Goal: Task Accomplishment & Management: Complete application form

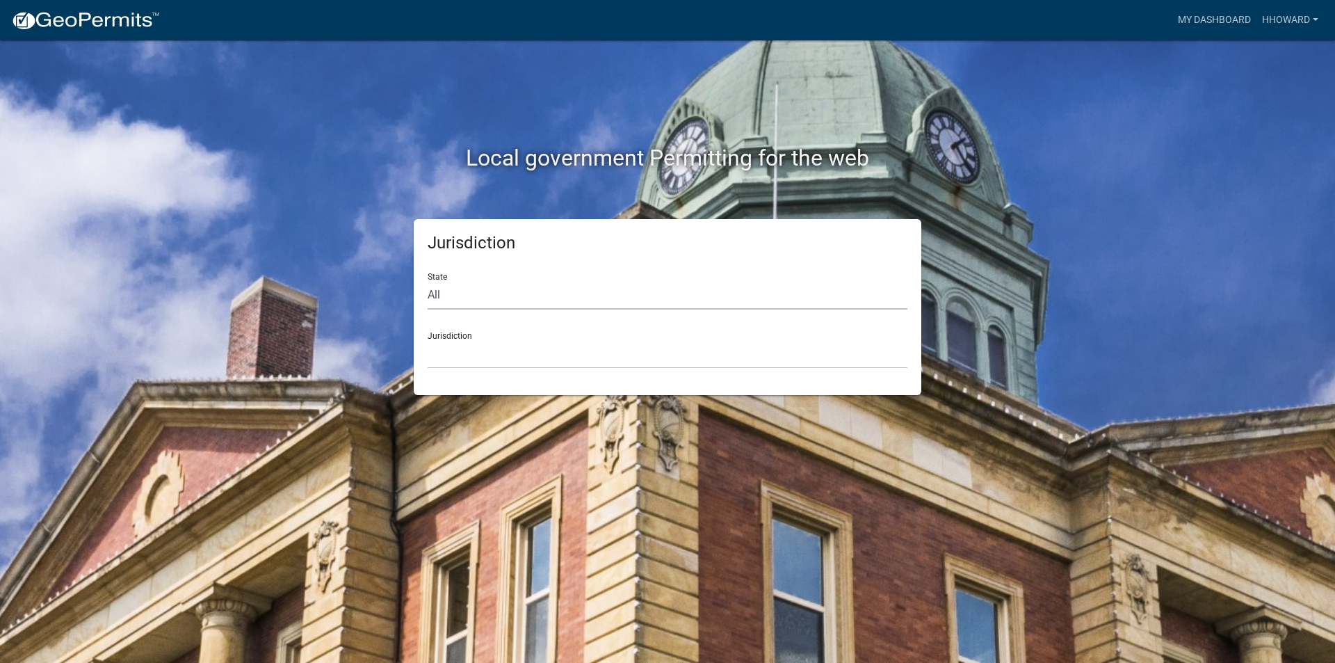
click at [470, 289] on select "All [US_STATE] [US_STATE] [US_STATE] [US_STATE] [US_STATE] [US_STATE] [US_STATE…" at bounding box center [668, 295] width 480 height 29
select select "[US_STATE]"
click at [428, 281] on select "All [US_STATE] [US_STATE] [US_STATE] [US_STATE] [US_STATE] [US_STATE] [US_STATE…" at bounding box center [668, 295] width 480 height 29
click at [475, 355] on select "[GEOGRAPHIC_DATA], [US_STATE] [GEOGRAPHIC_DATA], [US_STATE] [GEOGRAPHIC_DATA], …" at bounding box center [668, 354] width 480 height 29
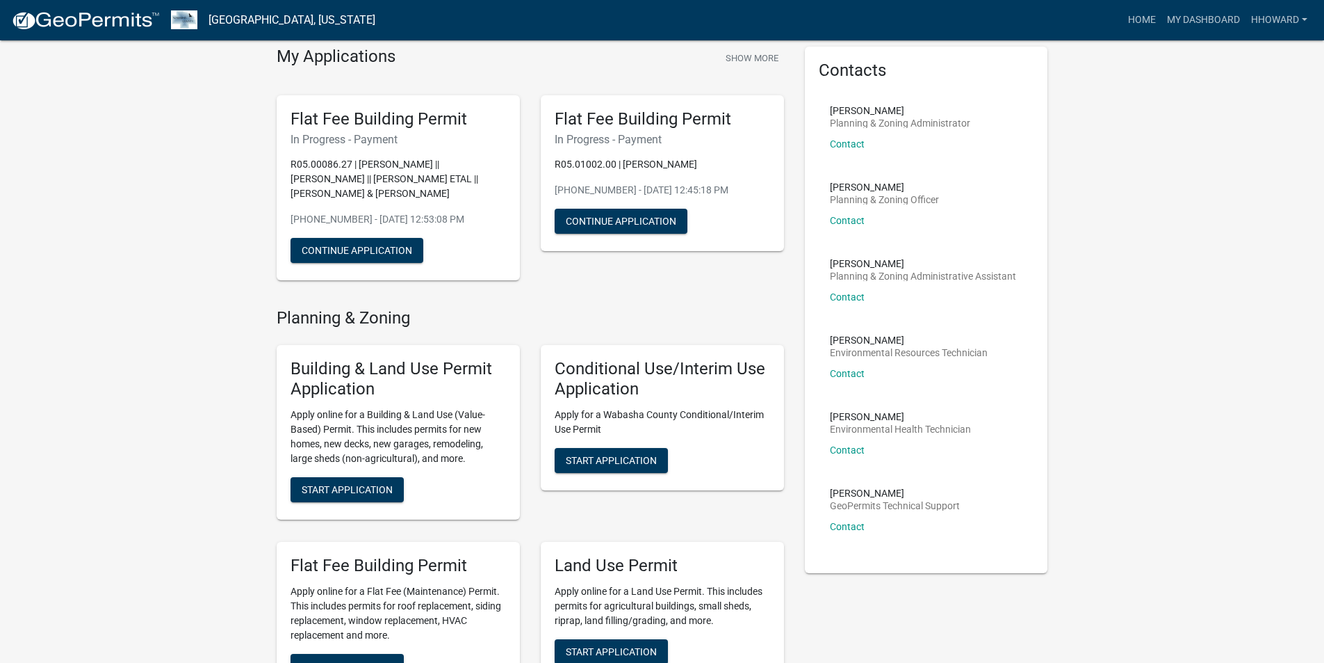
scroll to position [278, 0]
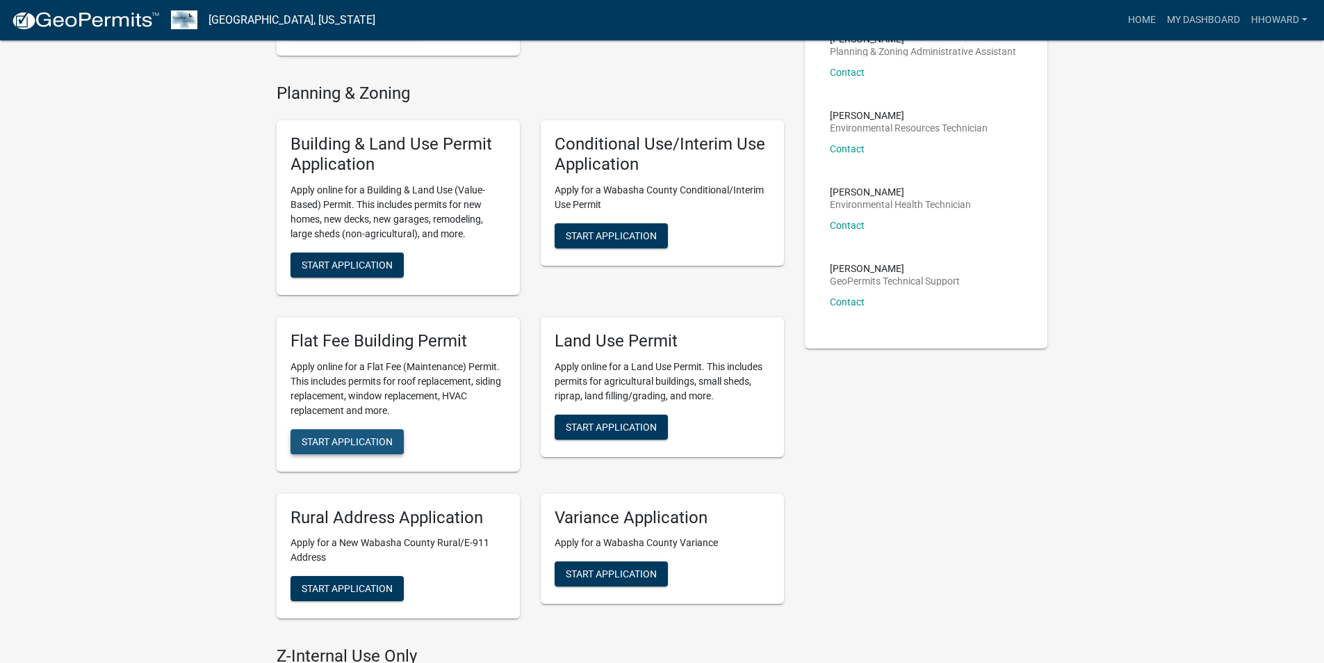
click at [379, 446] on span "Start Application" at bounding box center [347, 440] width 91 height 11
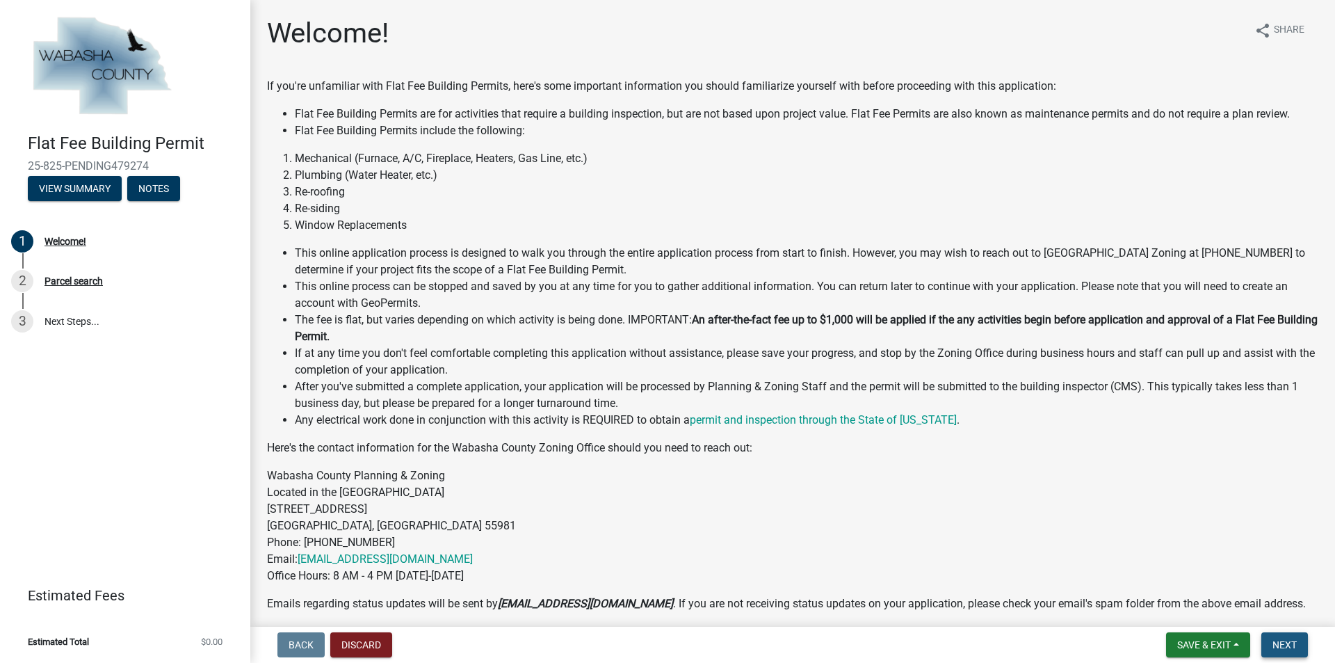
click at [1278, 642] on span "Next" at bounding box center [1284, 644] width 24 height 11
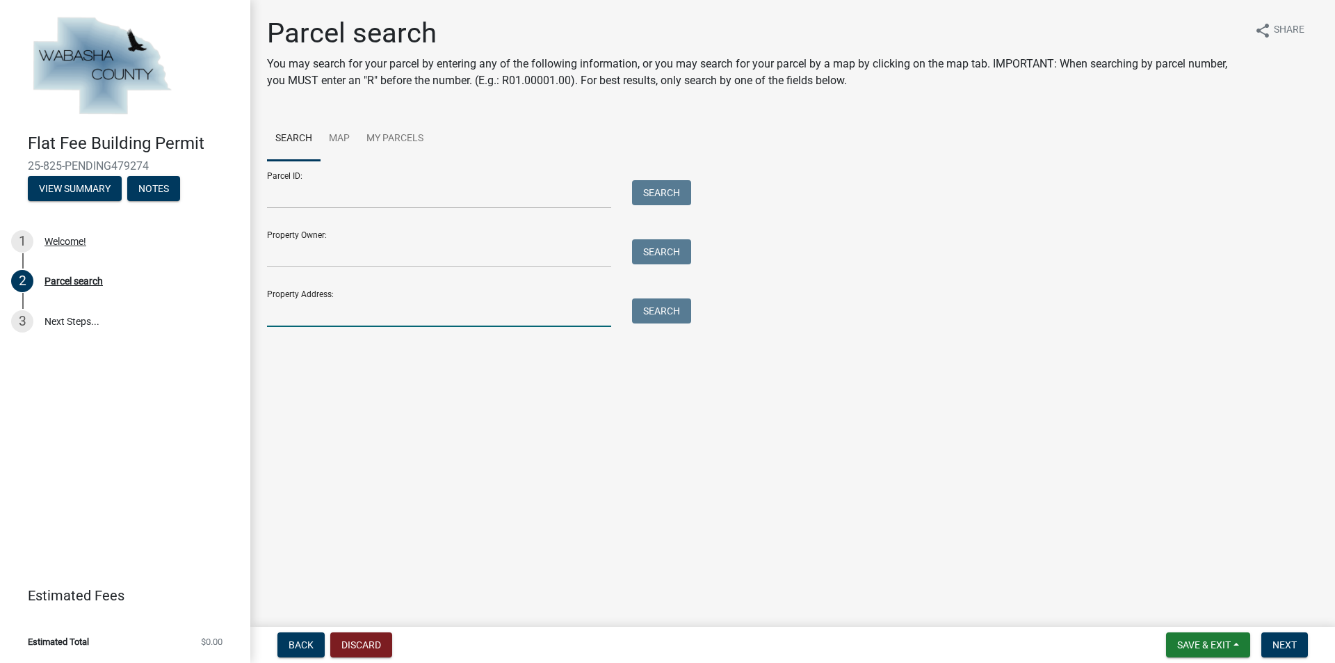
click at [423, 318] on input "Property Address:" at bounding box center [439, 312] width 344 height 29
type input "65961"
click at [661, 309] on button "Search" at bounding box center [661, 310] width 59 height 25
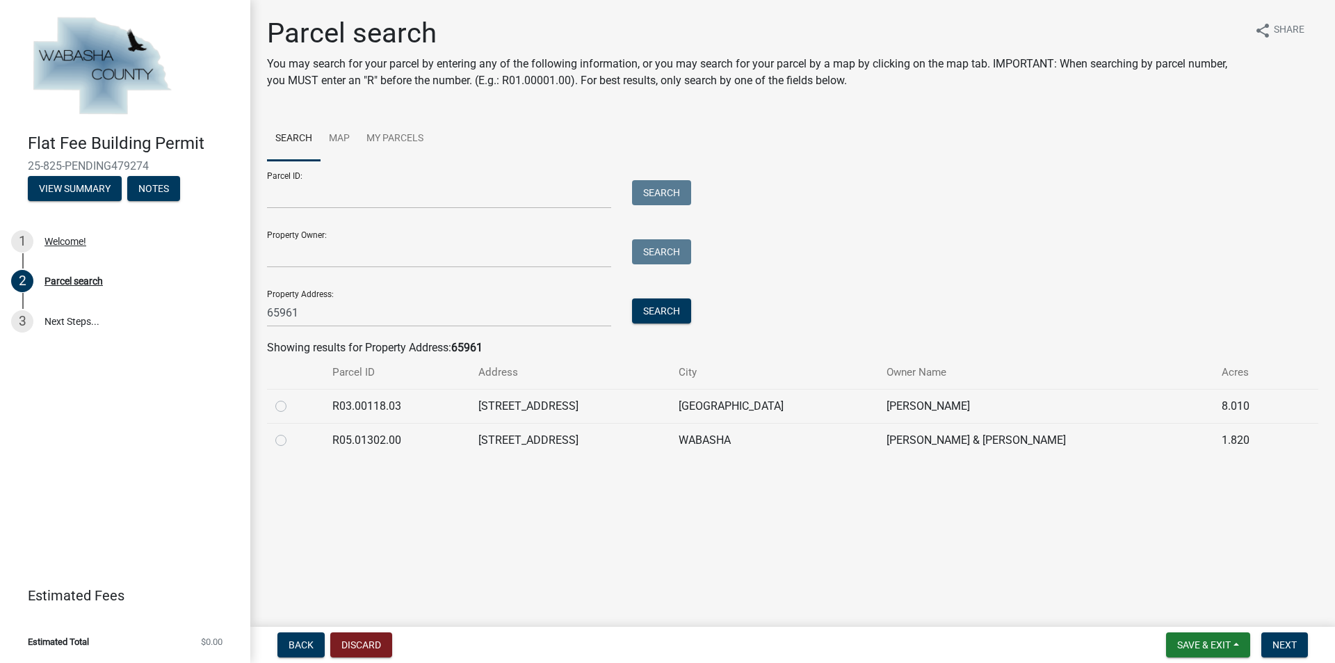
click at [273, 440] on td at bounding box center [295, 440] width 57 height 34
click at [292, 432] on label at bounding box center [292, 432] width 0 height 0
click at [292, 440] on input "radio" at bounding box center [296, 436] width 9 height 9
radio input "true"
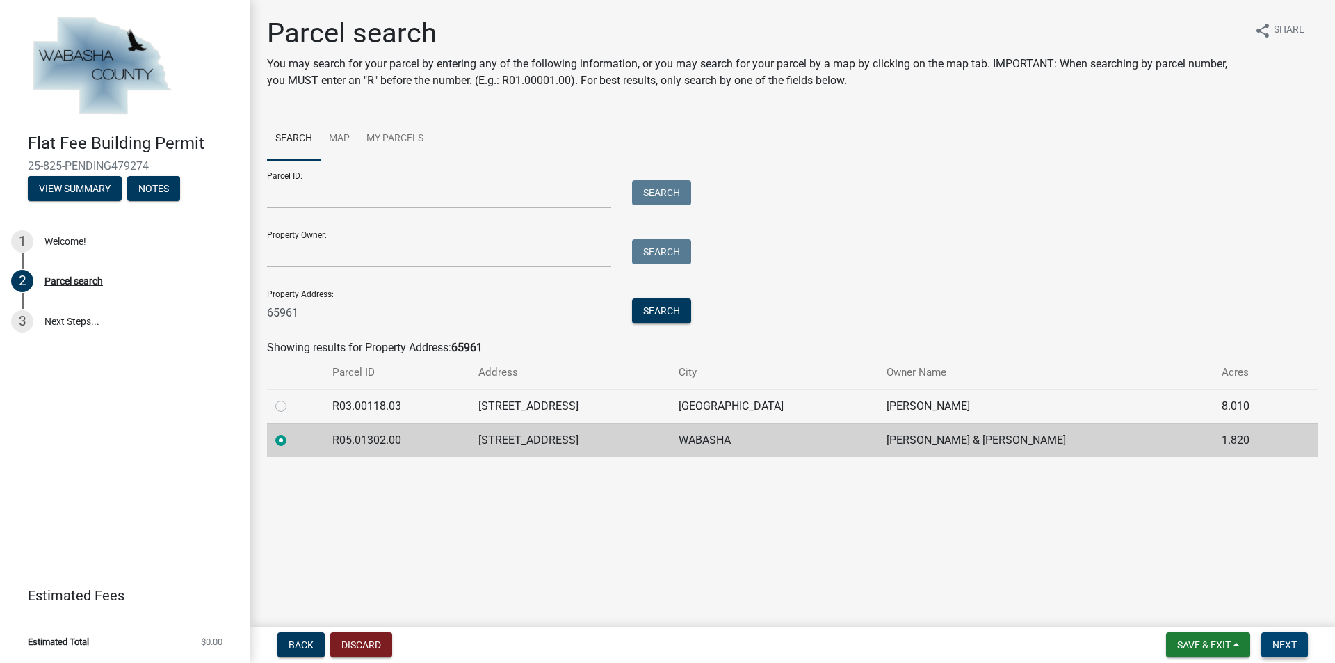
click at [1283, 640] on span "Next" at bounding box center [1284, 644] width 24 height 11
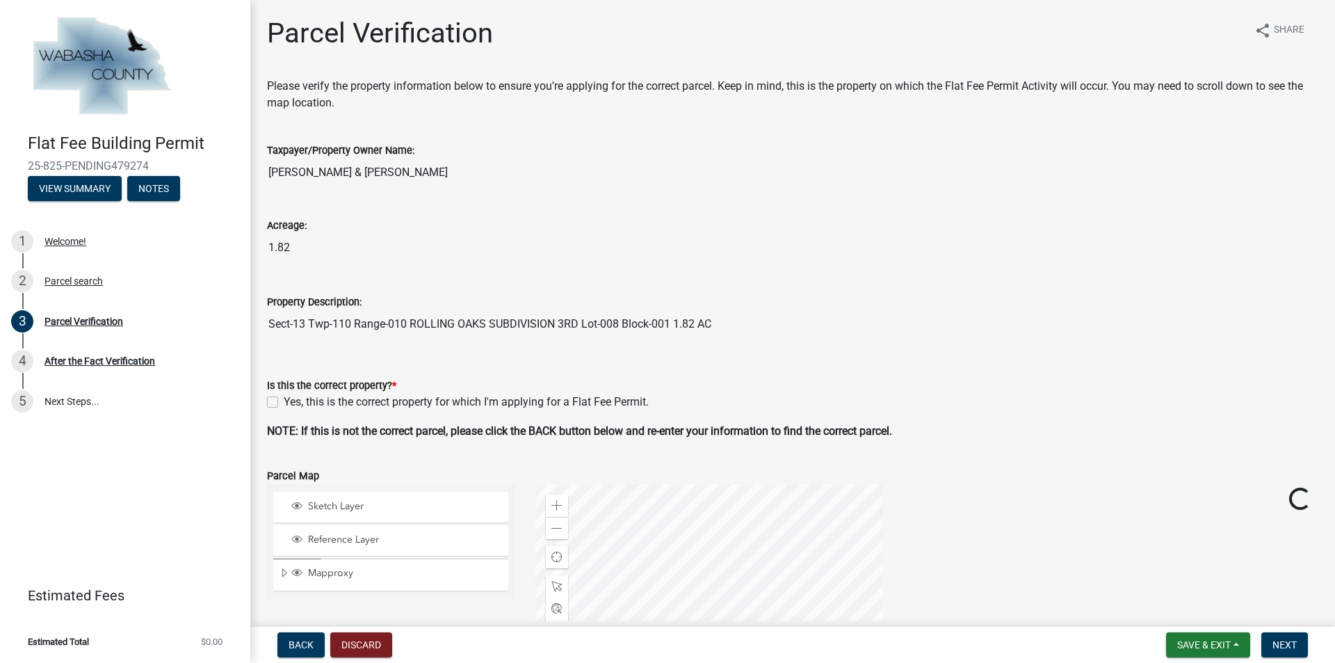
click at [284, 405] on label "Yes, this is the correct property for which I'm applying for a Flat Fee Permit." at bounding box center [466, 402] width 365 height 17
click at [284, 403] on input "Yes, this is the correct property for which I'm applying for a Flat Fee Permit." at bounding box center [288, 398] width 9 height 9
checkbox input "true"
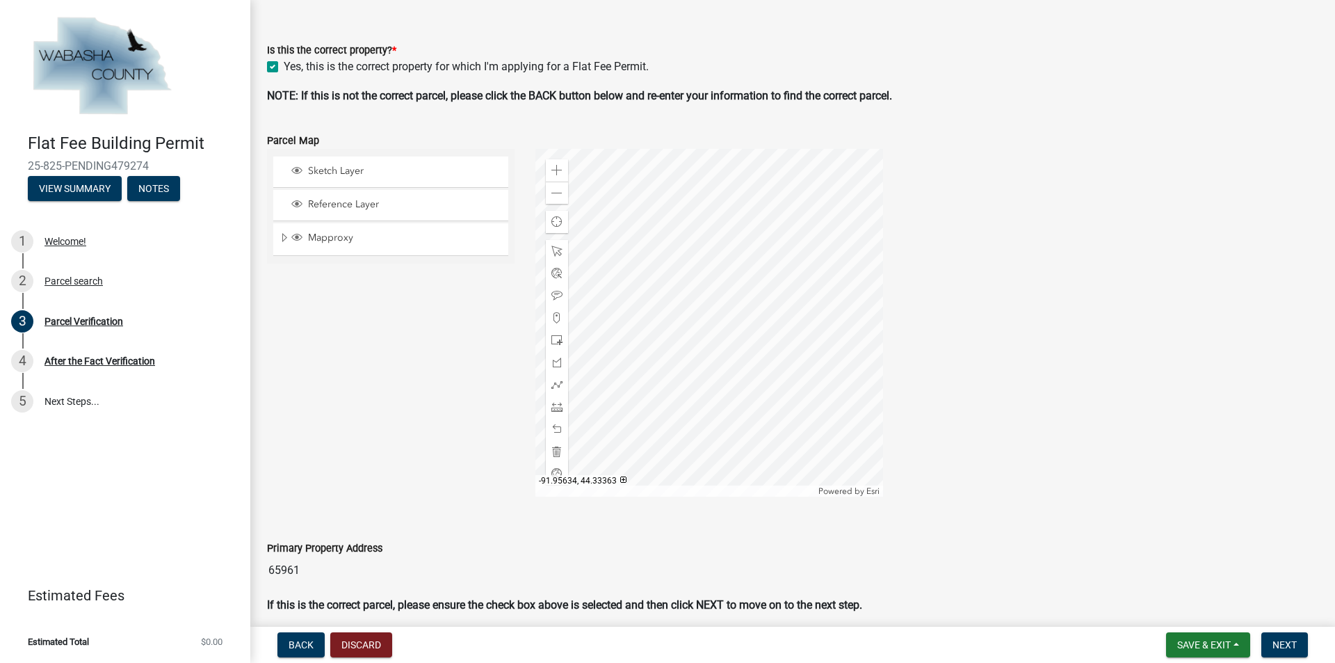
scroll to position [393, 0]
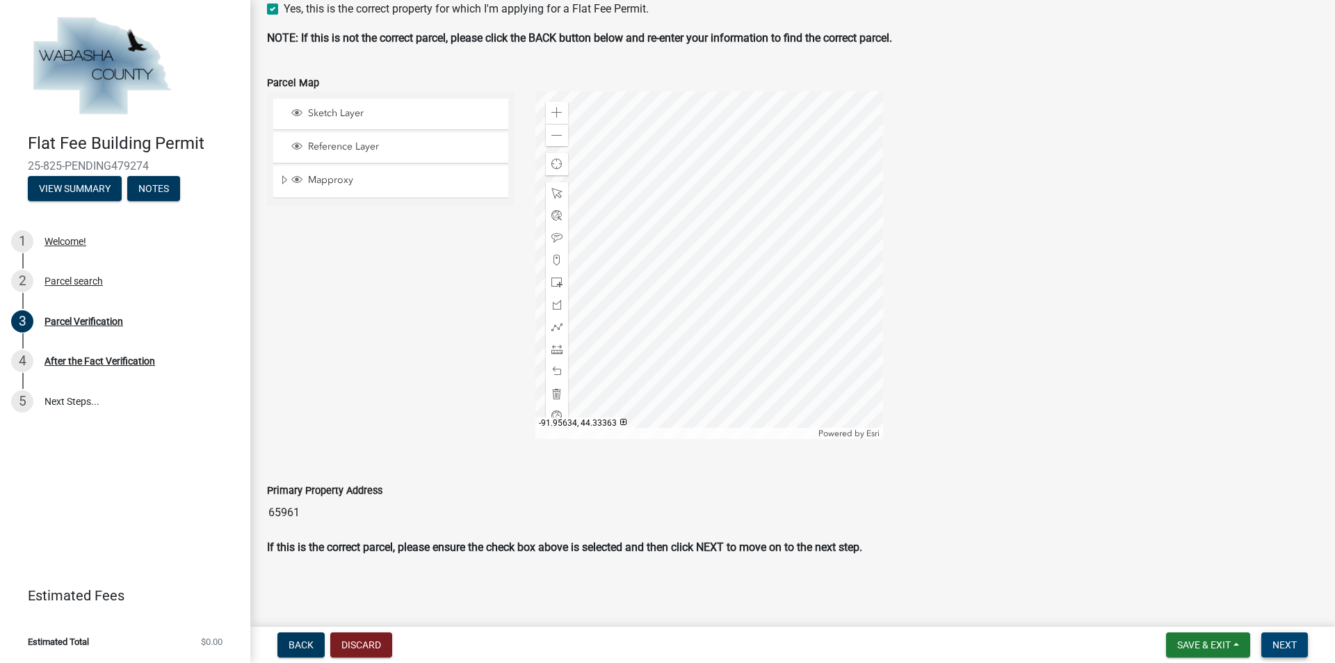
click at [1287, 643] on span "Next" at bounding box center [1284, 644] width 24 height 11
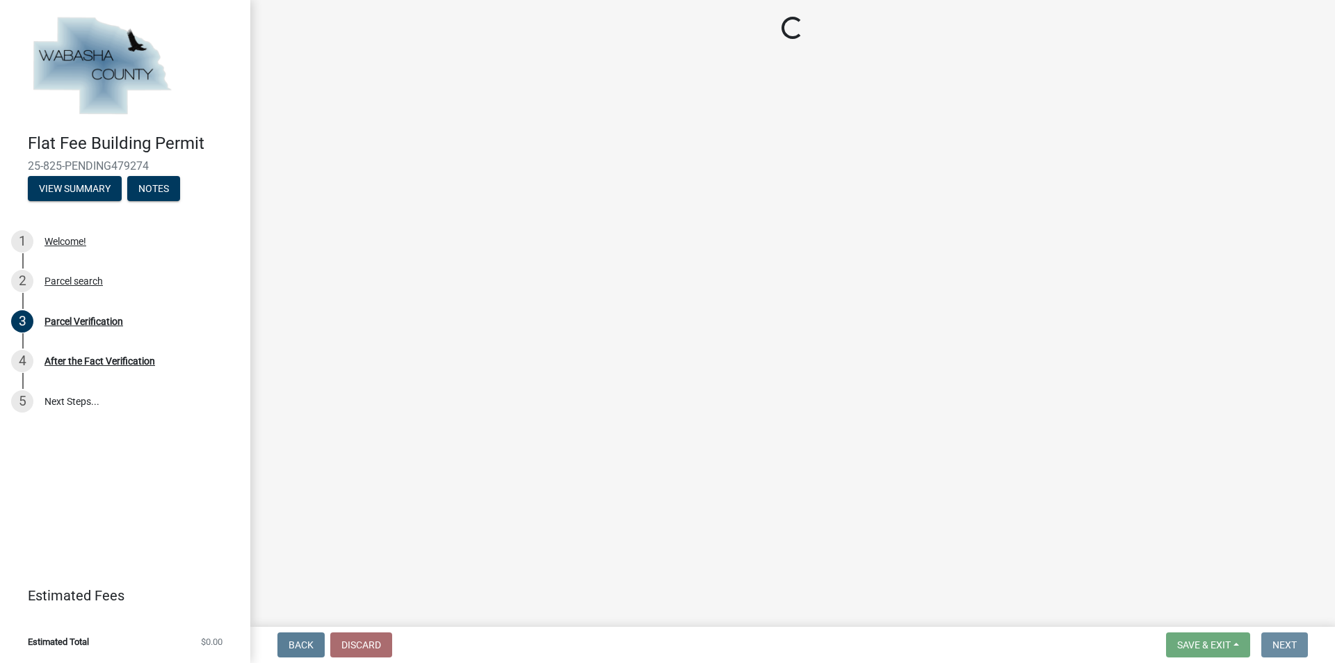
scroll to position [0, 0]
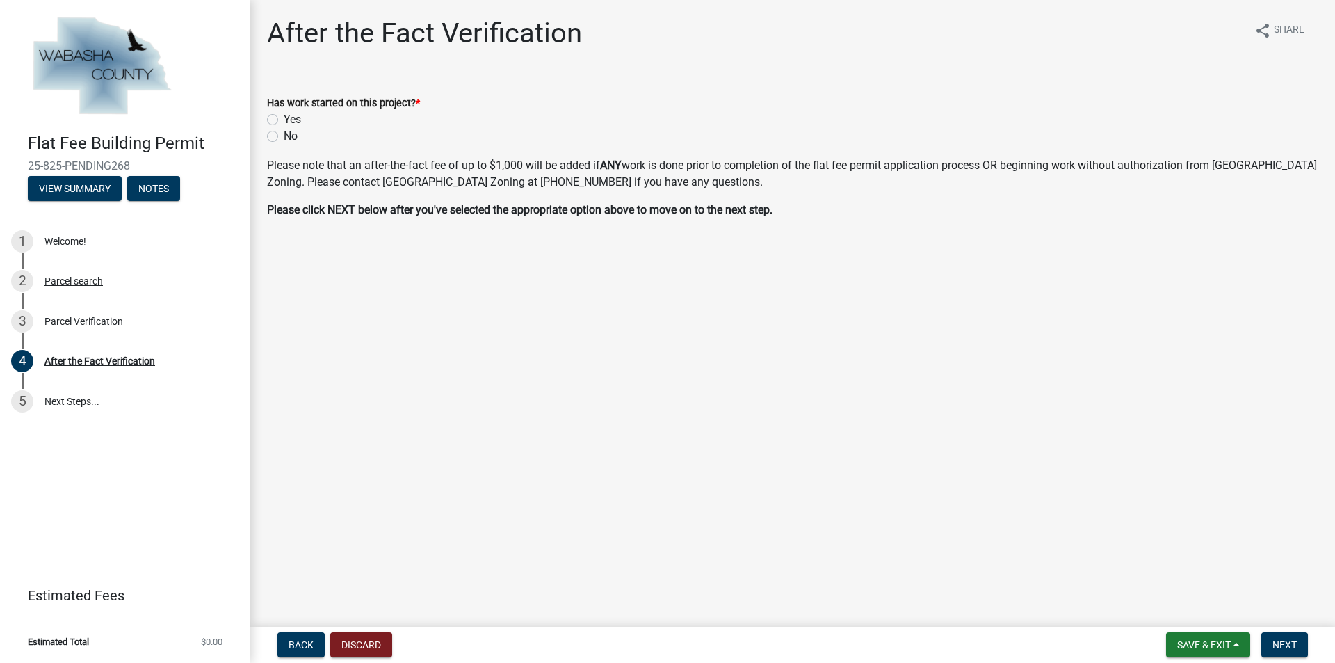
click at [284, 137] on label "No" at bounding box center [291, 136] width 14 height 17
click at [284, 137] on input "No" at bounding box center [288, 132] width 9 height 9
radio input "true"
click at [1262, 638] on button "Next" at bounding box center [1284, 644] width 47 height 25
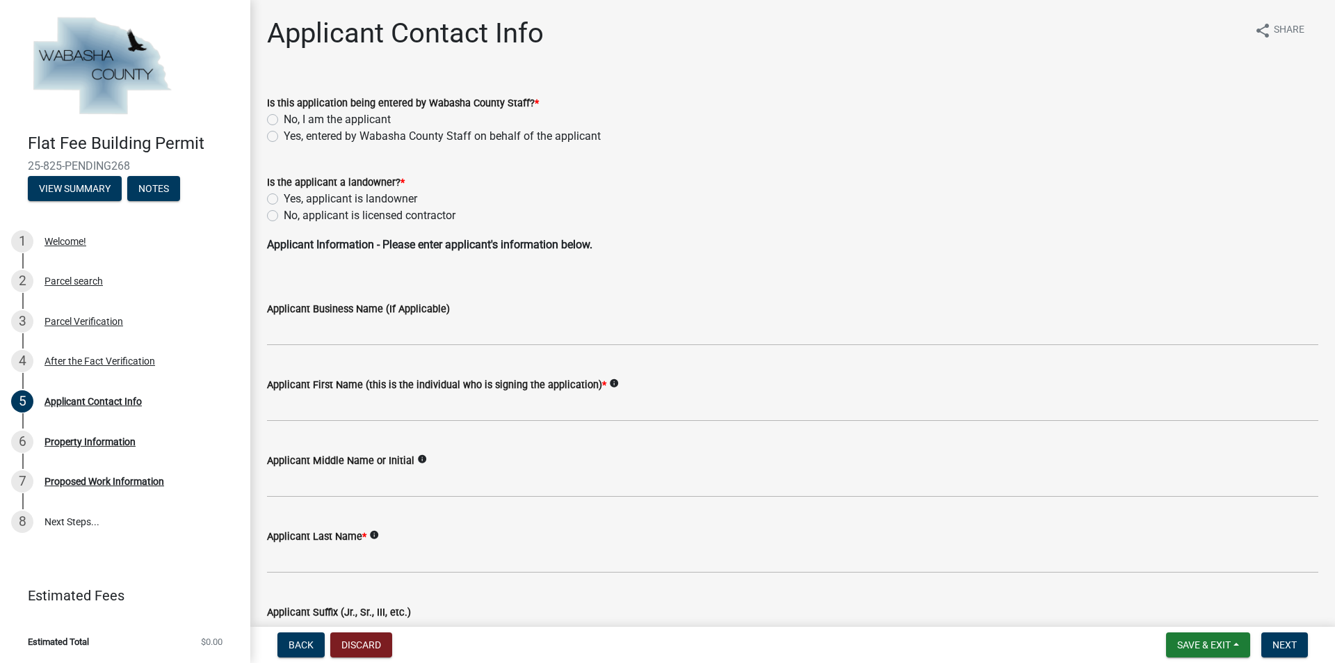
click at [284, 120] on label "No, I am the applicant" at bounding box center [337, 119] width 107 height 17
click at [284, 120] on input "No, I am the applicant" at bounding box center [288, 115] width 9 height 9
radio input "true"
click at [284, 216] on label "No, applicant is licensed contractor" at bounding box center [370, 215] width 172 height 17
click at [284, 216] on input "No, applicant is licensed contractor" at bounding box center [288, 211] width 9 height 9
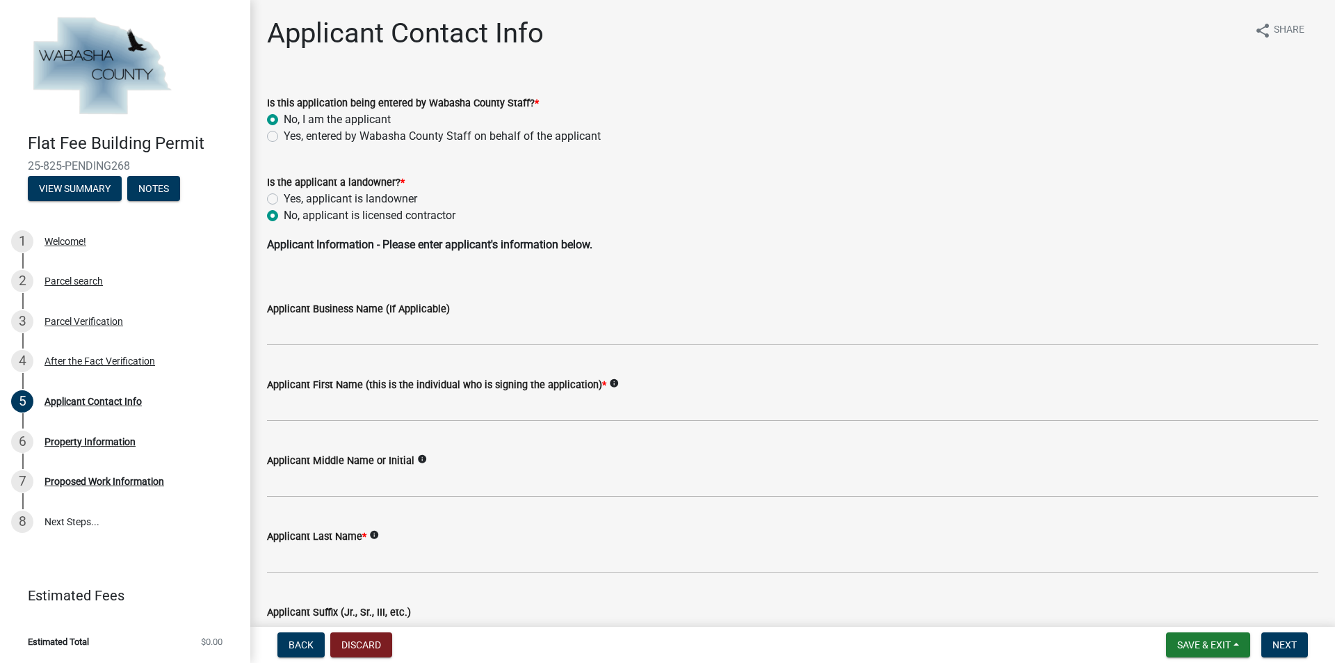
radio input "true"
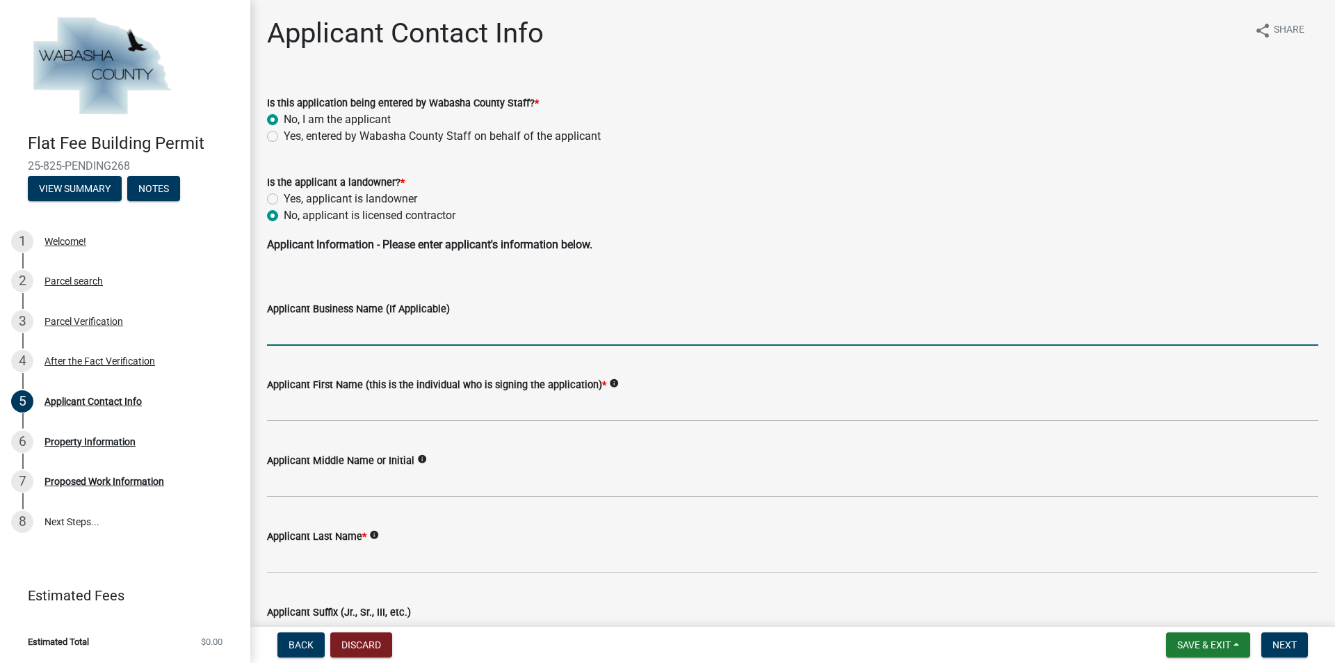
click at [299, 336] on input "Applicant Business Name (If Applicable)" at bounding box center [792, 331] width 1051 height 29
type input "All Craft Exteriors"
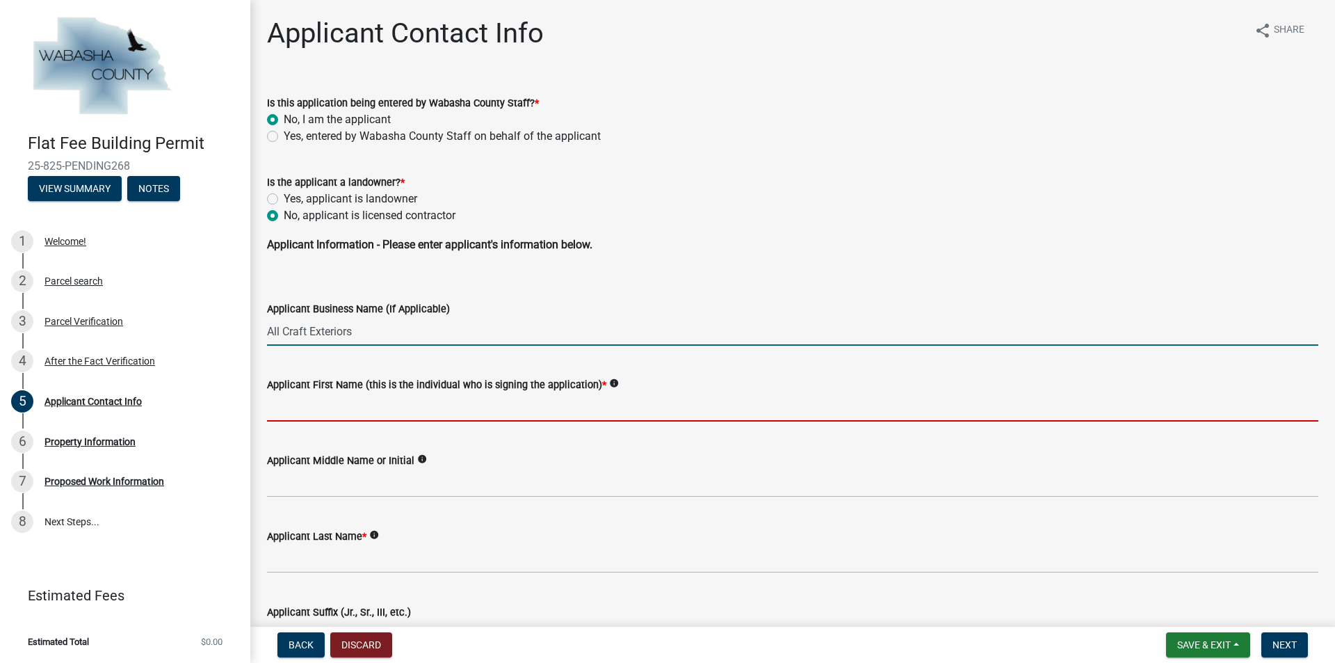
click at [330, 414] on input "Applicant First Name (this is the individual who is signing the application) *" at bounding box center [792, 407] width 1051 height 29
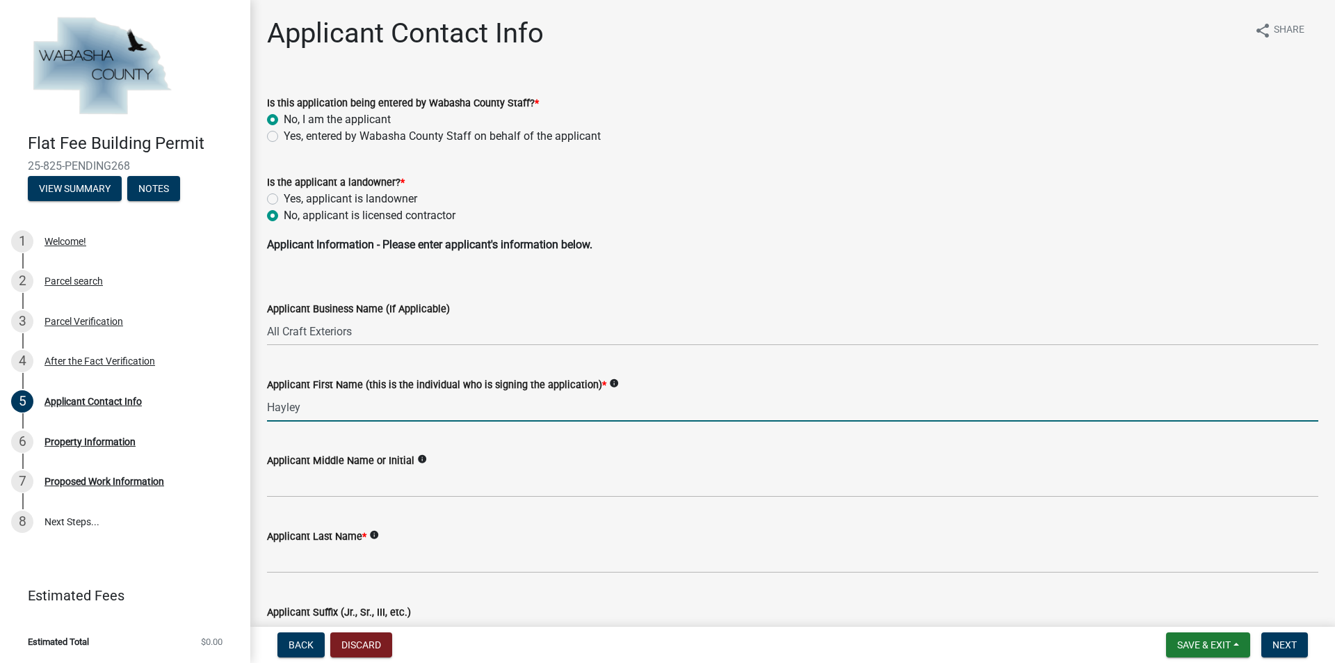
type input "Hayley"
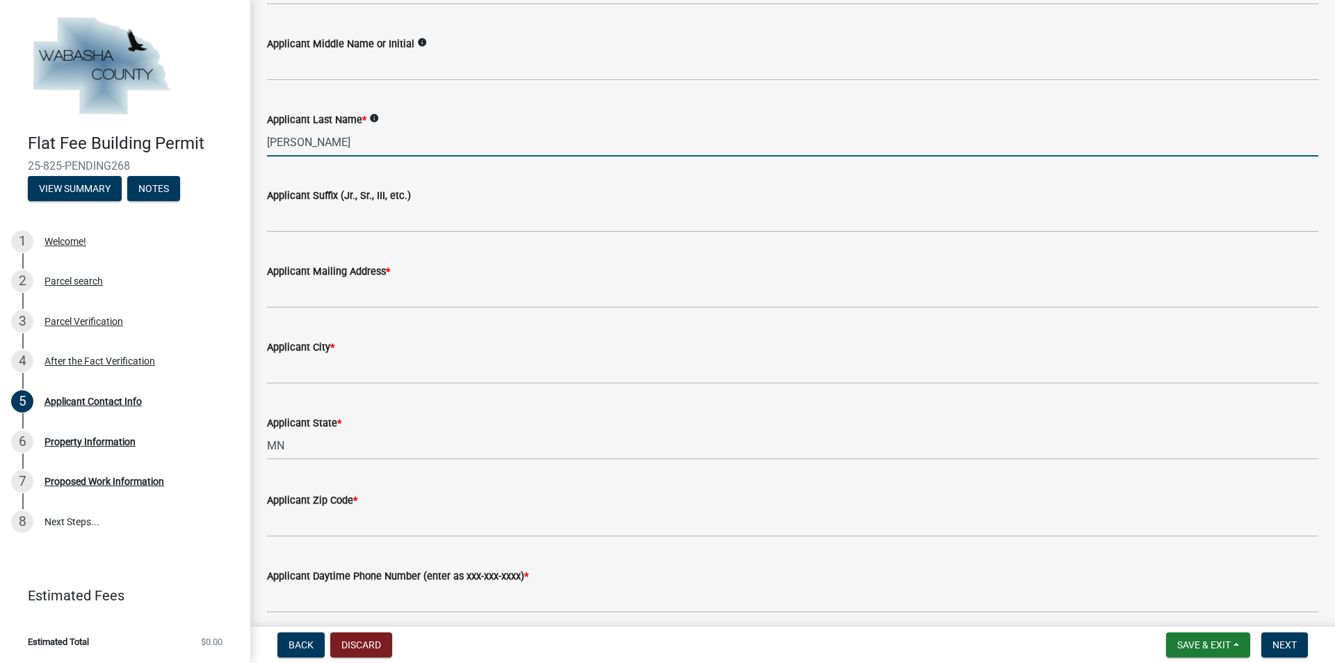
scroll to position [417, 0]
type input "[PERSON_NAME]"
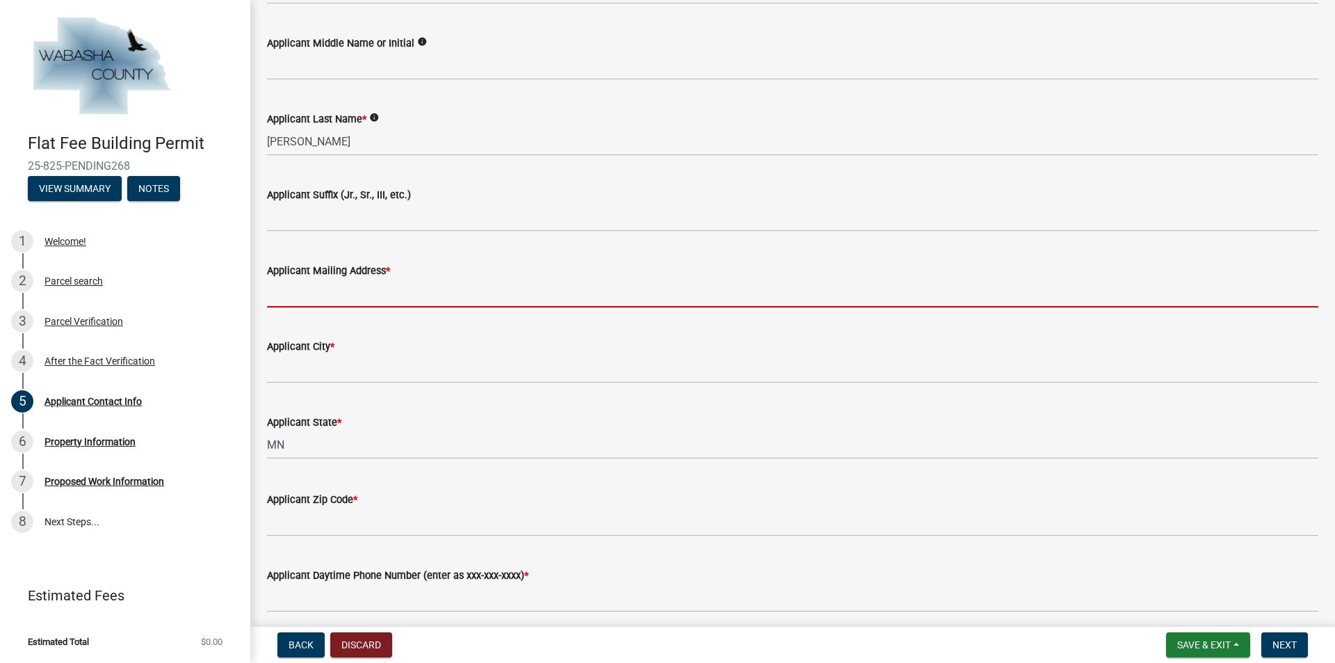
click at [334, 298] on input "Applicant Mailing Address *" at bounding box center [792, 293] width 1051 height 29
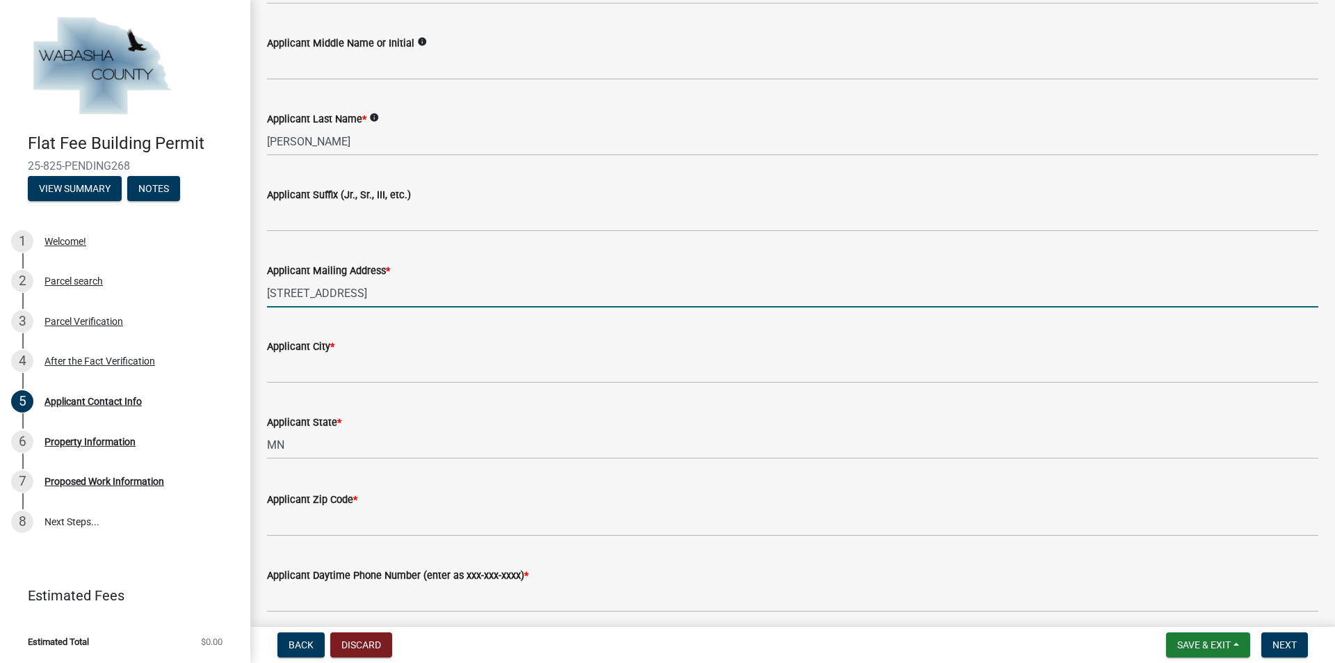
type input "[STREET_ADDRESS]"
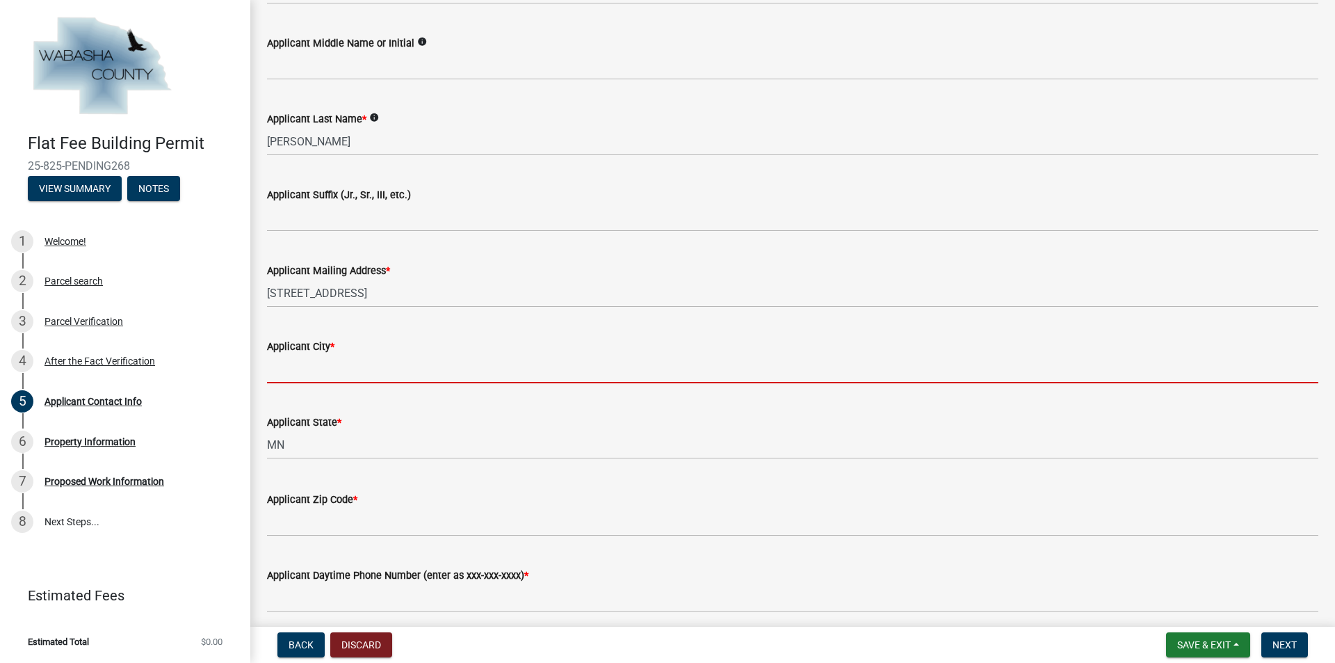
click at [323, 378] on input "Applicant City *" at bounding box center [792, 369] width 1051 height 29
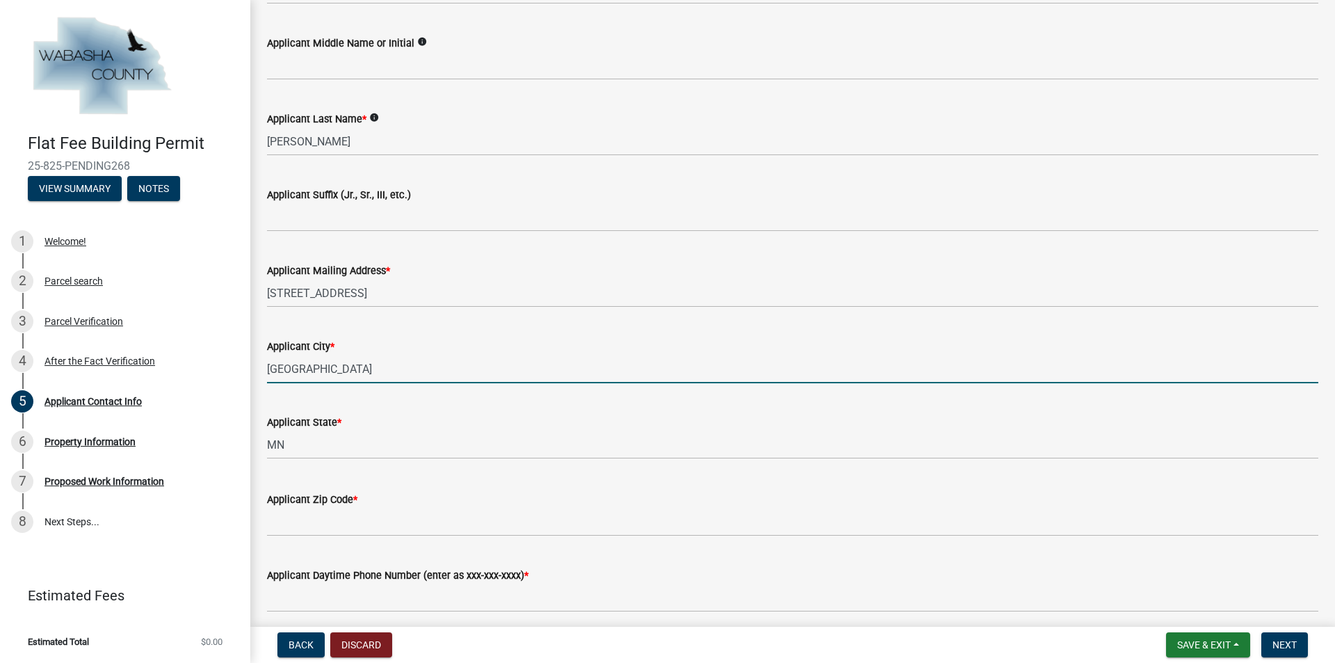
type input "[GEOGRAPHIC_DATA]"
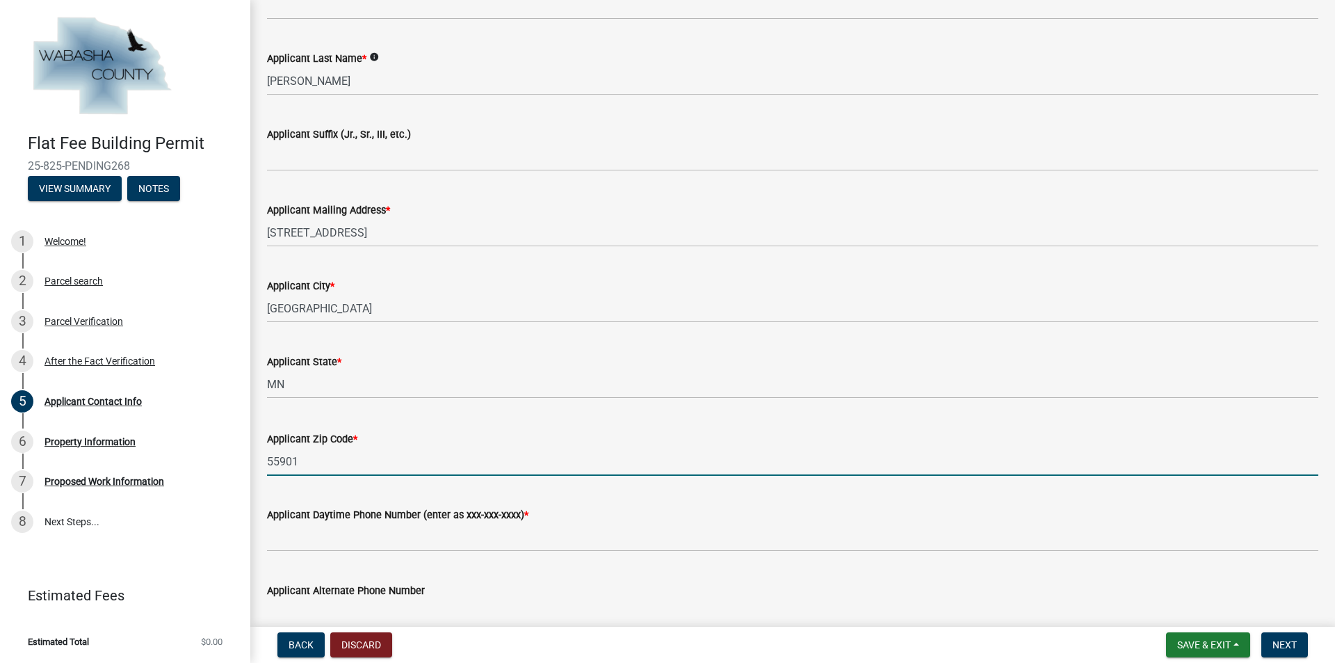
scroll to position [556, 0]
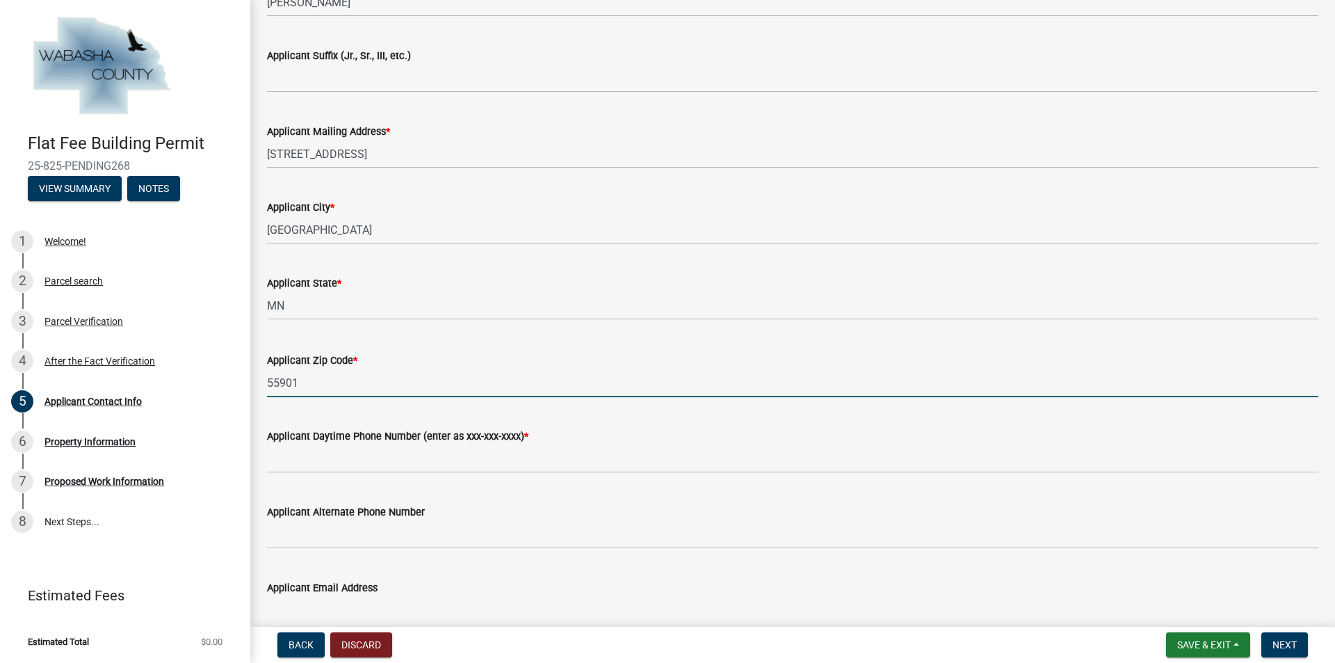
type input "55901"
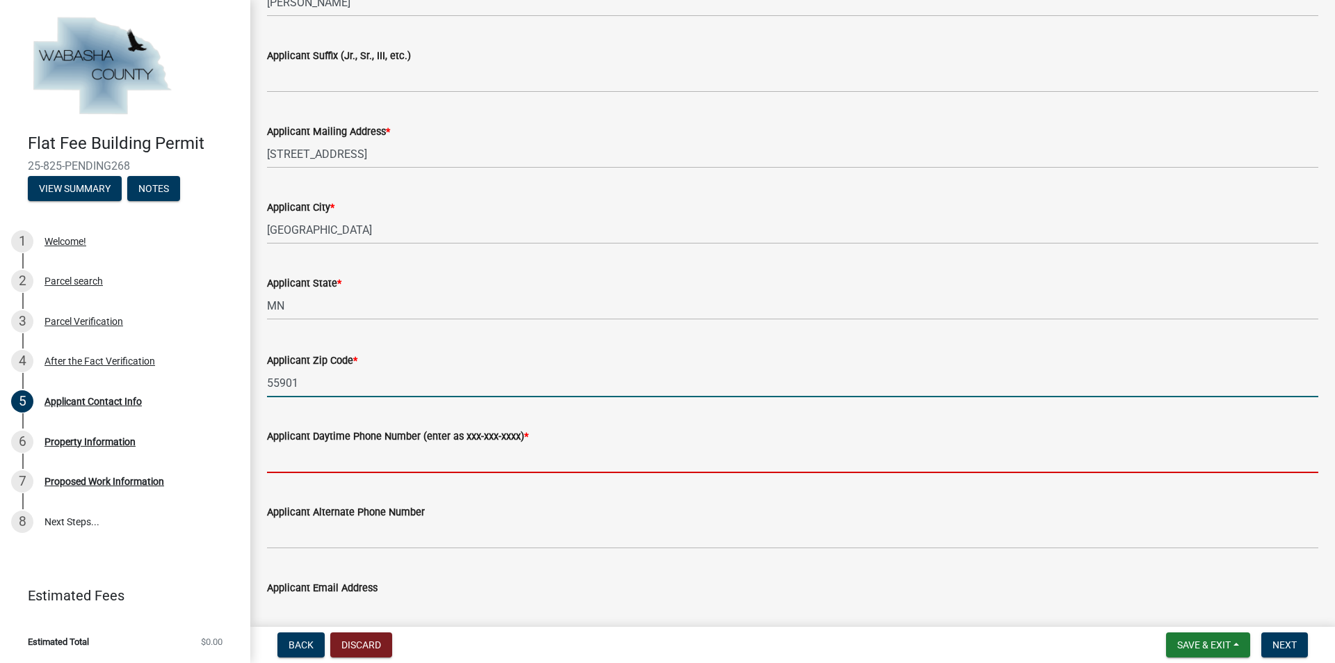
click at [302, 454] on input "Applicant Daytime Phone Number (enter as xxx-xxx-xxxx) *" at bounding box center [792, 458] width 1051 height 29
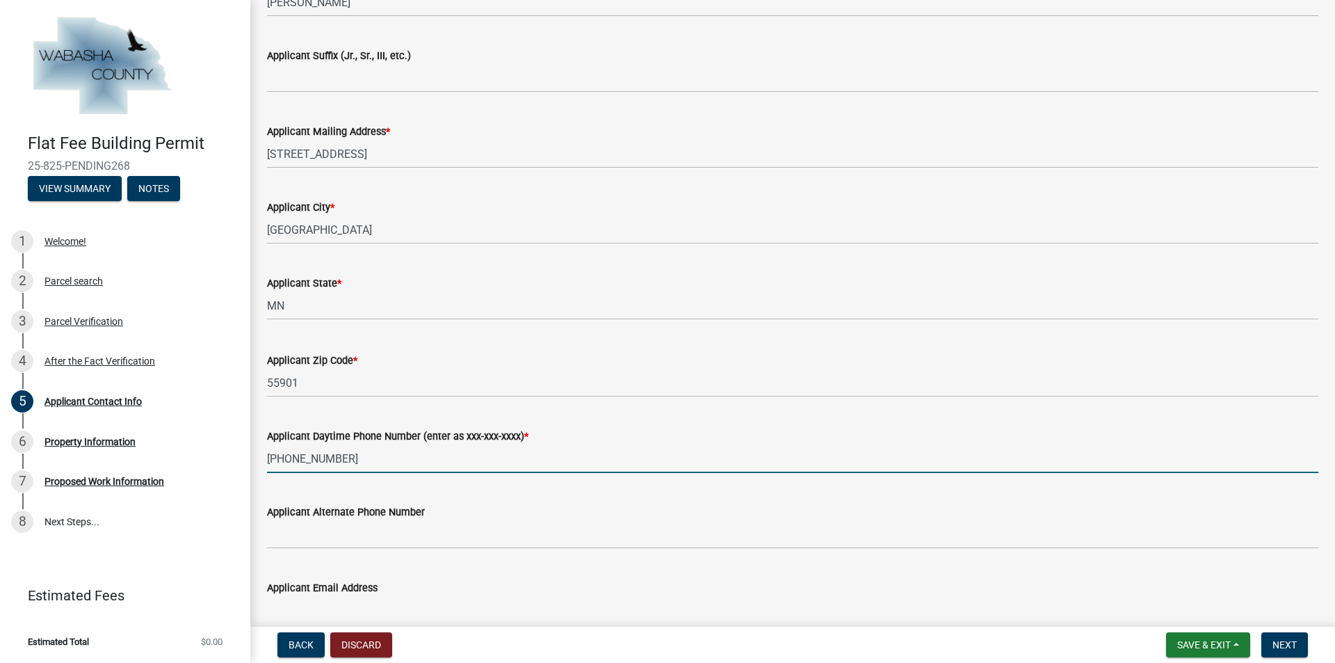
type input "[PHONE_NUMBER]"
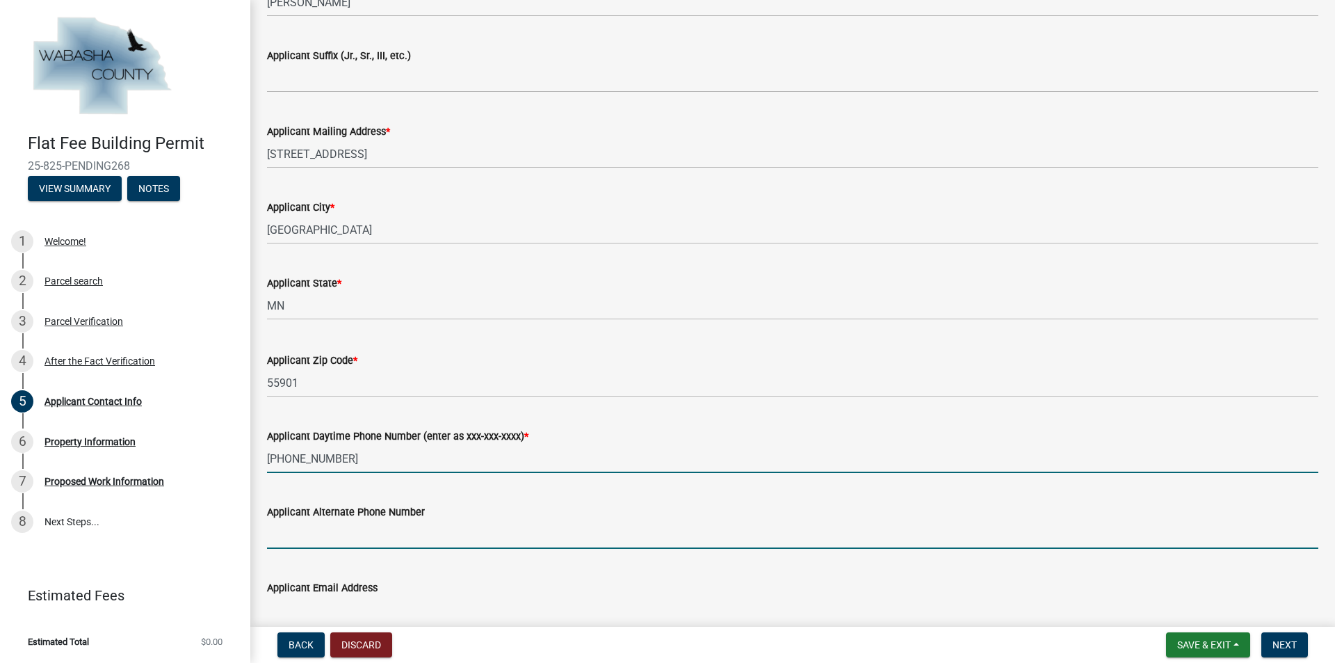
click at [316, 530] on input "Applicant Alternate Phone Number" at bounding box center [792, 534] width 1051 height 29
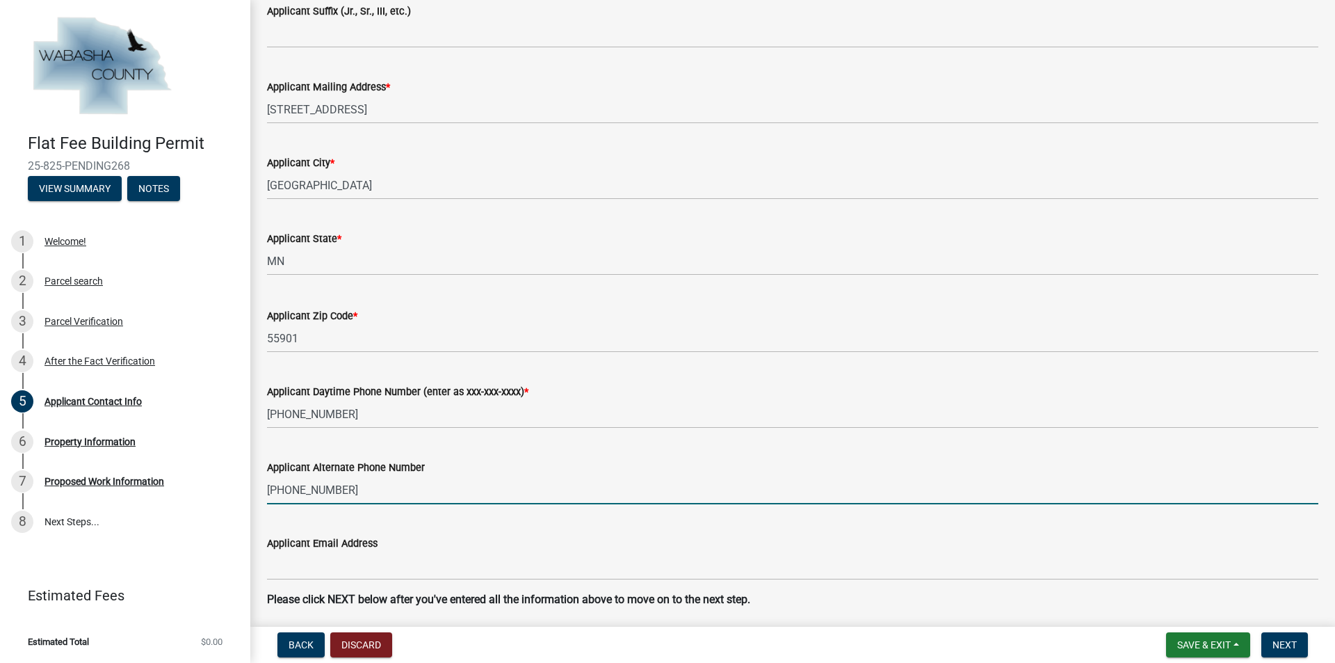
scroll to position [653, 0]
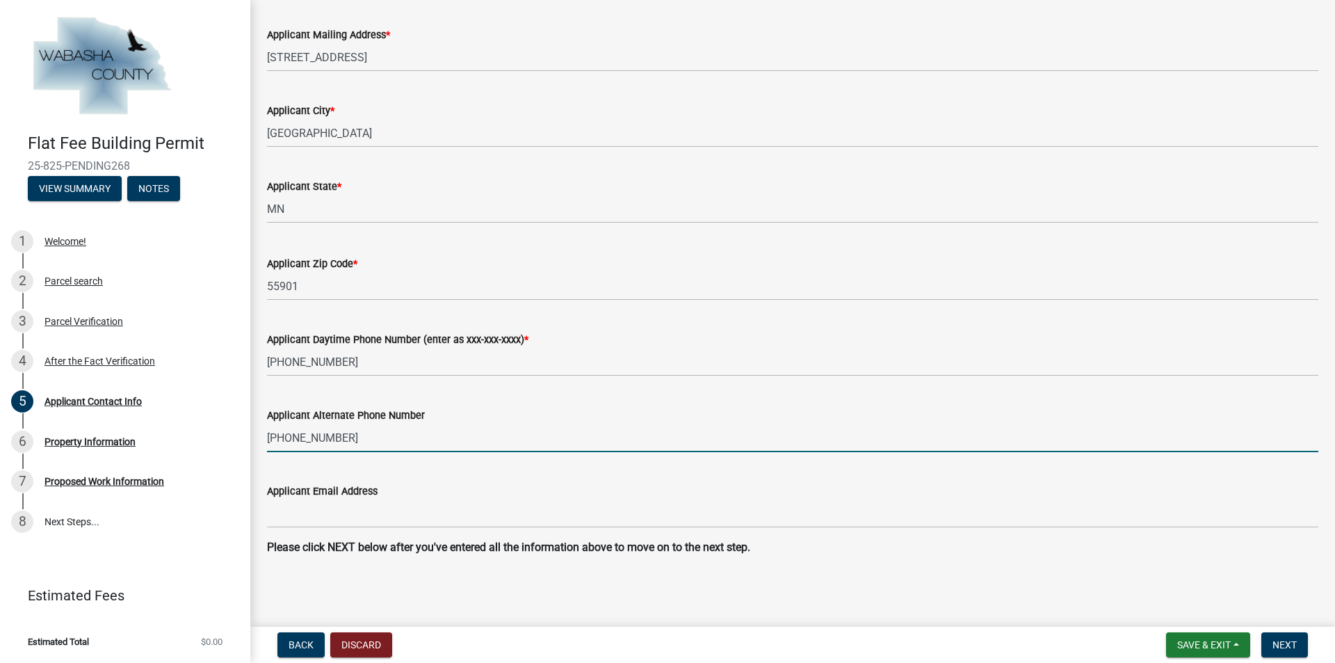
type input "[PHONE_NUMBER]"
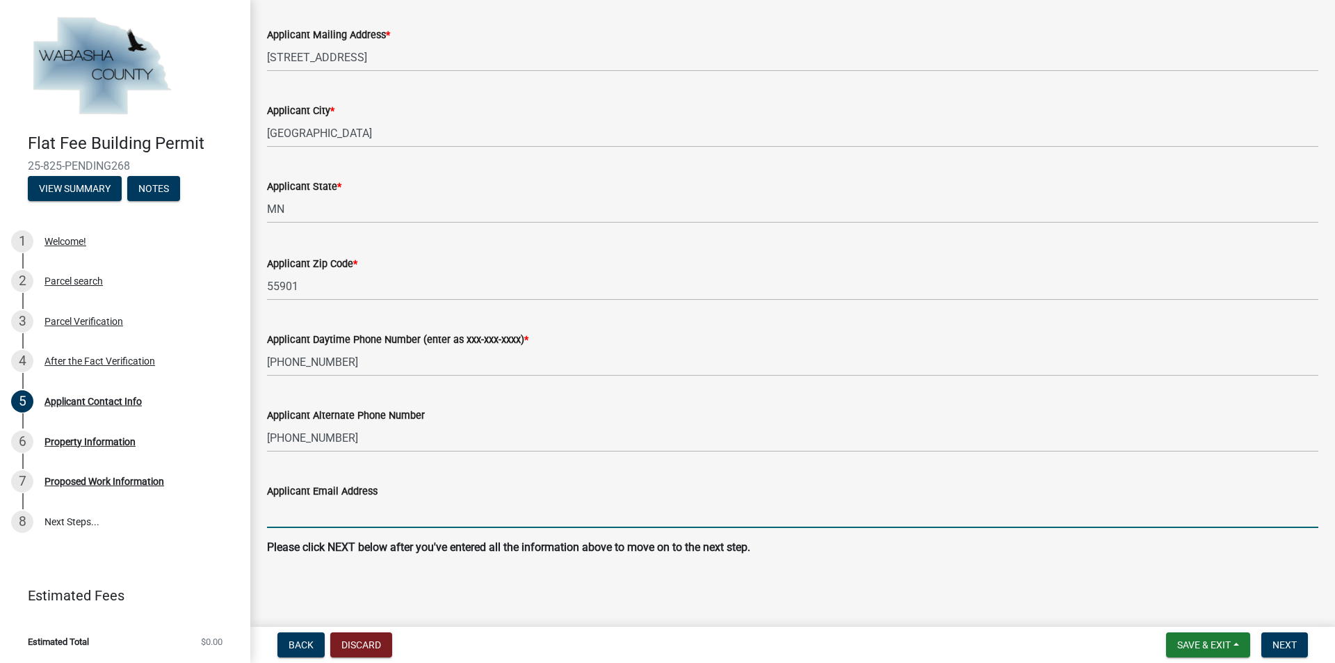
click at [311, 501] on input "Applicant Email Address" at bounding box center [792, 513] width 1051 height 29
type input "[PERSON_NAME][EMAIL_ADDRESS][DOMAIN_NAME]"
click at [1288, 645] on span "Next" at bounding box center [1284, 644] width 24 height 11
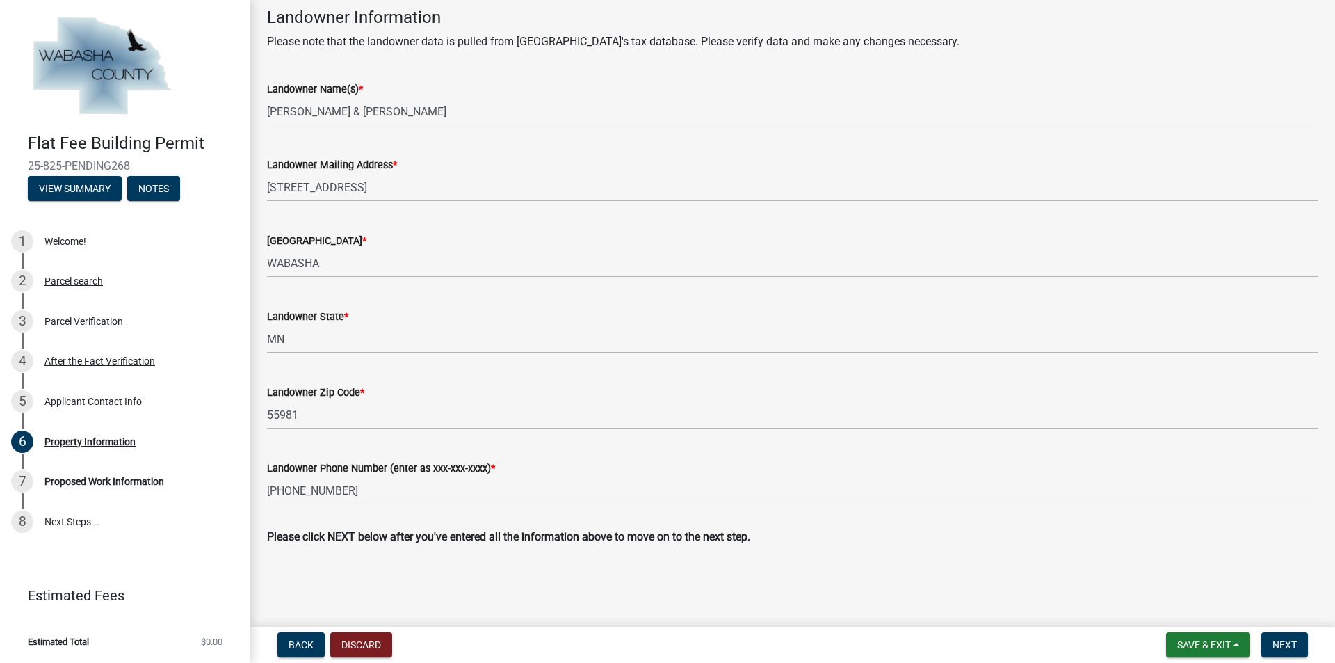
scroll to position [451, 0]
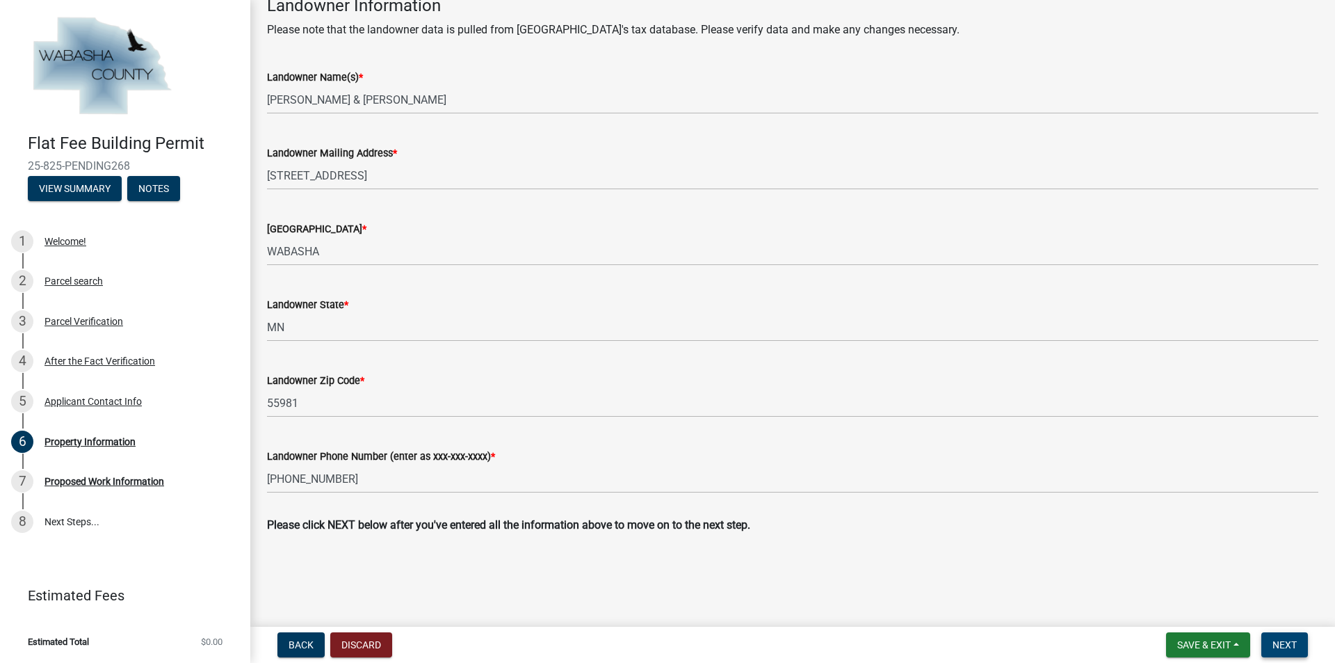
click at [1275, 645] on span "Next" at bounding box center [1284, 644] width 24 height 11
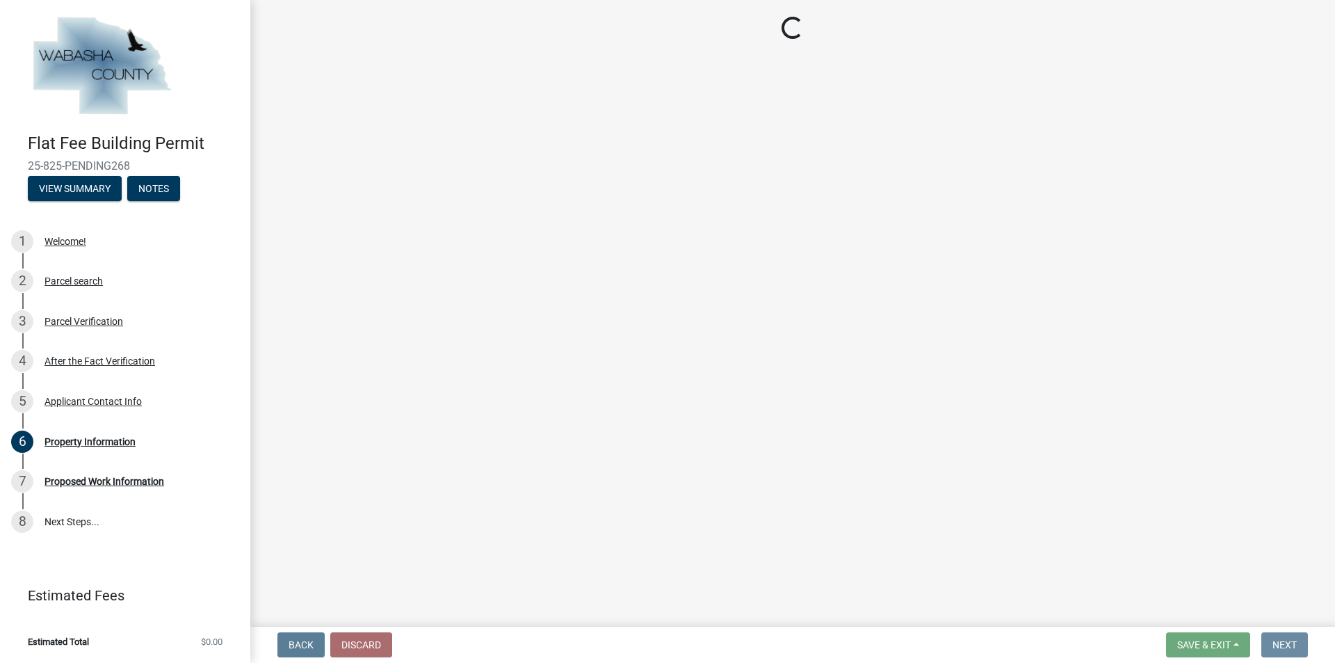
scroll to position [0, 0]
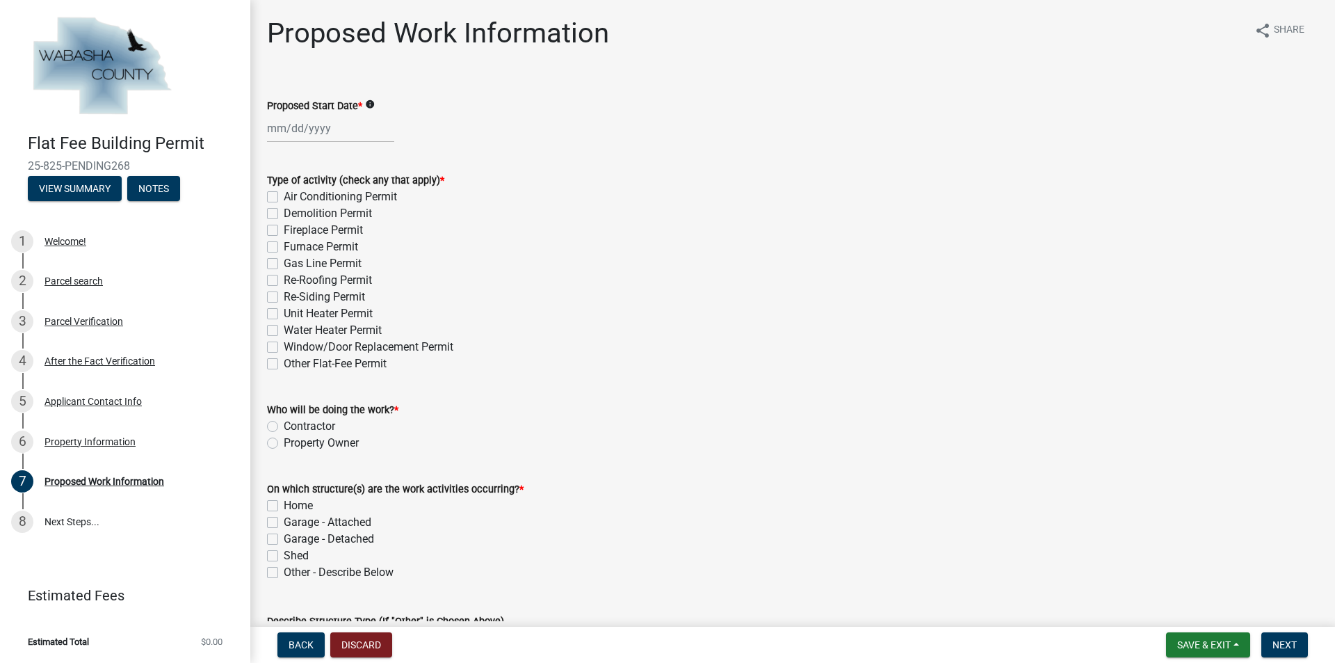
select select "9"
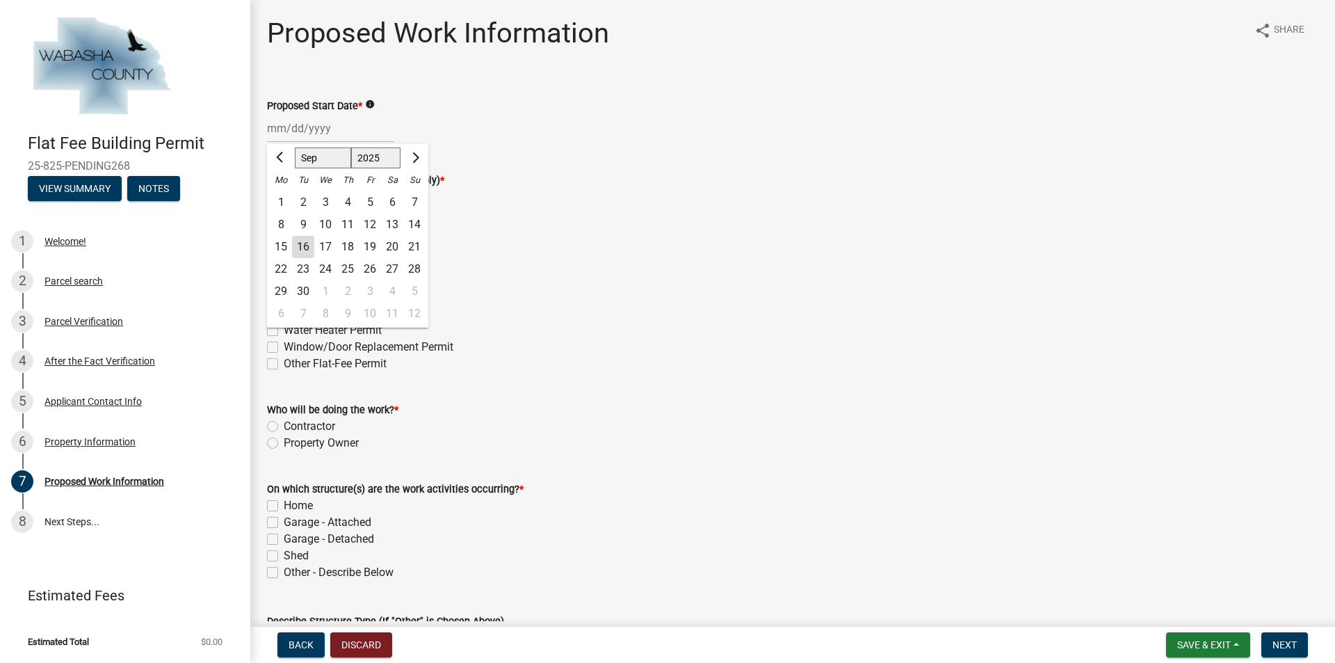
click at [273, 130] on div "Mar Apr May Jun Jul Aug Sep Oct Nov Dec 2025 2026 Mo Tu We Th Fr Sa Su 1 2 3 4 …" at bounding box center [330, 128] width 127 height 29
click at [322, 289] on div "1" at bounding box center [325, 291] width 22 height 22
type input "10/01/2025"
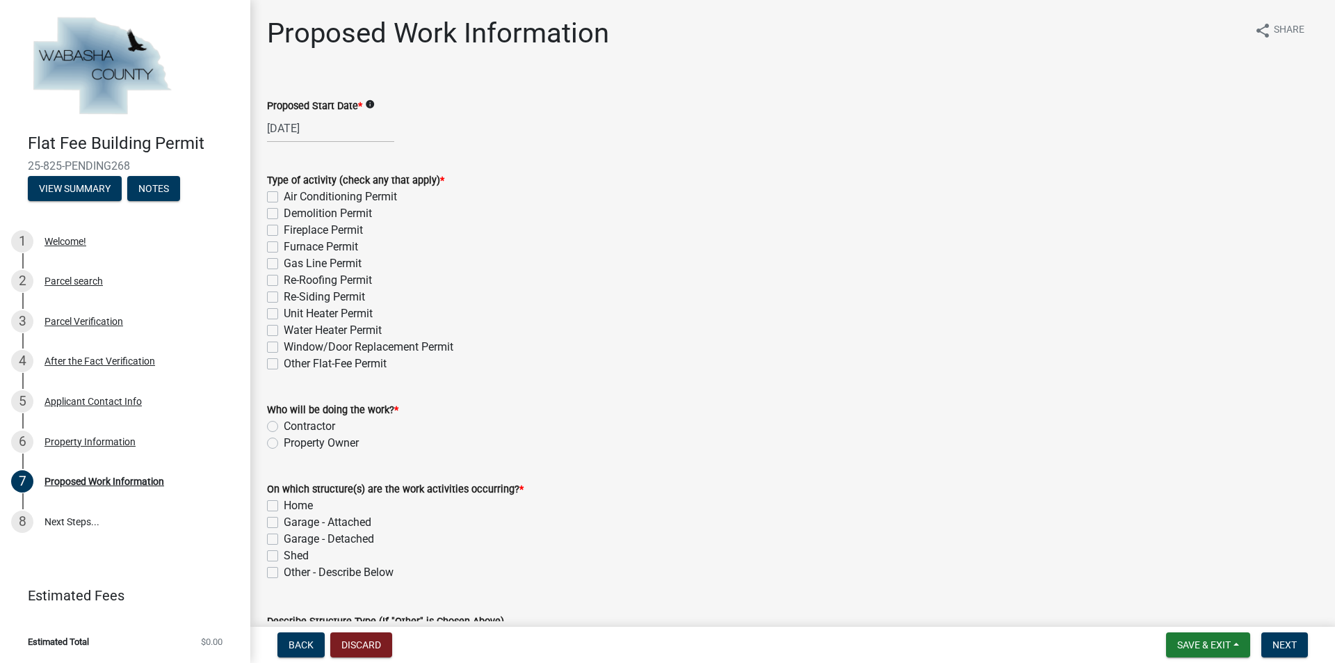
click at [284, 276] on label "Re-Roofing Permit" at bounding box center [328, 280] width 88 height 17
click at [284, 276] on input "Re-Roofing Permit" at bounding box center [288, 276] width 9 height 9
checkbox input "true"
checkbox input "false"
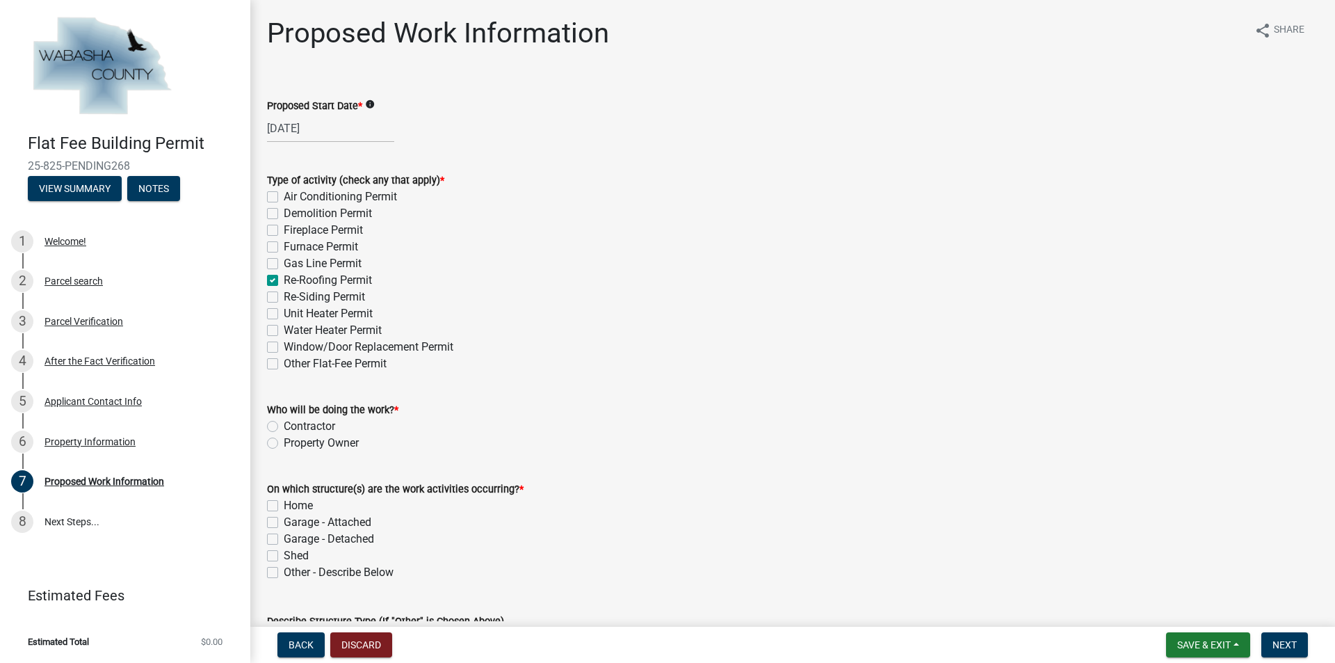
checkbox input "false"
checkbox input "true"
checkbox input "false"
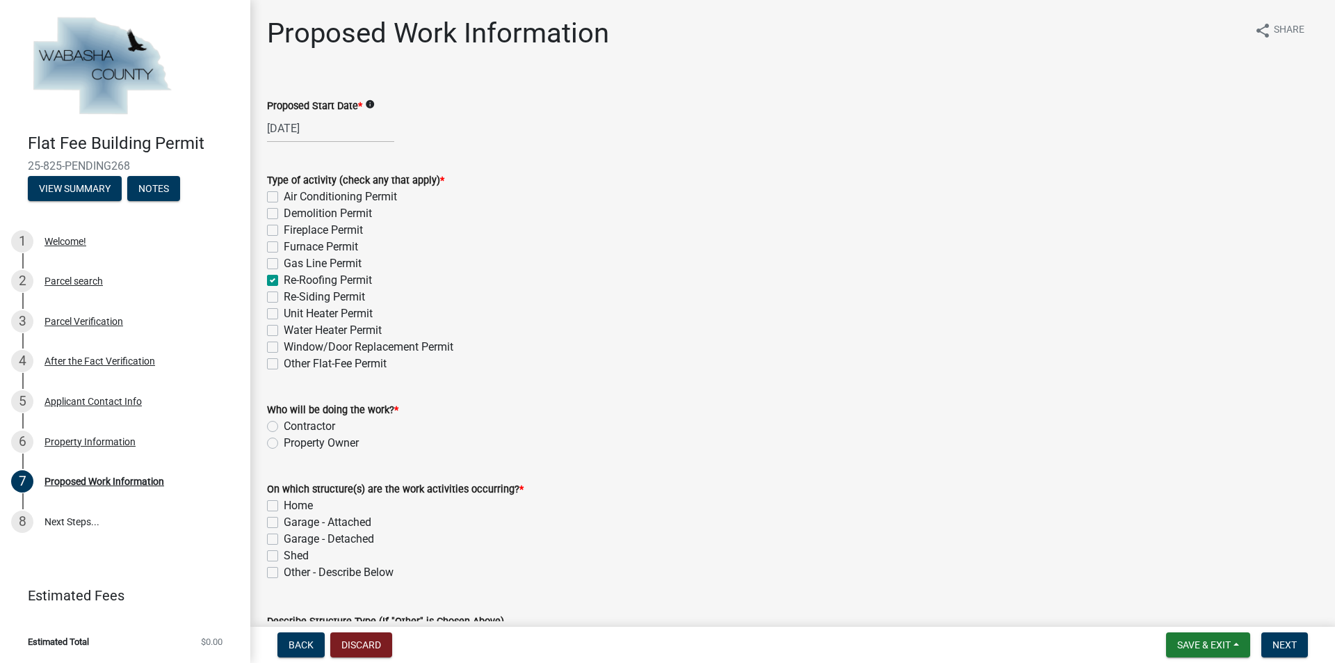
checkbox input "false"
click at [284, 425] on label "Contractor" at bounding box center [309, 426] width 51 height 17
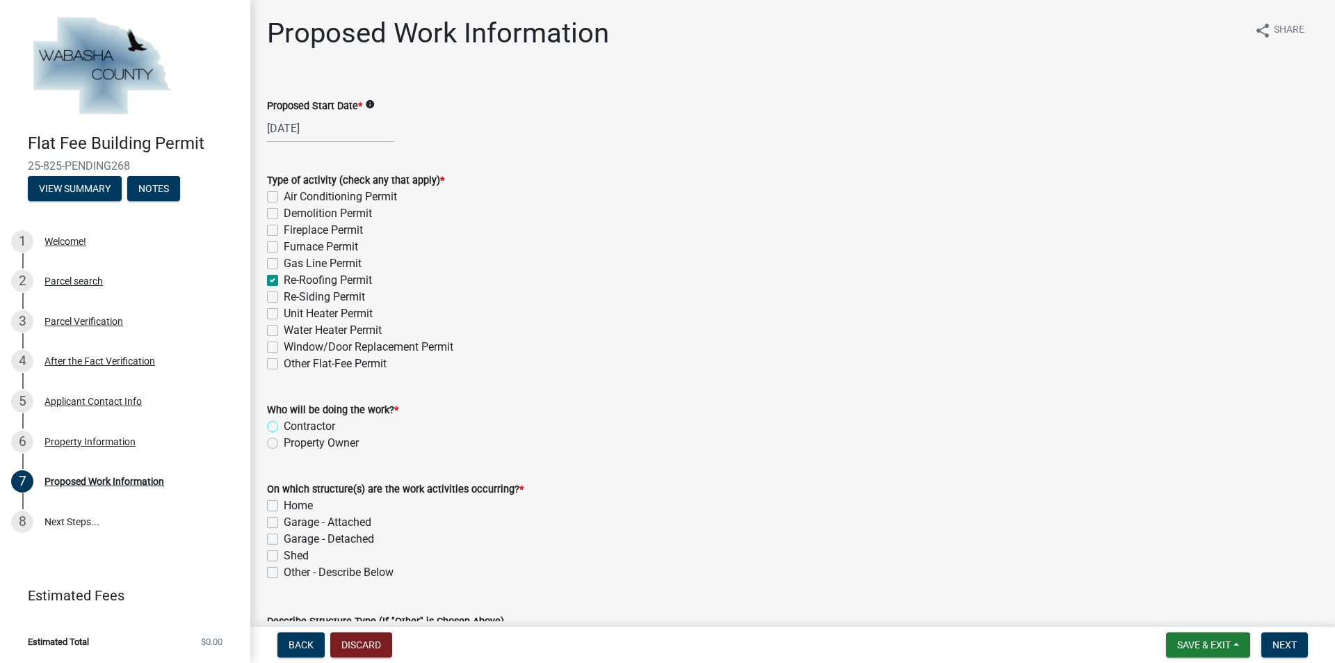
click at [284, 425] on input "Contractor" at bounding box center [288, 422] width 9 height 9
radio input "true"
click at [284, 504] on label "Home" at bounding box center [298, 505] width 29 height 17
click at [284, 504] on input "Home" at bounding box center [288, 501] width 9 height 9
checkbox input "true"
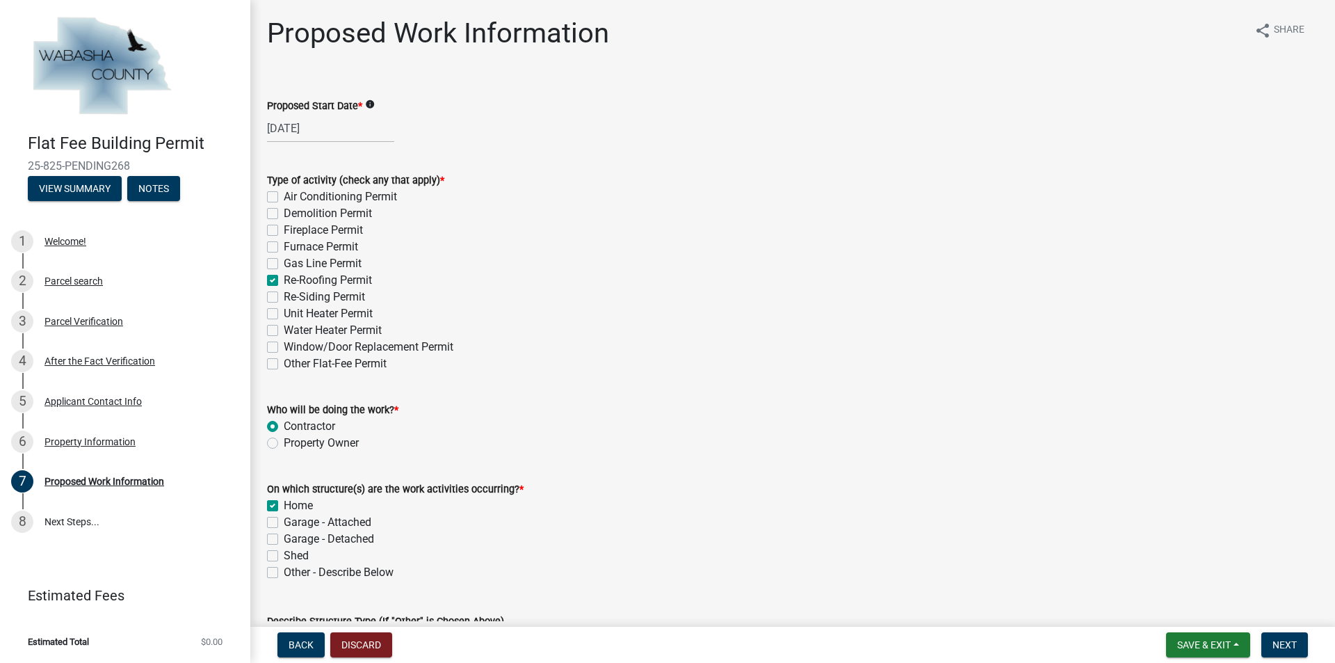
checkbox input "false"
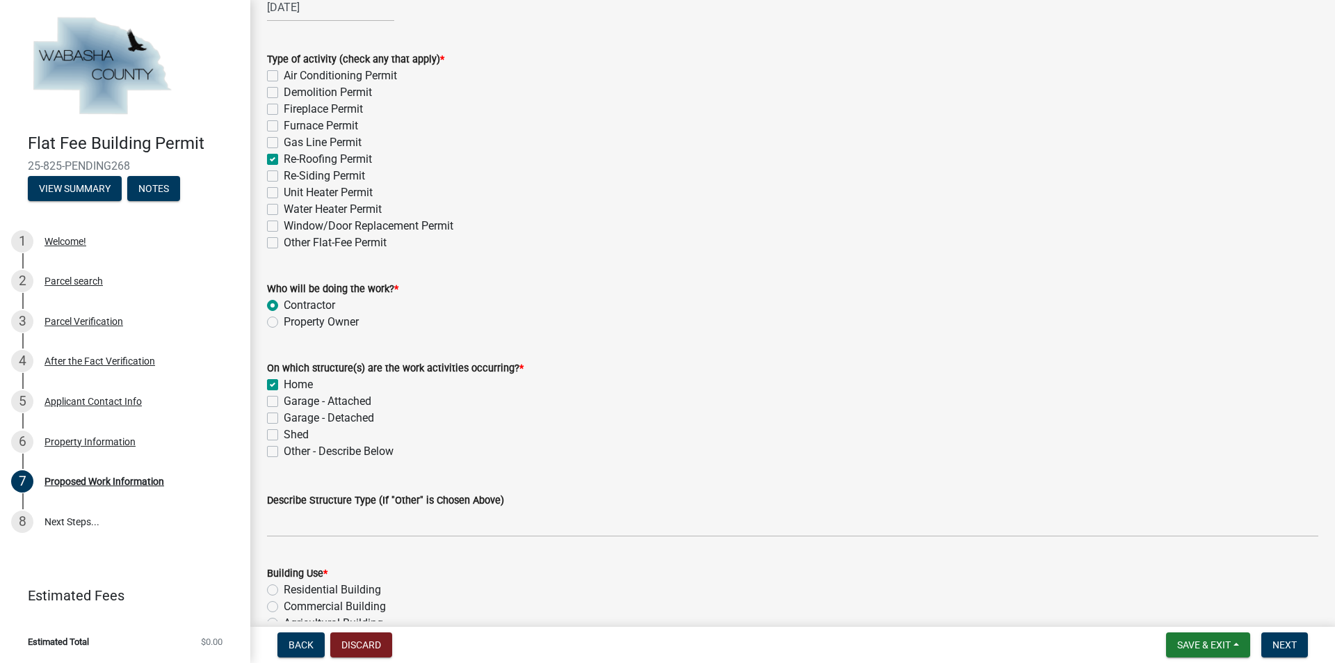
scroll to position [139, 0]
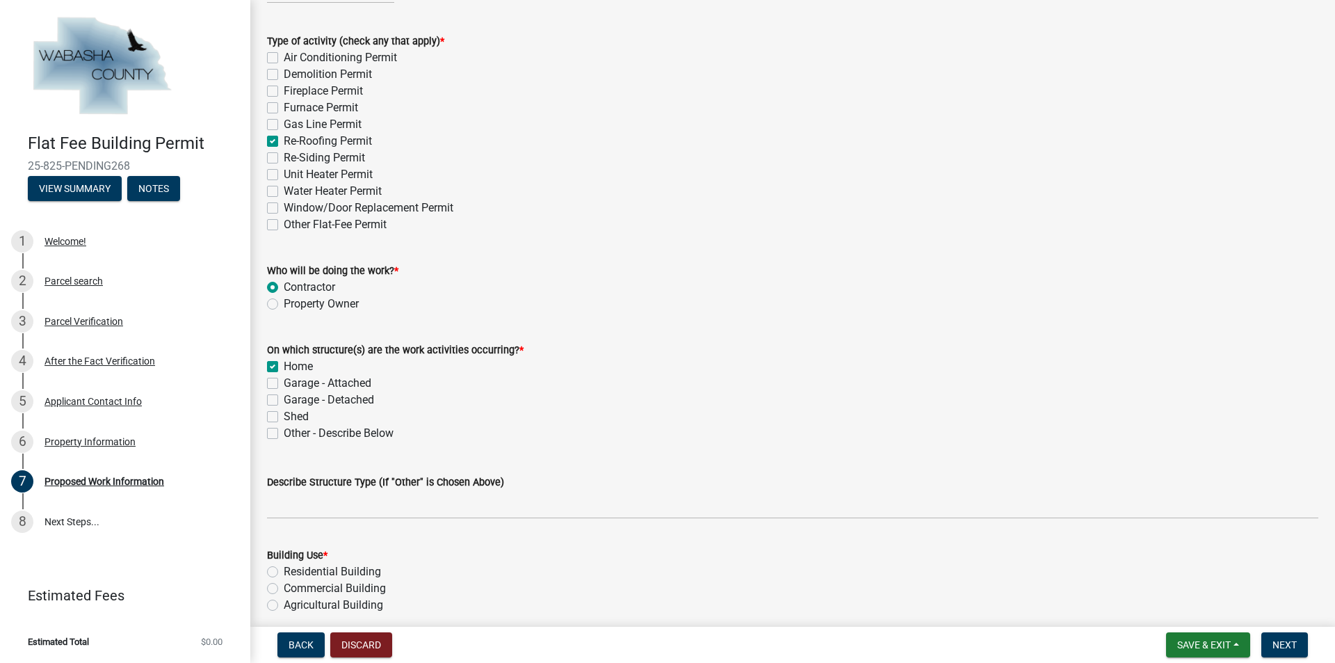
click at [284, 384] on label "Garage - Attached" at bounding box center [328, 383] width 88 height 17
click at [284, 384] on input "Garage - Attached" at bounding box center [288, 379] width 9 height 9
checkbox input "true"
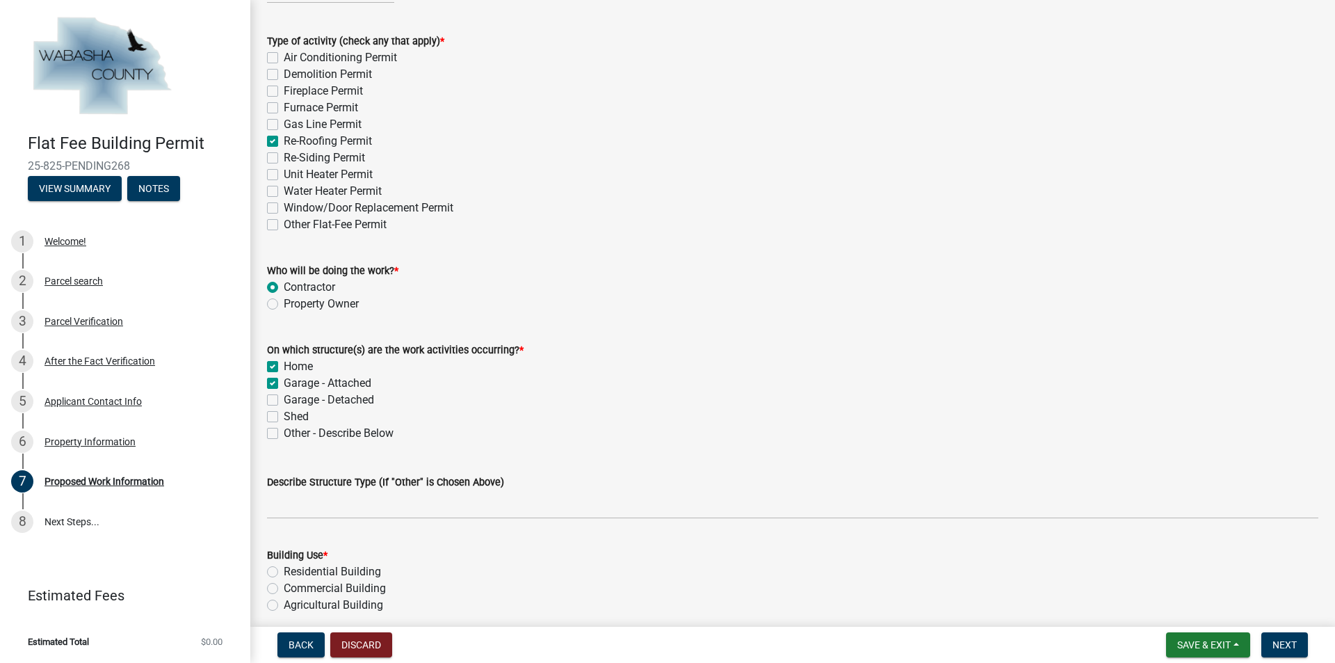
checkbox input "false"
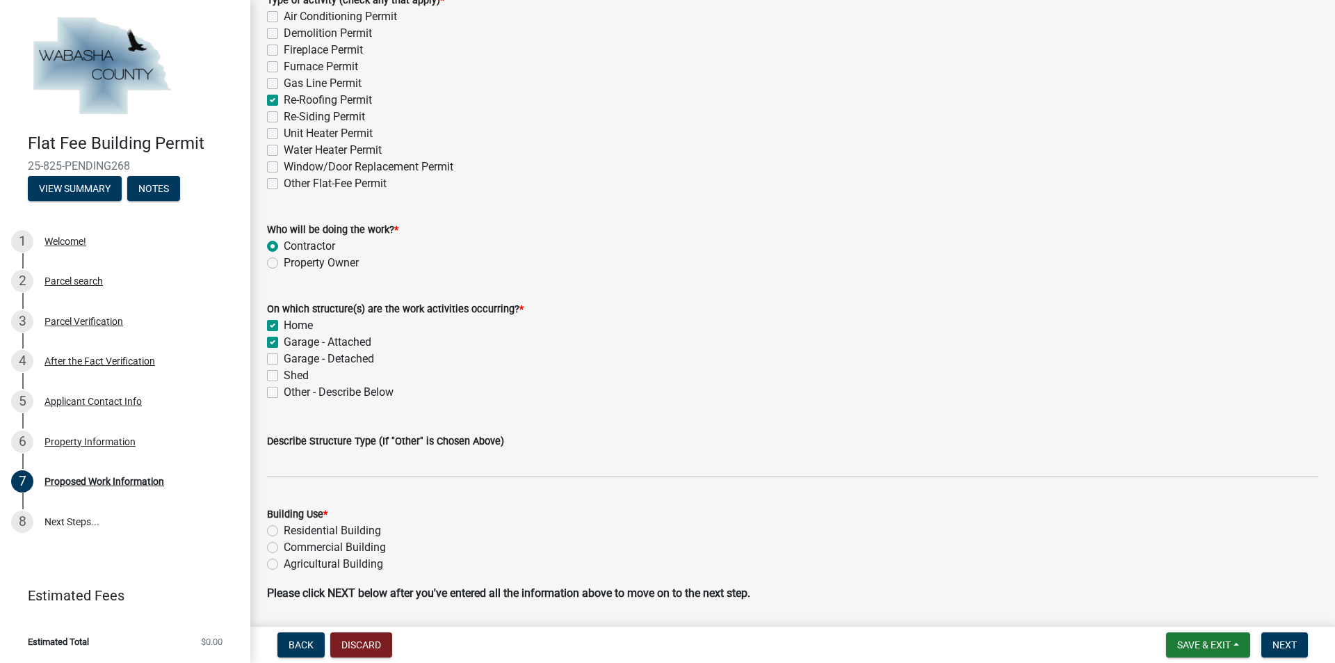
scroll to position [226, 0]
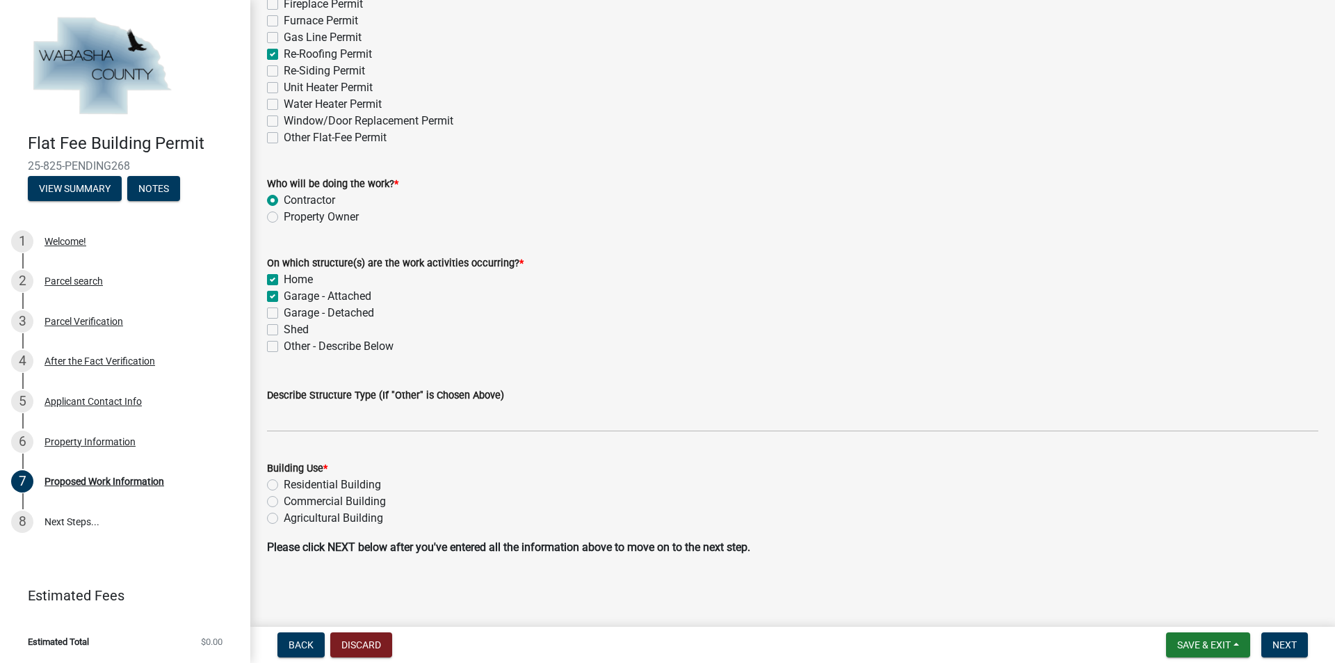
click at [278, 483] on div "Residential Building" at bounding box center [792, 484] width 1051 height 17
click at [284, 485] on label "Residential Building" at bounding box center [332, 484] width 97 height 17
click at [284, 485] on input "Residential Building" at bounding box center [288, 480] width 9 height 9
radio input "true"
click at [1276, 647] on span "Next" at bounding box center [1284, 644] width 24 height 11
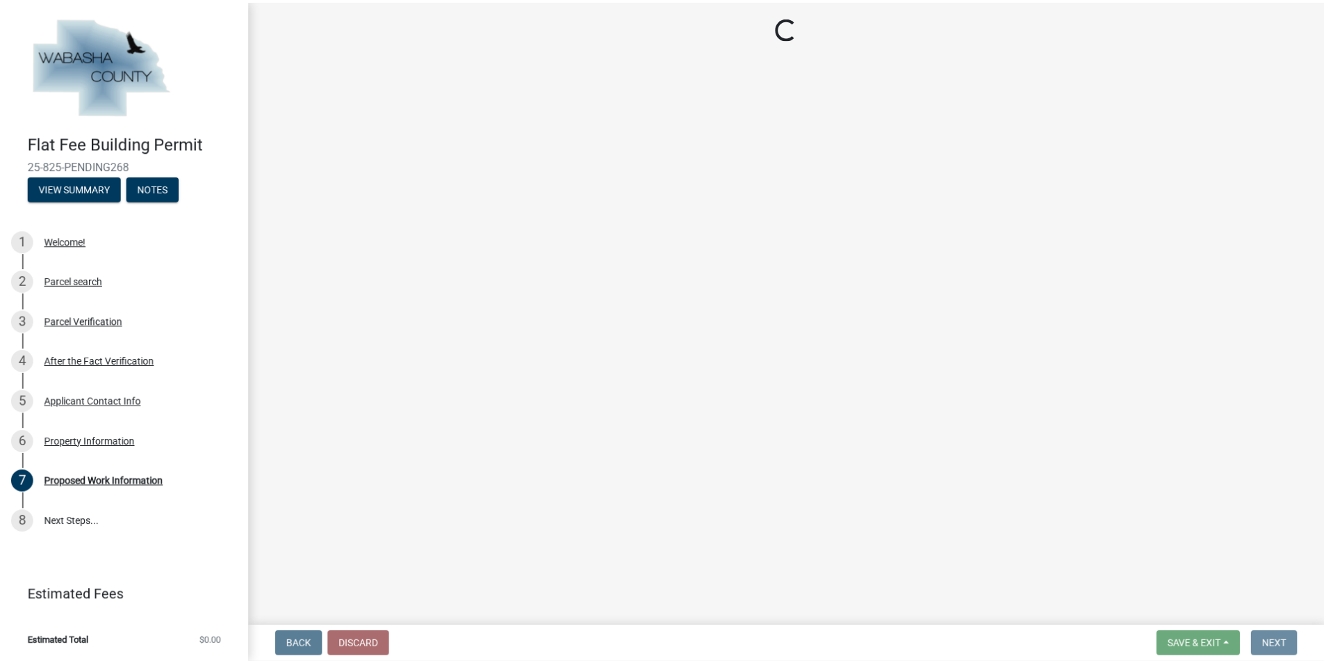
scroll to position [0, 0]
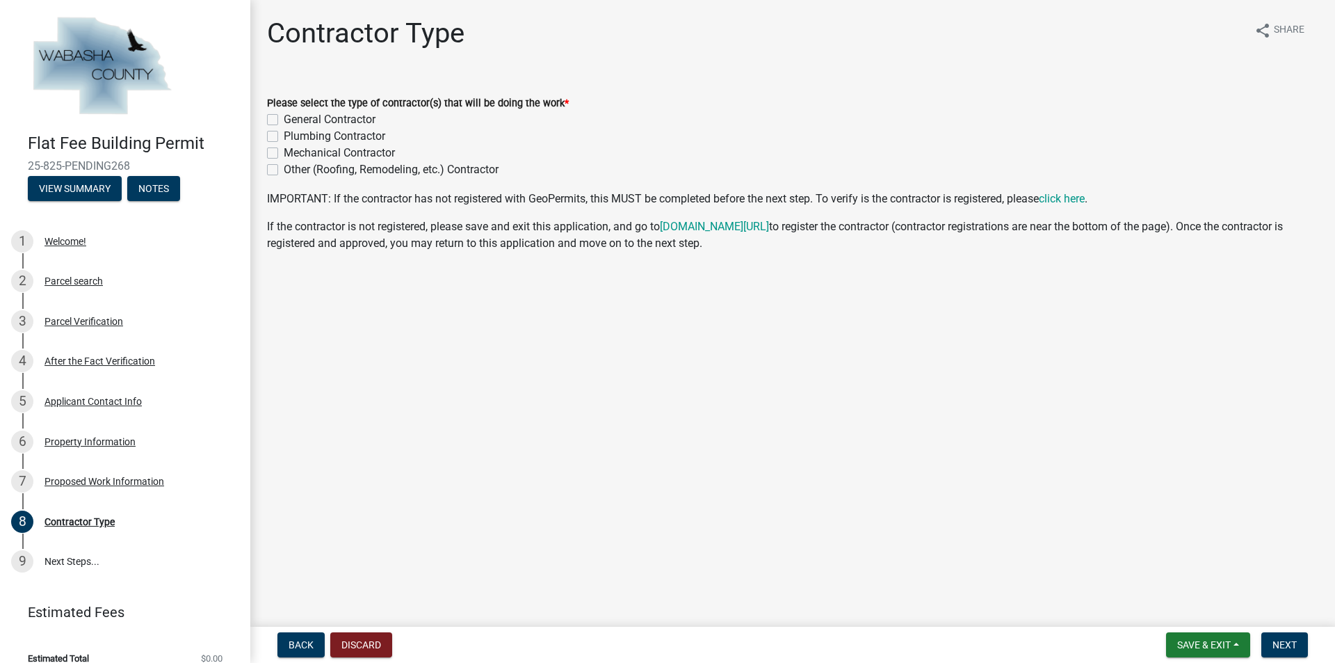
click at [284, 117] on label "General Contractor" at bounding box center [330, 119] width 92 height 17
click at [284, 117] on input "General Contractor" at bounding box center [288, 115] width 9 height 9
checkbox input "true"
checkbox input "false"
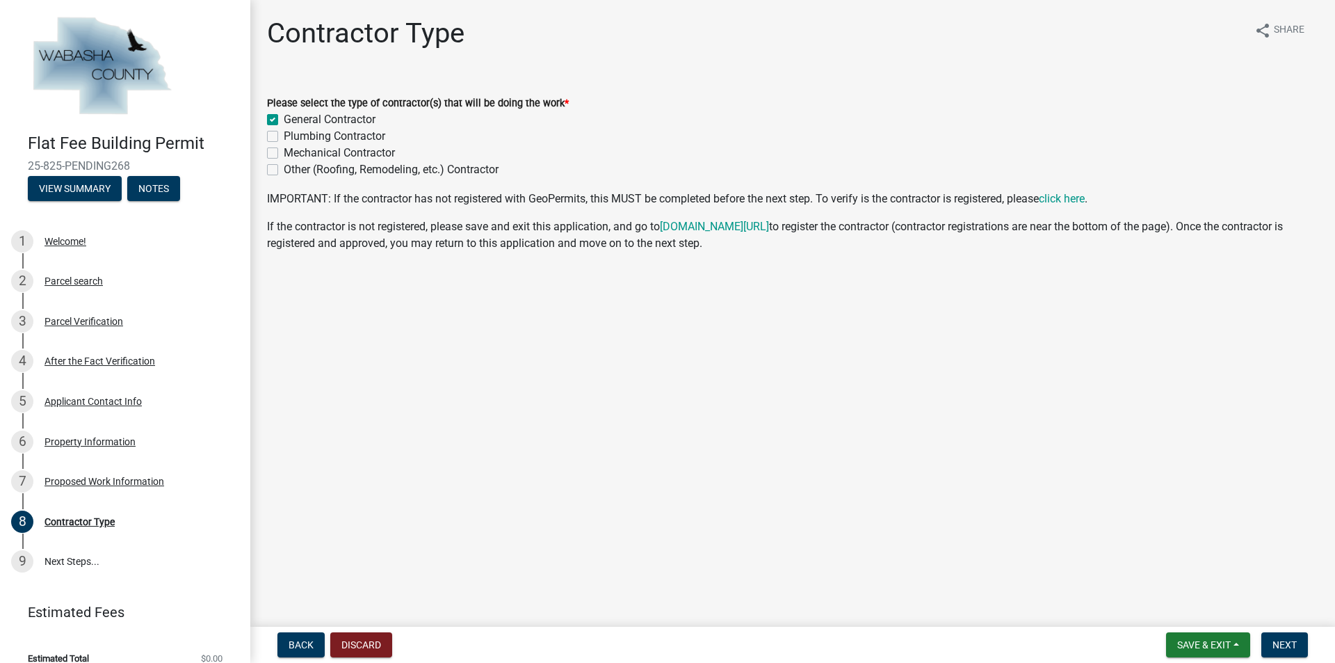
checkbox input "false"
click at [1304, 647] on button "Next" at bounding box center [1284, 644] width 47 height 25
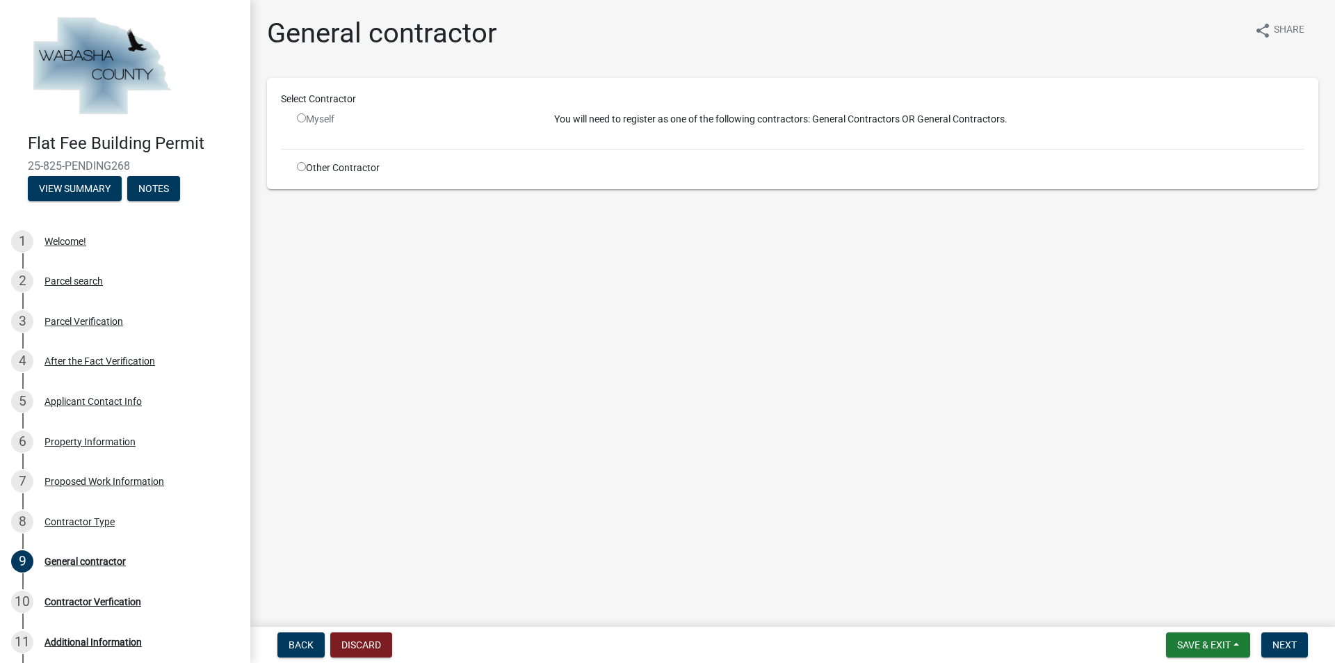
click at [301, 167] on input "radio" at bounding box center [301, 166] width 9 height 9
radio input "true"
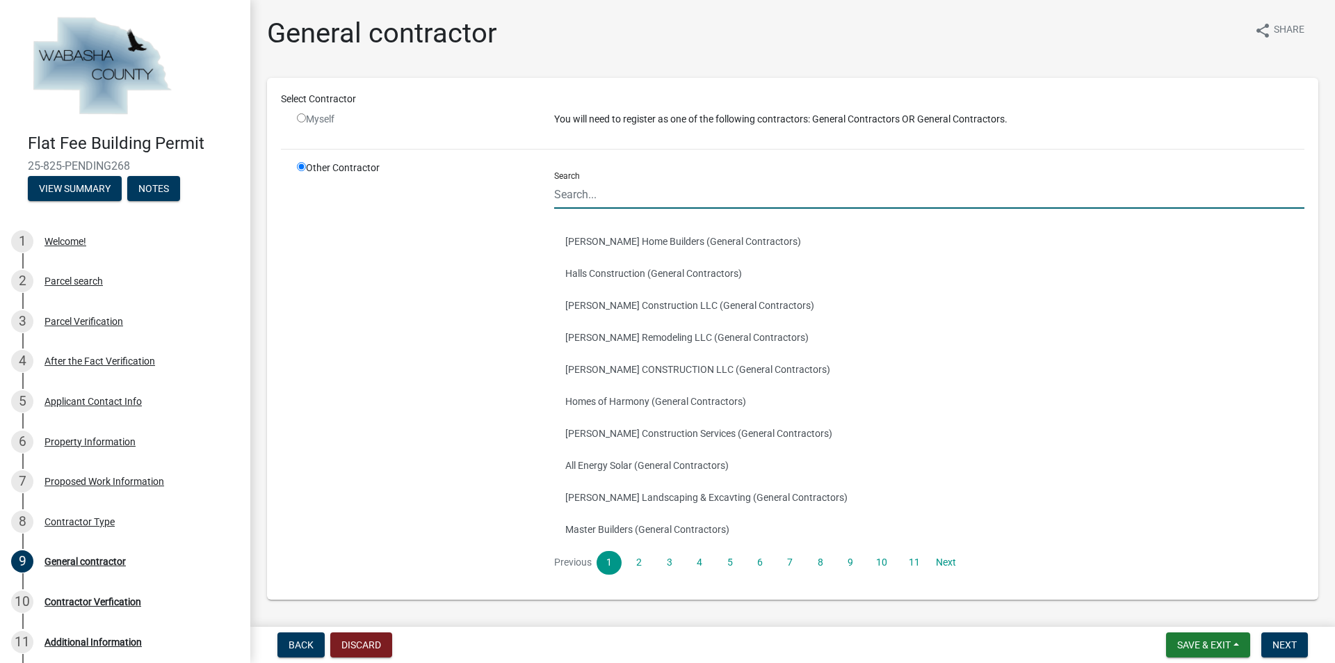
click at [616, 195] on input "Search" at bounding box center [929, 194] width 750 height 29
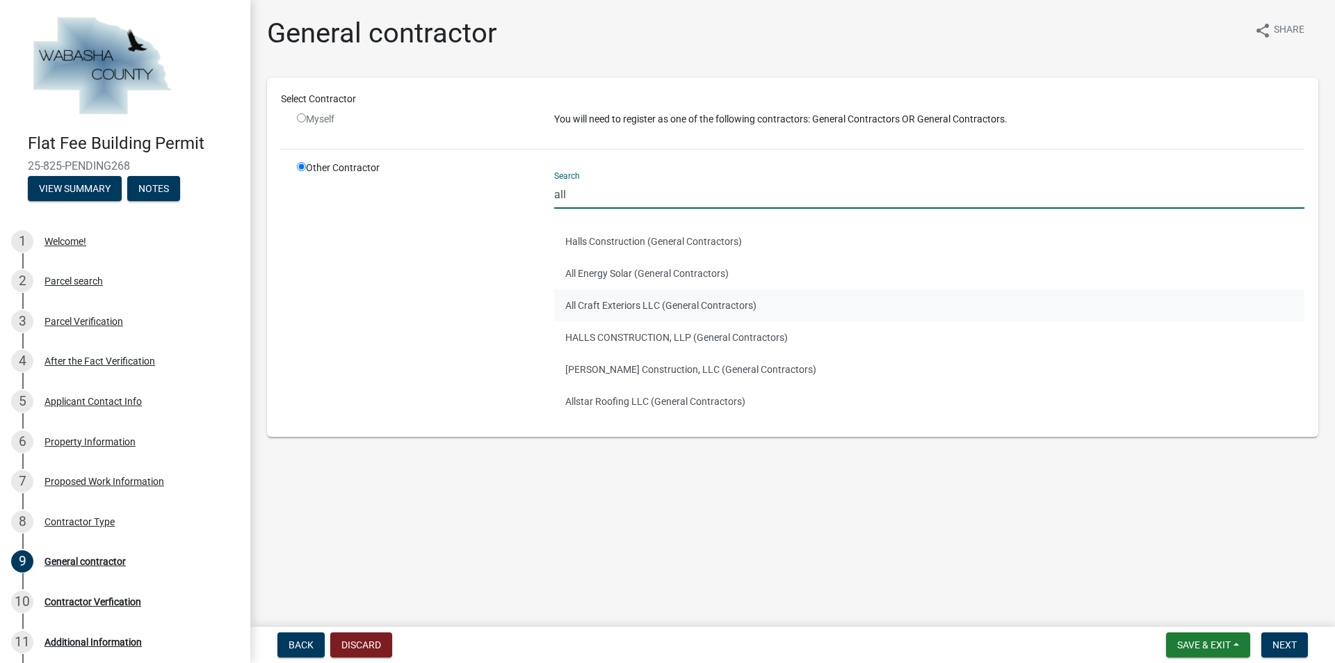
type input "all"
click at [617, 305] on button "All Craft Exteriors LLC (General Contractors)" at bounding box center [929, 305] width 750 height 32
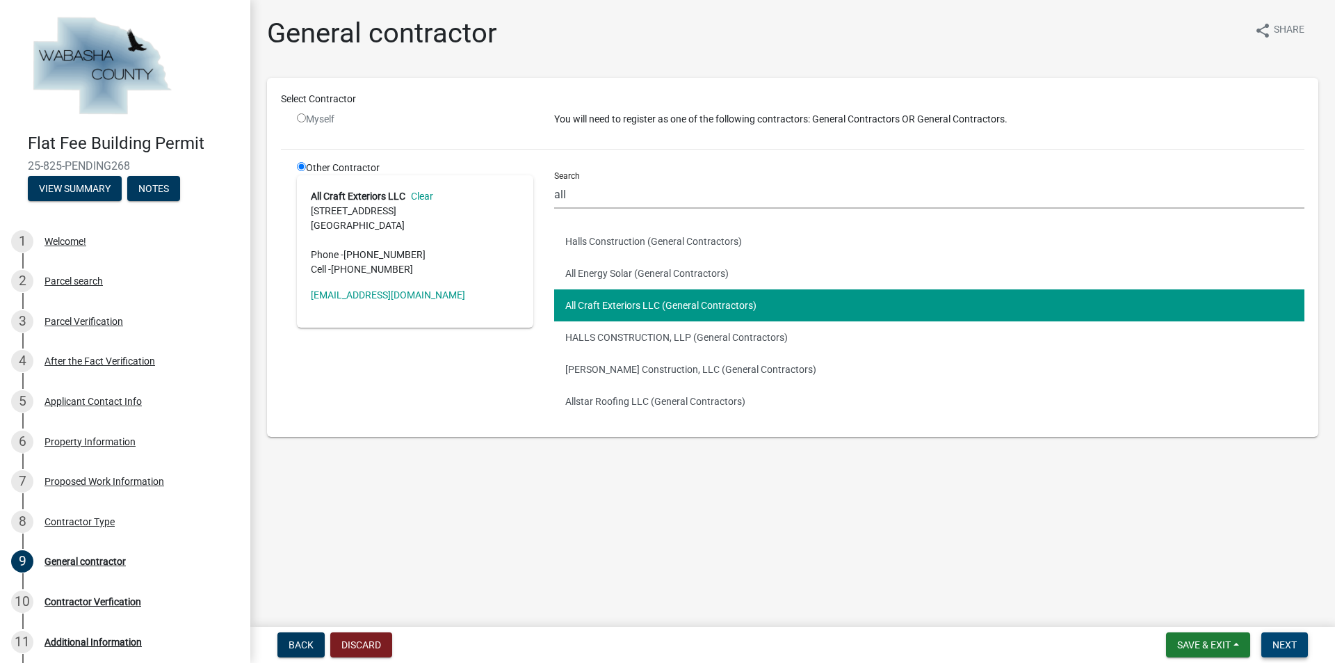
click at [1283, 643] on span "Next" at bounding box center [1284, 644] width 24 height 11
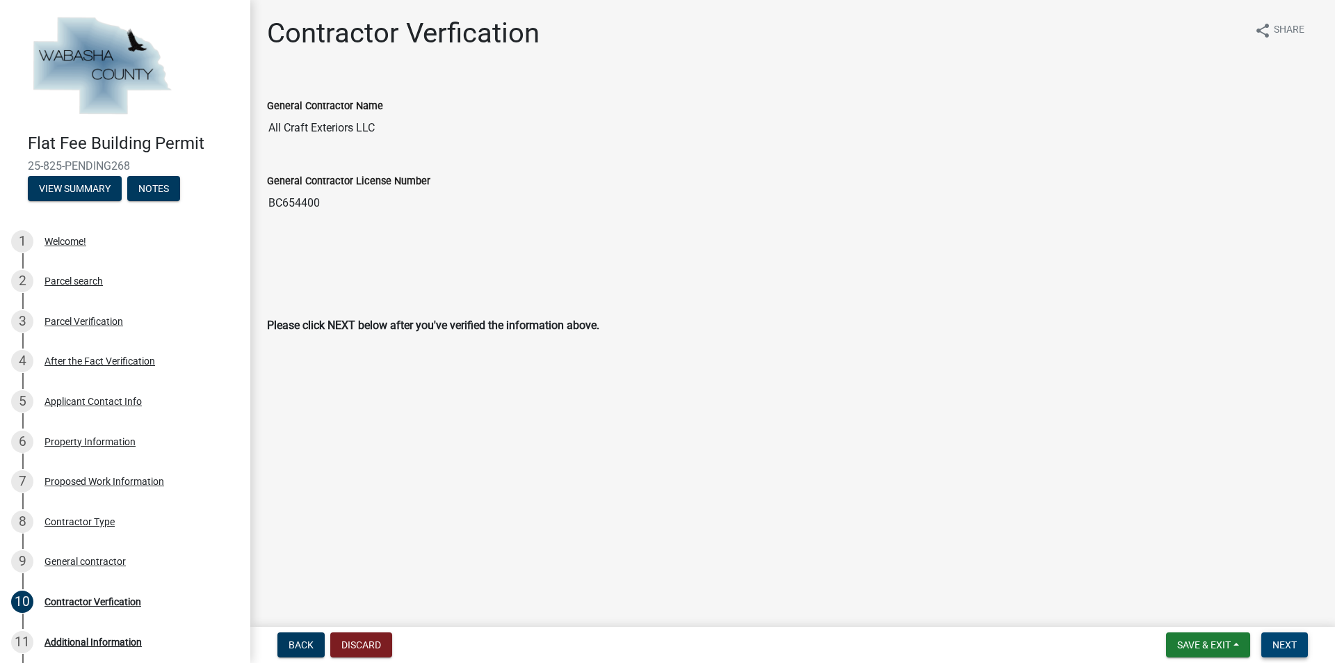
click at [1274, 643] on span "Next" at bounding box center [1284, 644] width 24 height 11
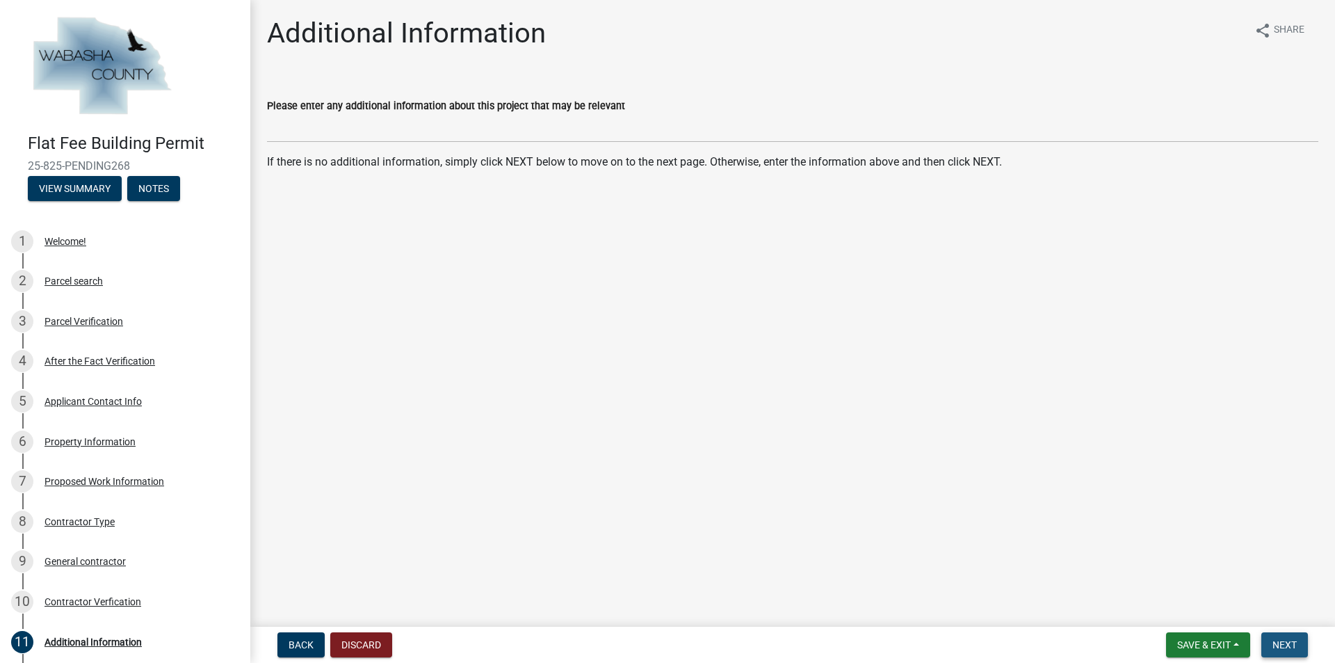
click at [1297, 649] on span "Next" at bounding box center [1284, 644] width 24 height 11
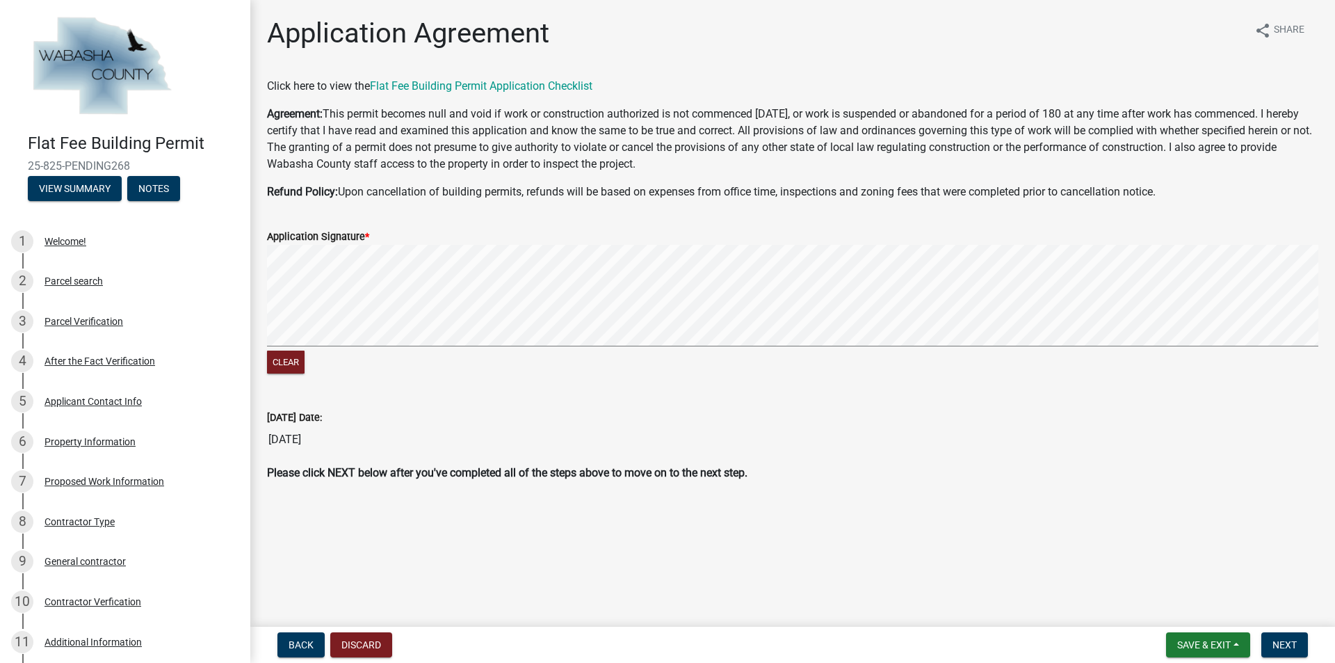
click at [530, 232] on form "Application Signature * Clear" at bounding box center [792, 293] width 1051 height 165
click at [699, 361] on div "Clear" at bounding box center [792, 311] width 1051 height 132
click at [872, 227] on form "Application Signature * Clear" at bounding box center [792, 293] width 1051 height 165
click at [1281, 640] on span "Next" at bounding box center [1284, 644] width 24 height 11
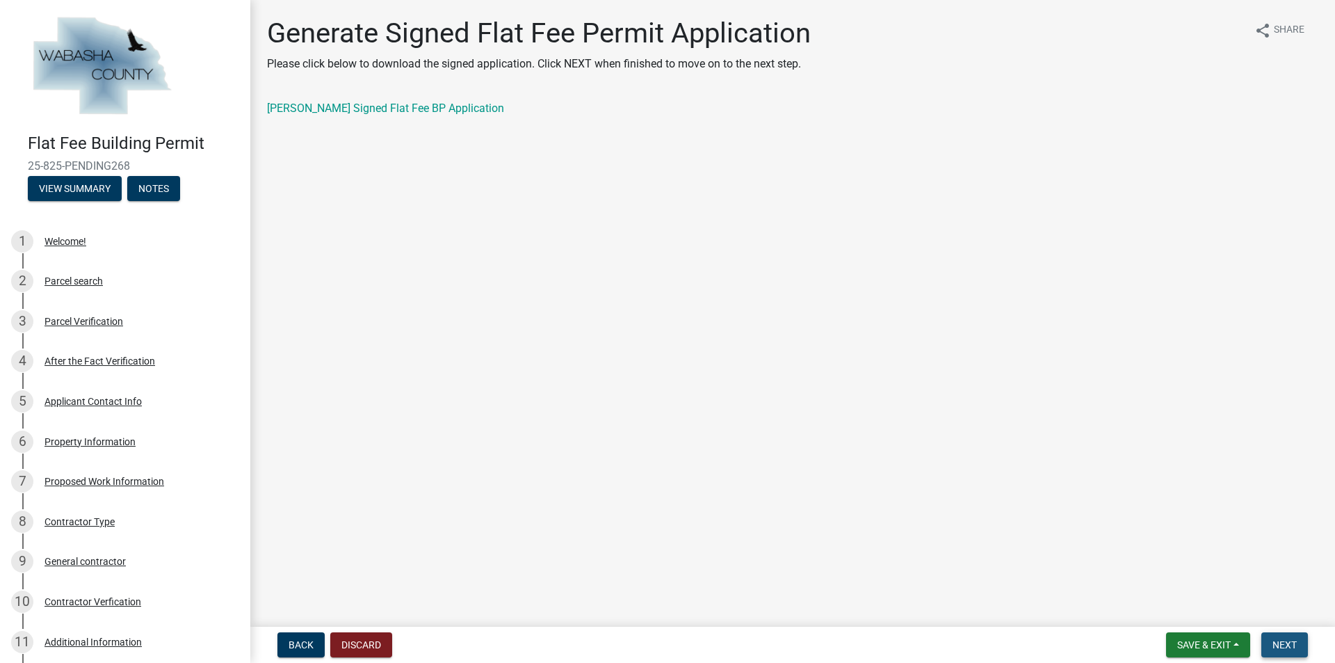
click at [1270, 638] on button "Next" at bounding box center [1284, 644] width 47 height 25
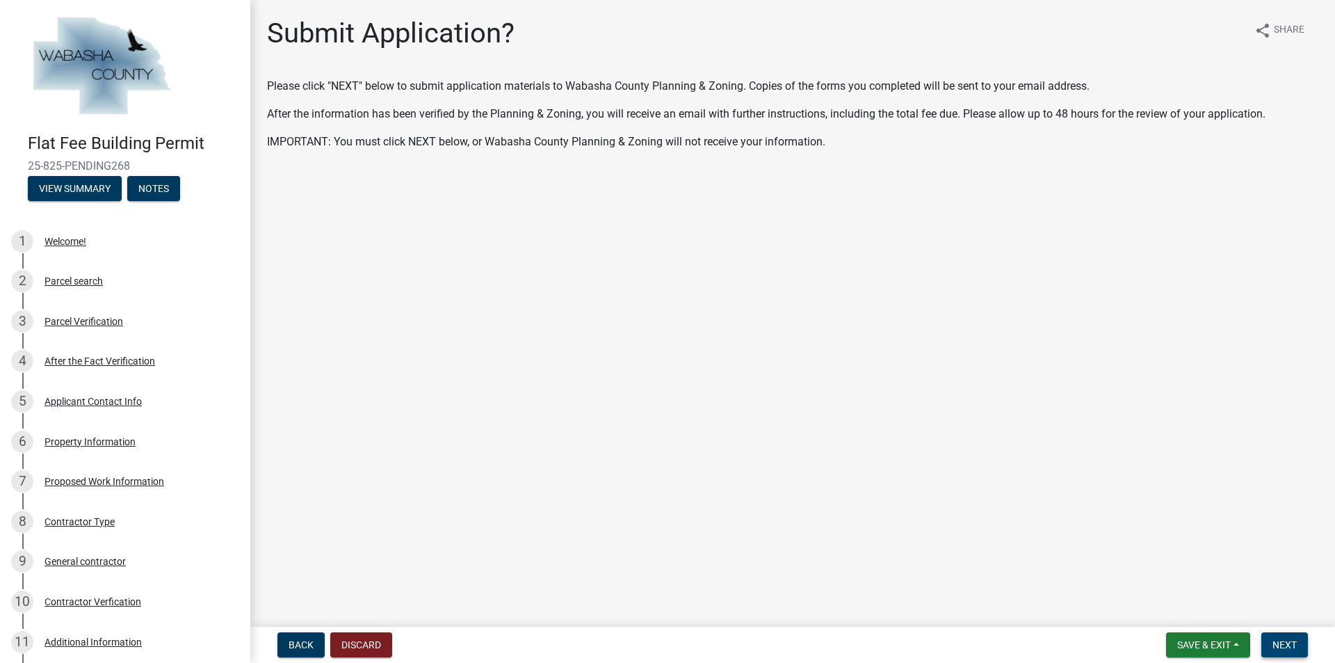
click at [1270, 638] on button "Next" at bounding box center [1284, 644] width 47 height 25
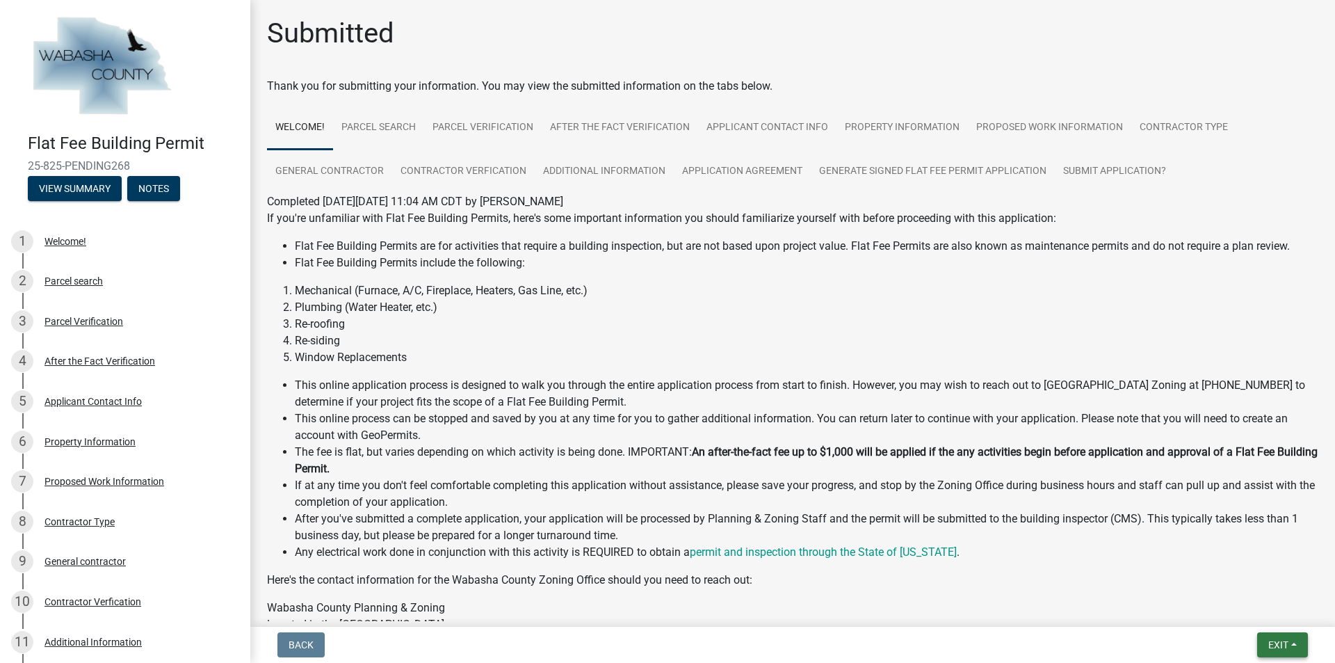
click at [1270, 638] on button "Exit" at bounding box center [1282, 644] width 51 height 25
click at [1273, 609] on button "Save & Exit" at bounding box center [1252, 608] width 111 height 33
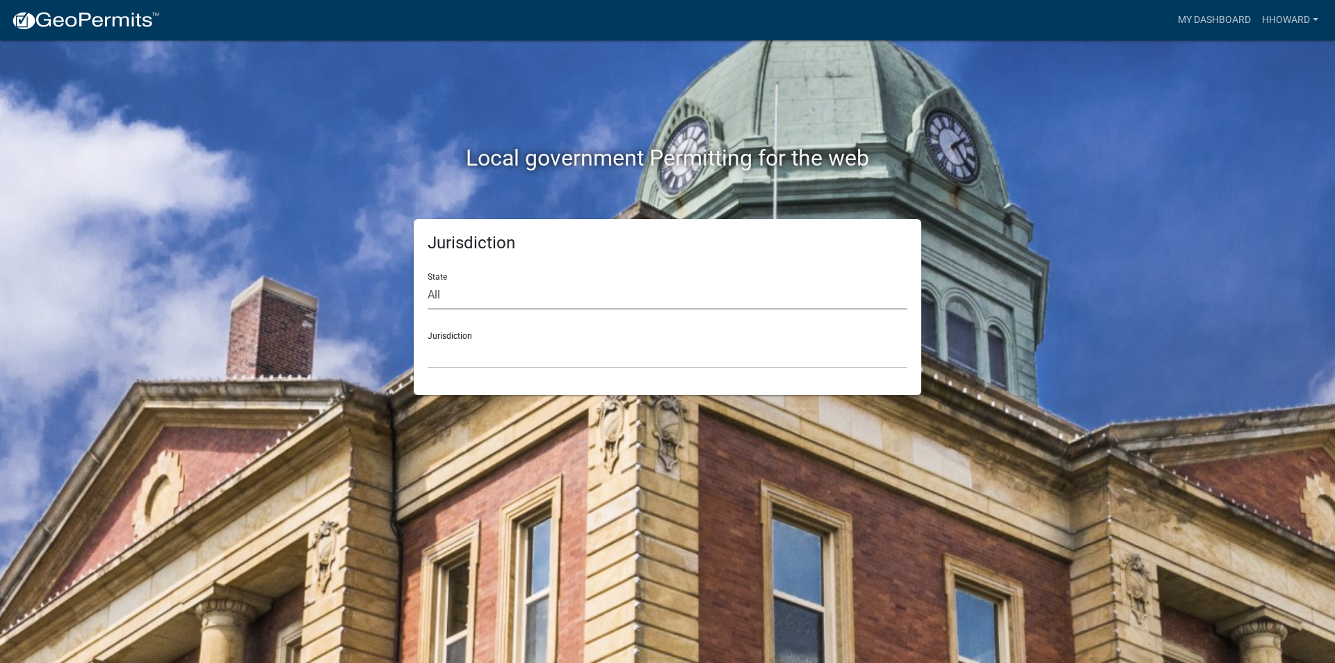
click at [510, 293] on select "All [US_STATE] [US_STATE] [US_STATE] [US_STATE] [US_STATE] [US_STATE] [US_STATE…" at bounding box center [668, 295] width 480 height 29
select select "[US_STATE]"
click at [428, 281] on select "All [US_STATE] [US_STATE] [US_STATE] [US_STATE] [US_STATE] [US_STATE] [US_STATE…" at bounding box center [668, 295] width 480 height 29
click at [517, 353] on select "[GEOGRAPHIC_DATA], [US_STATE] [GEOGRAPHIC_DATA], [US_STATE] [GEOGRAPHIC_DATA], …" at bounding box center [668, 354] width 480 height 29
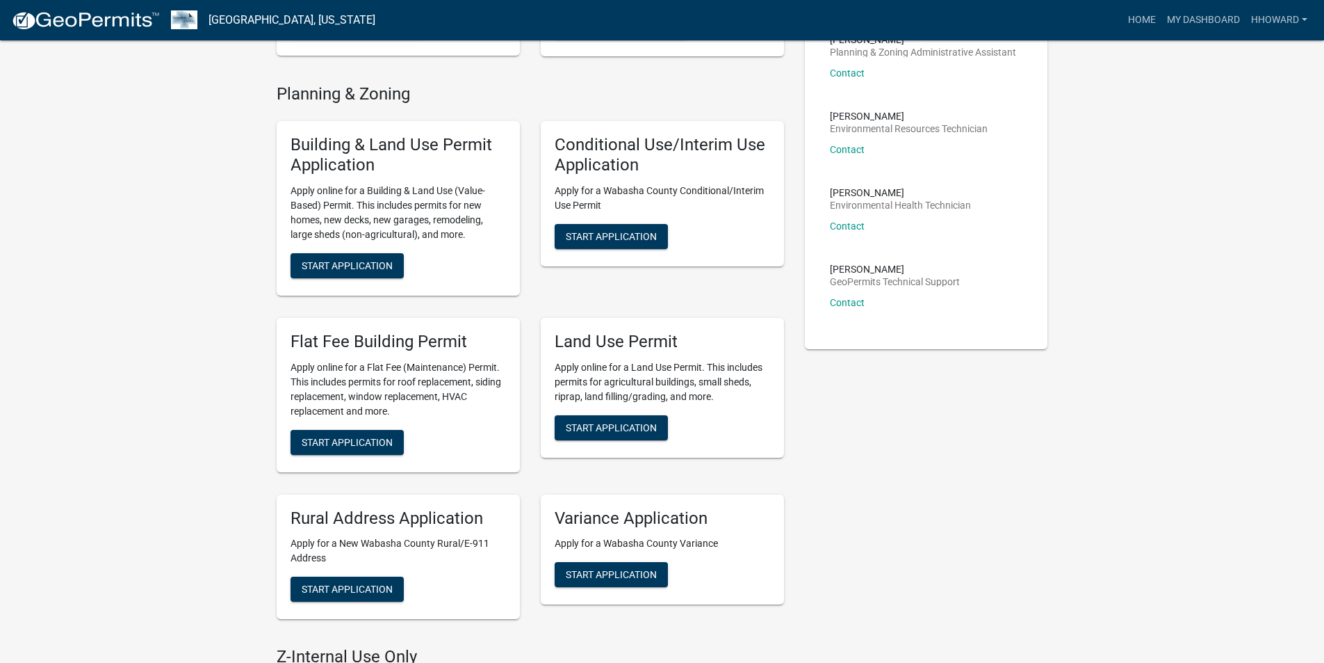
scroll to position [278, 0]
click at [357, 445] on span "Start Application" at bounding box center [347, 440] width 91 height 11
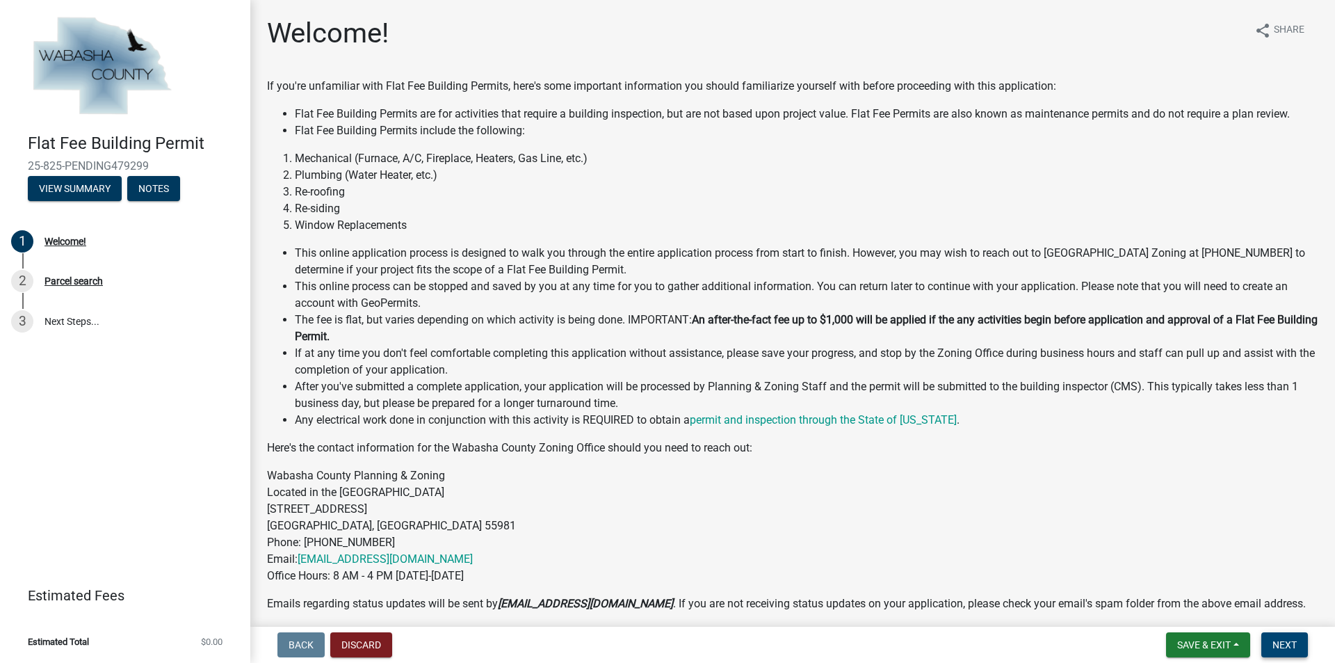
click at [1276, 638] on button "Next" at bounding box center [1284, 644] width 47 height 25
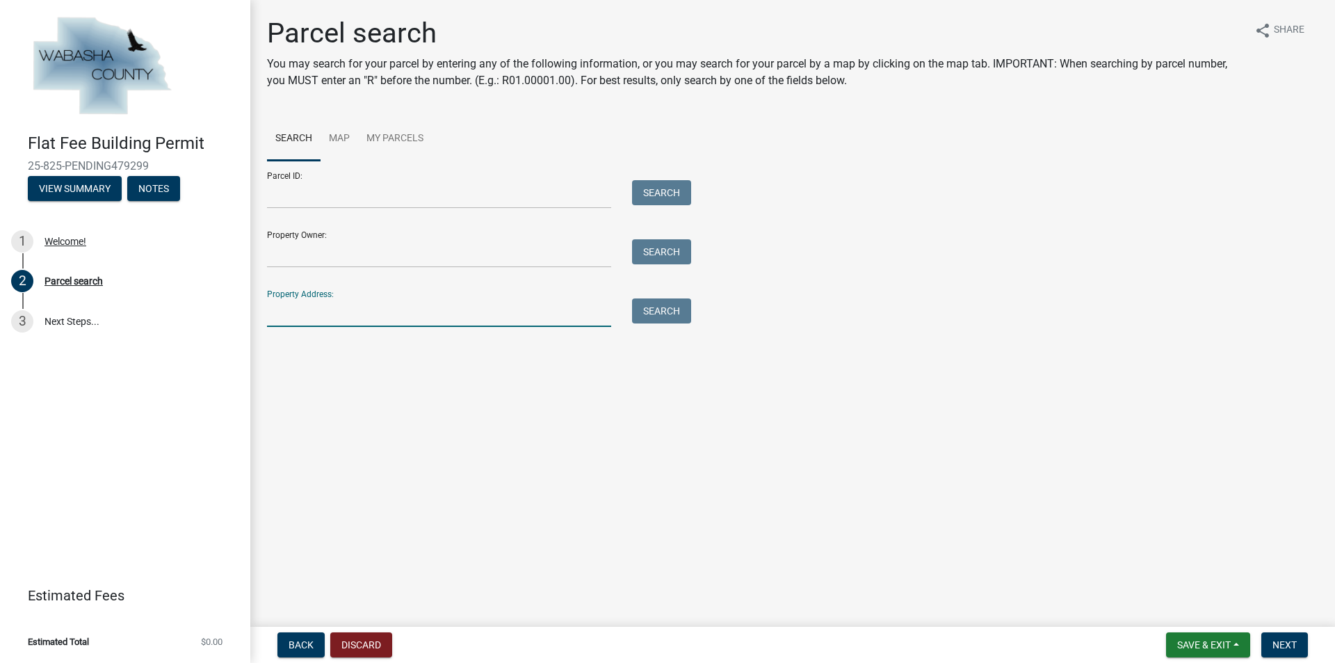
click at [456, 315] on input "Property Address:" at bounding box center [439, 312] width 344 height 29
type input "20185"
click at [640, 317] on button "Search" at bounding box center [661, 310] width 59 height 25
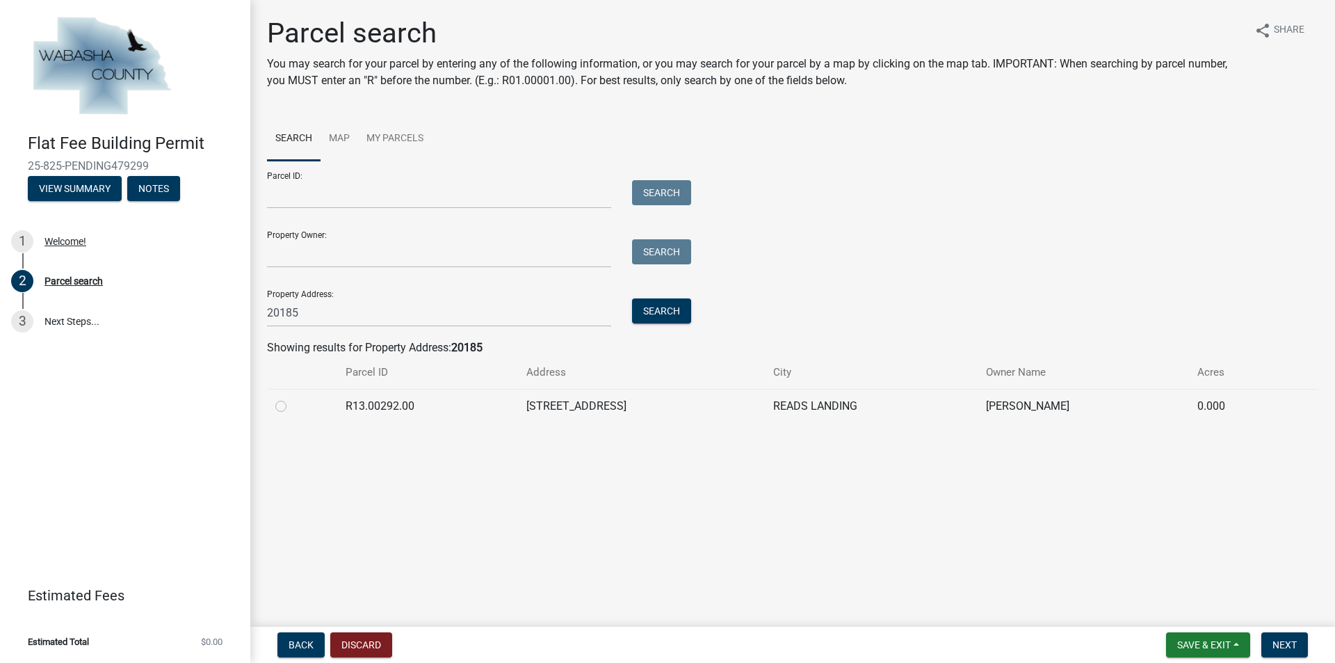
click at [292, 398] on label at bounding box center [292, 398] width 0 height 0
click at [292, 403] on input "radio" at bounding box center [296, 402] width 9 height 9
radio input "true"
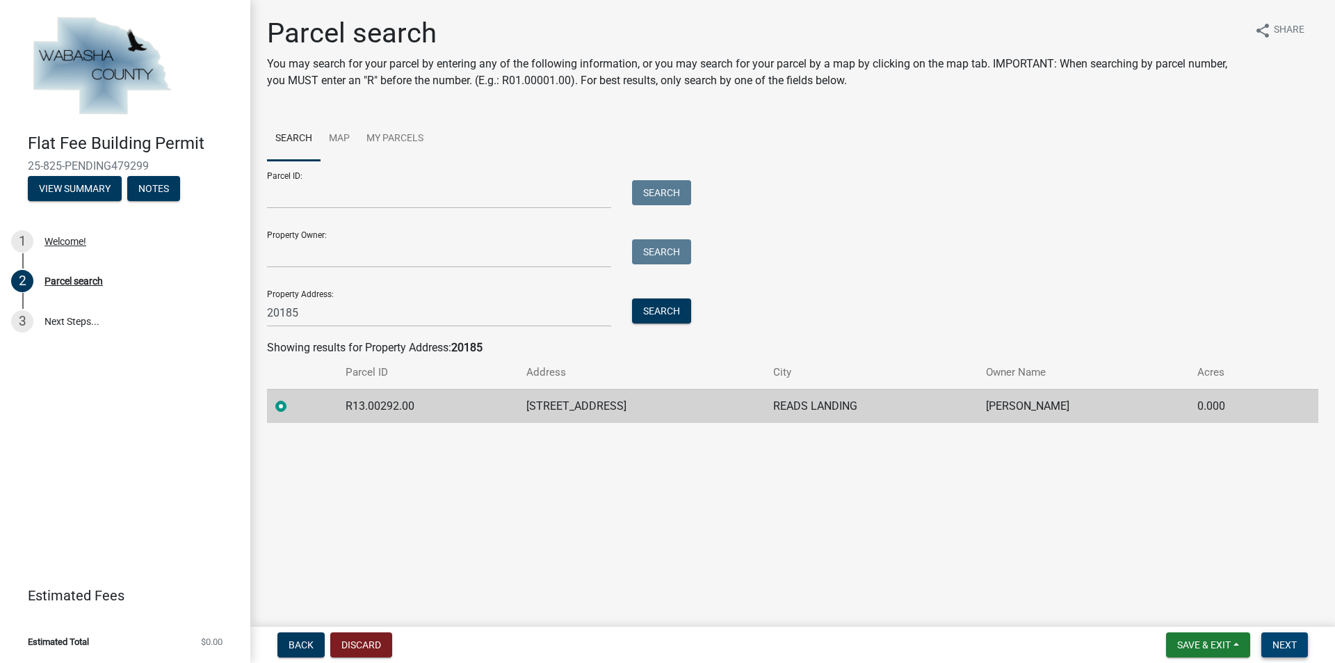
click at [1295, 648] on span "Next" at bounding box center [1284, 644] width 24 height 11
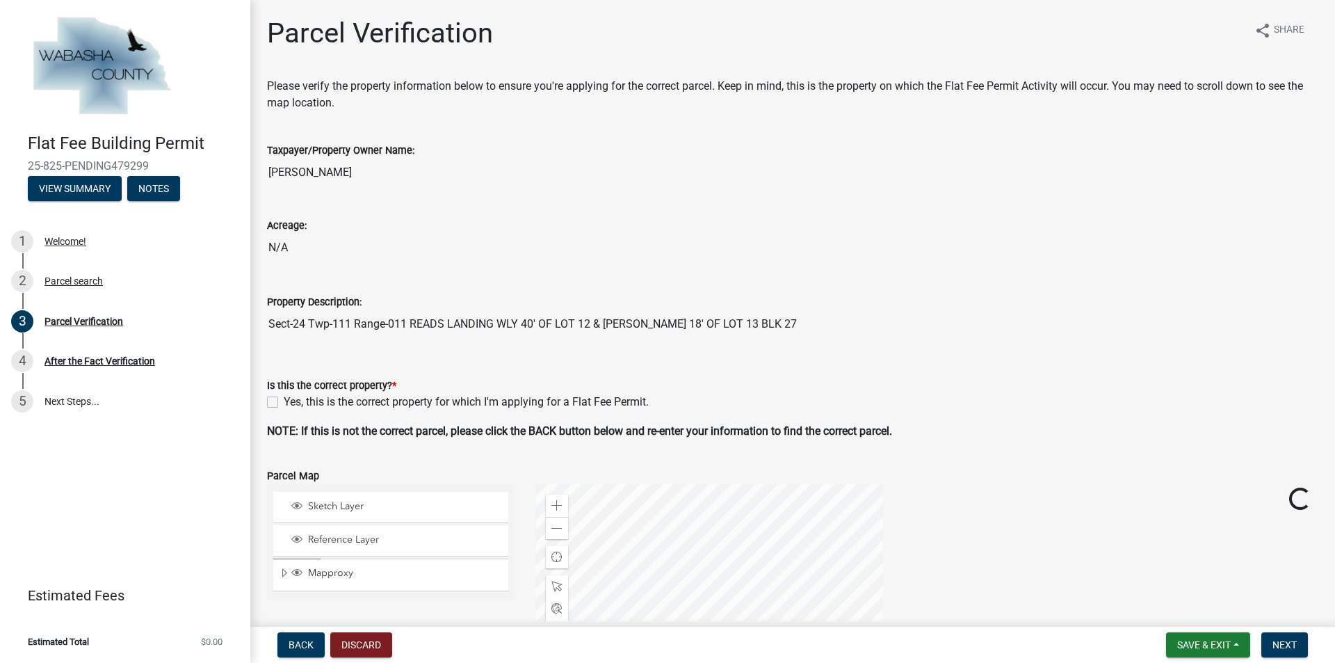
click at [284, 400] on label "Yes, this is the correct property for which I'm applying for a Flat Fee Permit." at bounding box center [466, 402] width 365 height 17
click at [284, 400] on input "Yes, this is the correct property for which I'm applying for a Flat Fee Permit." at bounding box center [288, 398] width 9 height 9
checkbox input "true"
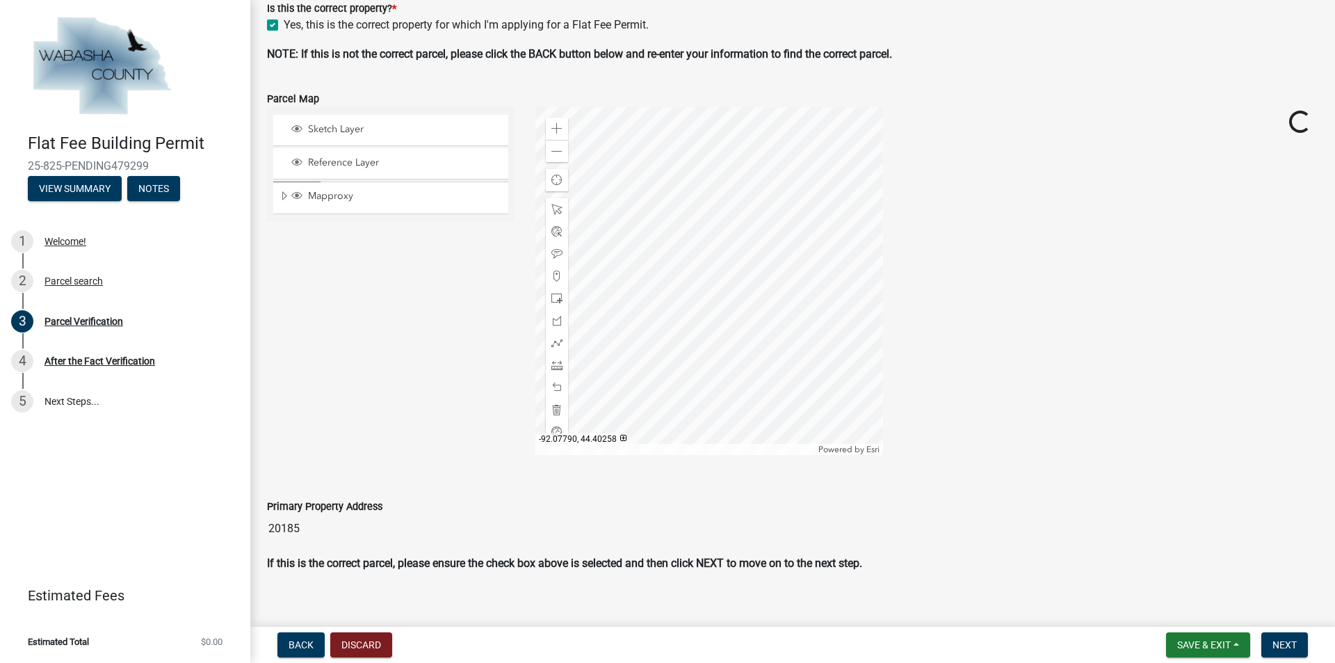
scroll to position [393, 0]
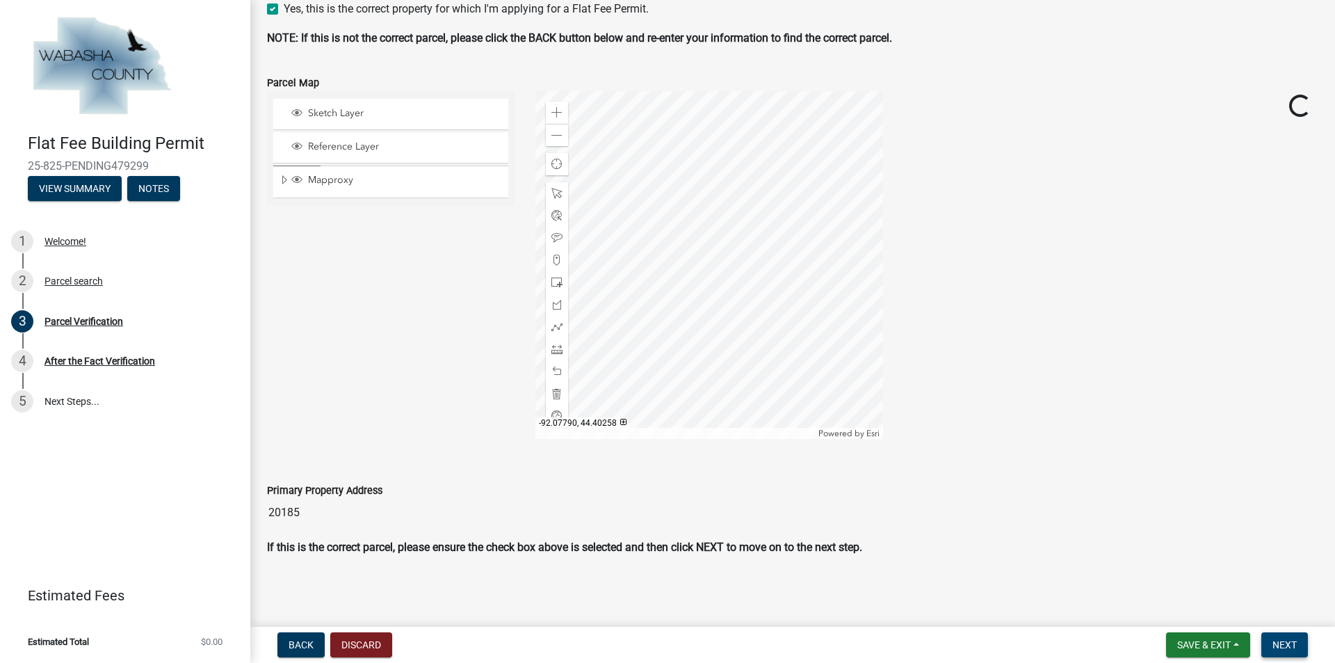
click at [1288, 640] on span "Next" at bounding box center [1284, 644] width 24 height 11
click at [1288, 643] on span "Next" at bounding box center [1284, 644] width 24 height 11
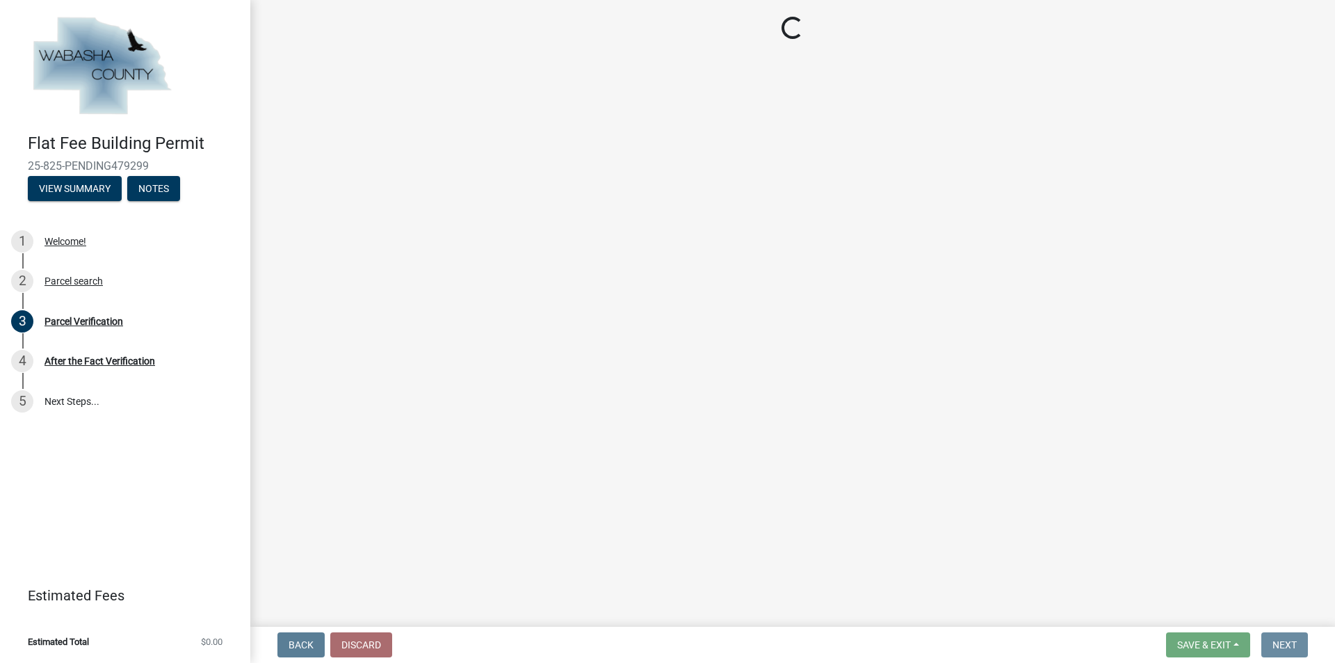
scroll to position [0, 0]
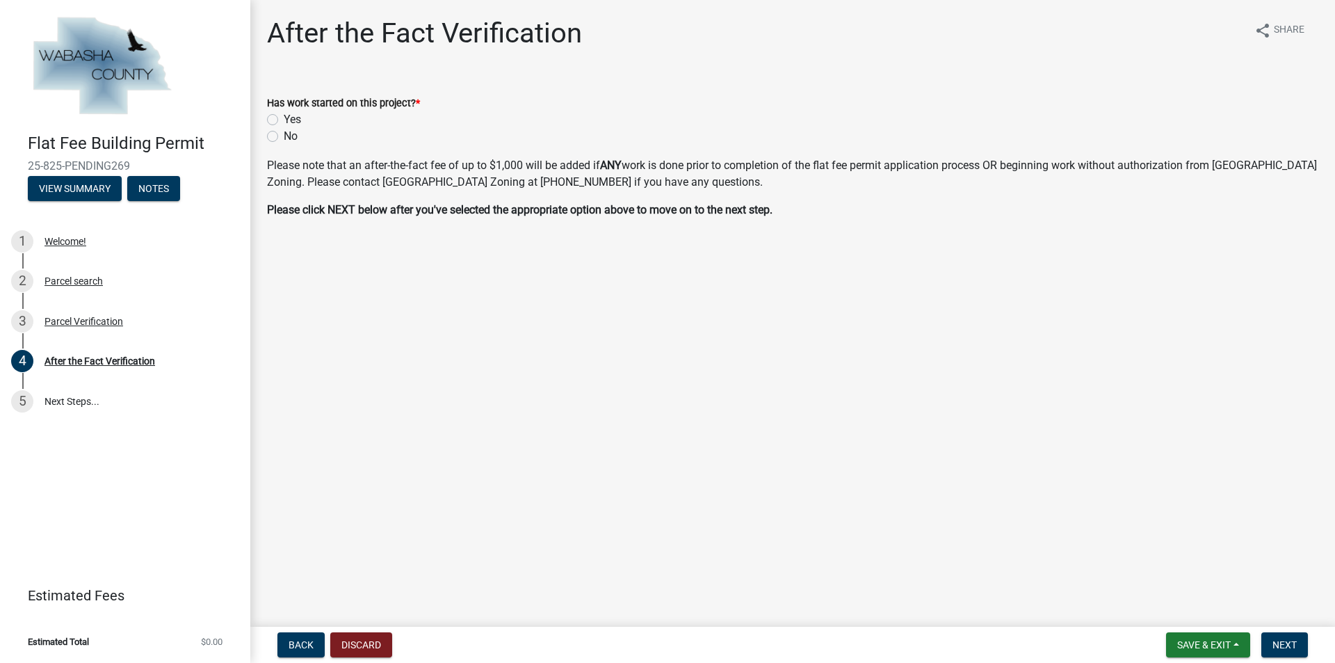
click at [284, 140] on label "No" at bounding box center [291, 136] width 14 height 17
click at [284, 137] on input "No" at bounding box center [288, 132] width 9 height 9
radio input "true"
click at [1261, 639] on button "Next" at bounding box center [1284, 644] width 47 height 25
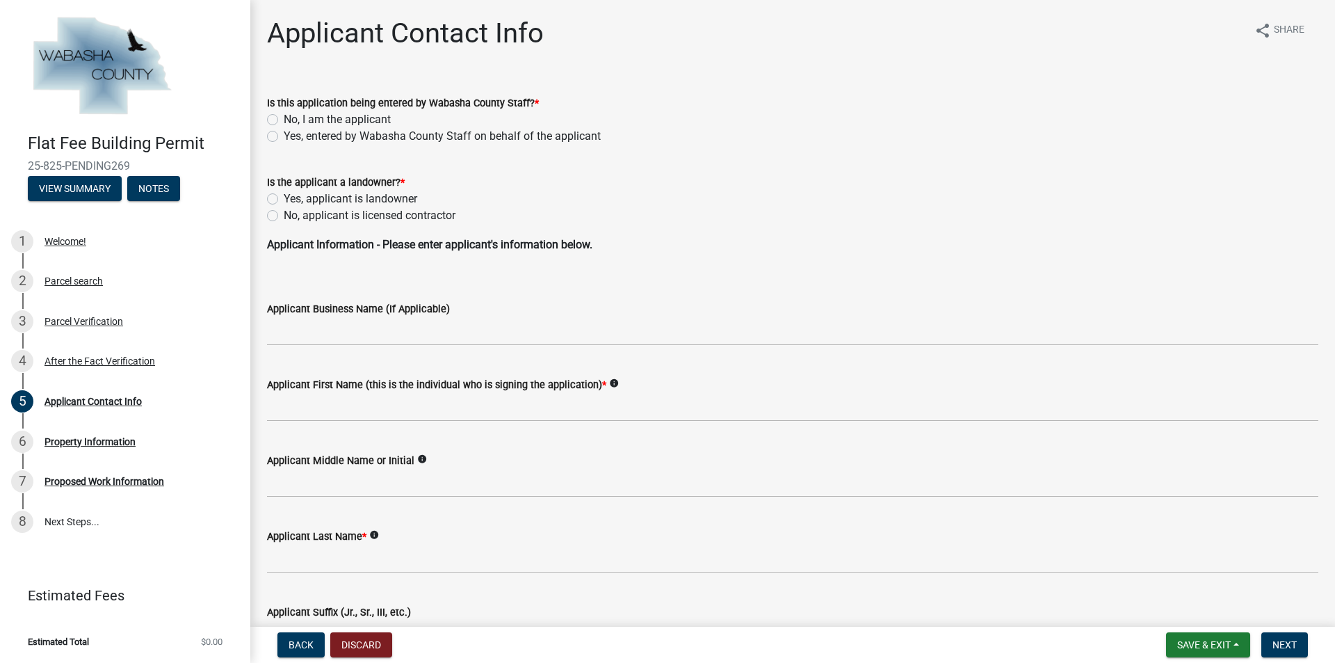
click at [284, 118] on label "No, I am the applicant" at bounding box center [337, 119] width 107 height 17
click at [284, 118] on input "No, I am the applicant" at bounding box center [288, 115] width 9 height 9
radio input "true"
click at [284, 215] on label "No, applicant is licensed contractor" at bounding box center [370, 215] width 172 height 17
click at [284, 215] on input "No, applicant is licensed contractor" at bounding box center [288, 211] width 9 height 9
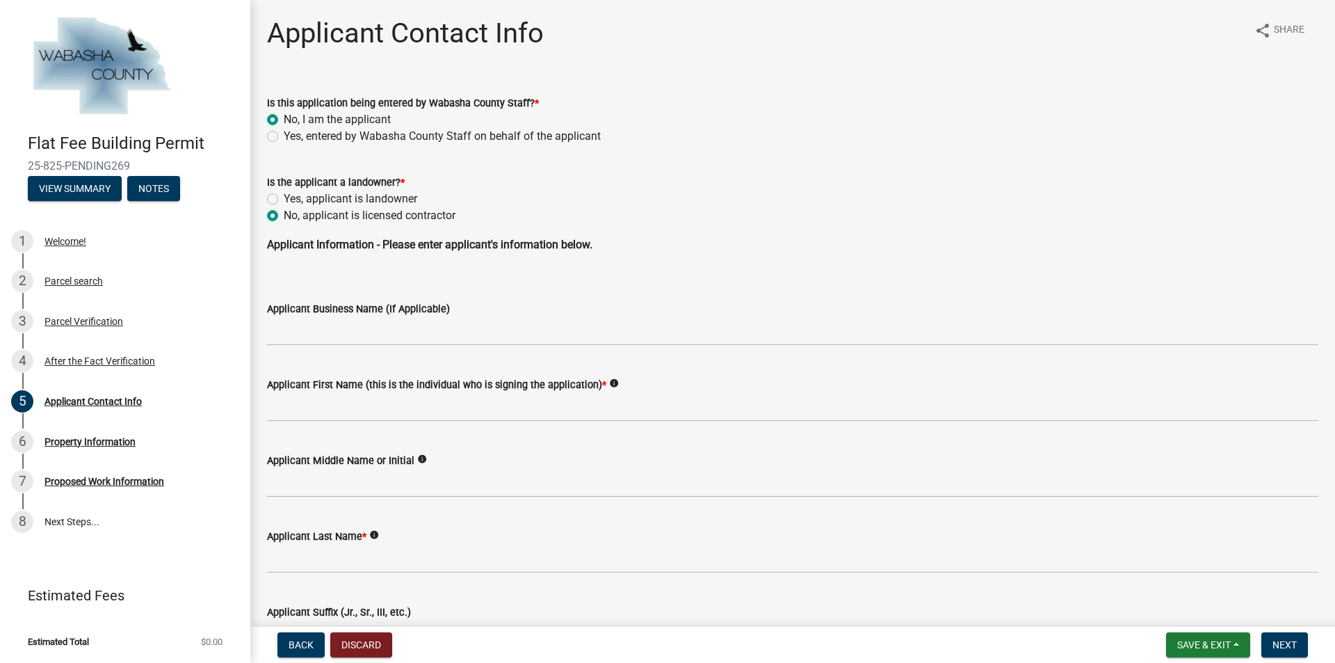
radio input "true"
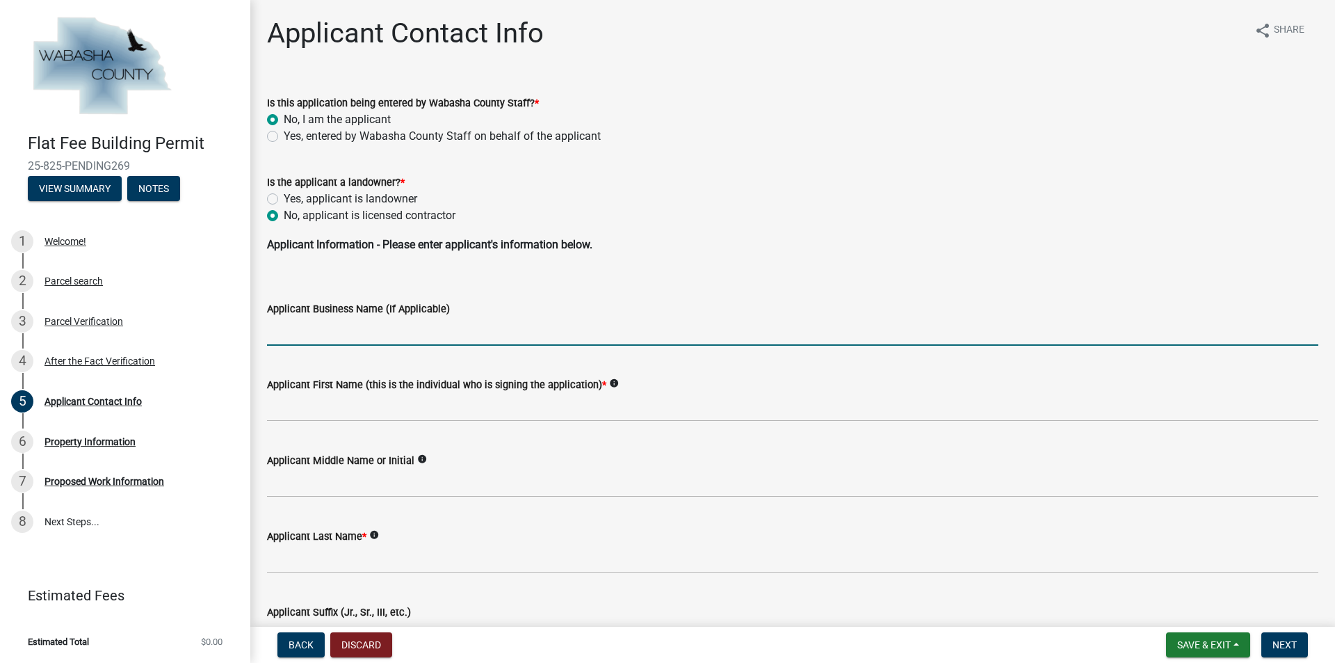
click at [298, 333] on input "Applicant Business Name (If Applicable)" at bounding box center [792, 331] width 1051 height 29
type input "All Craft Exteriors"
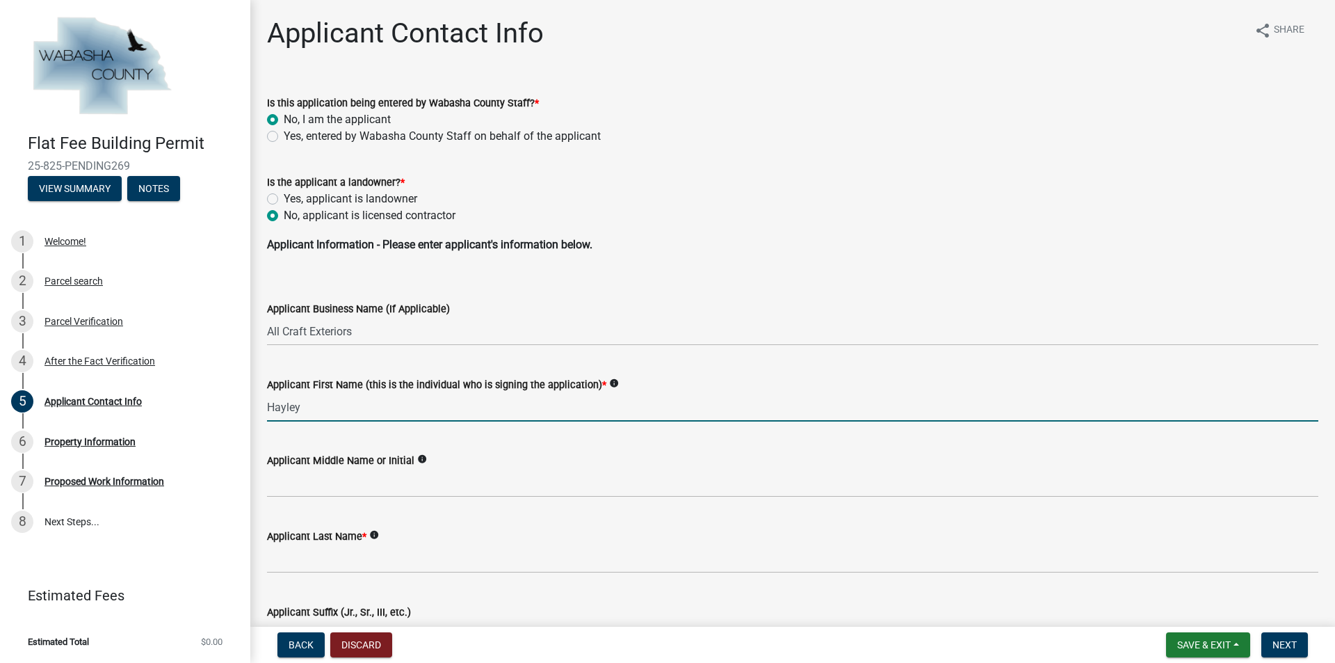
type input "Hayley"
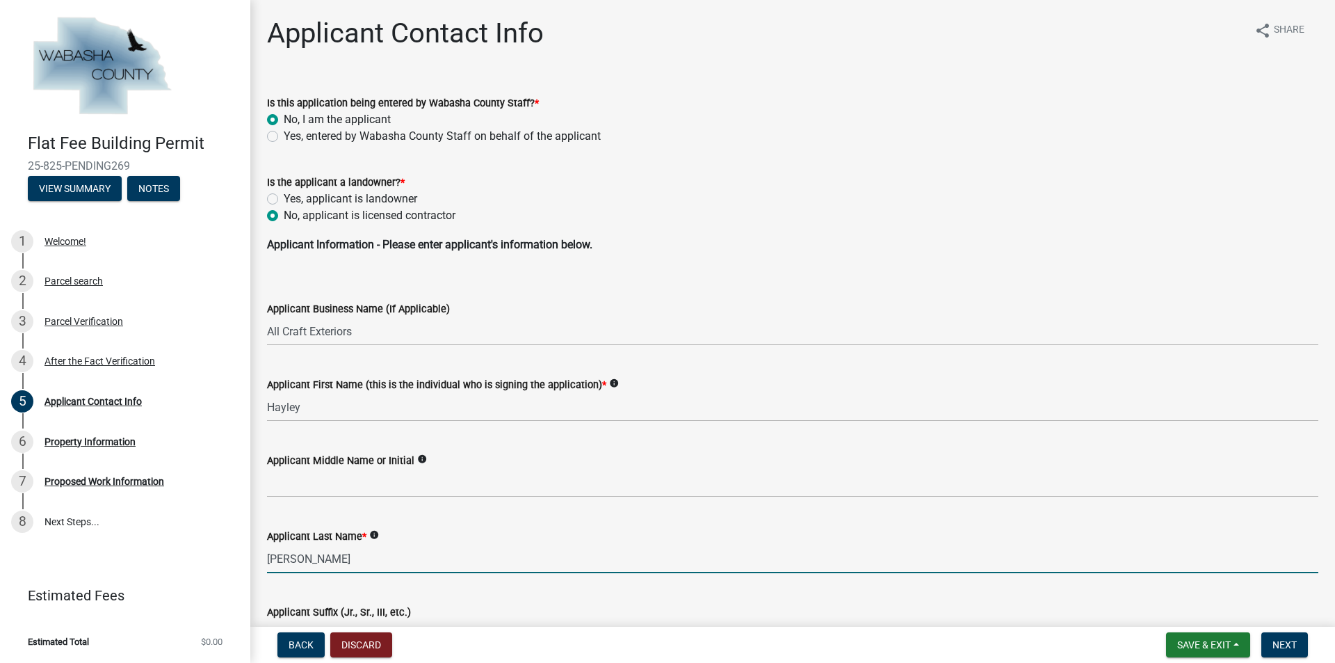
type input "[PERSON_NAME]"
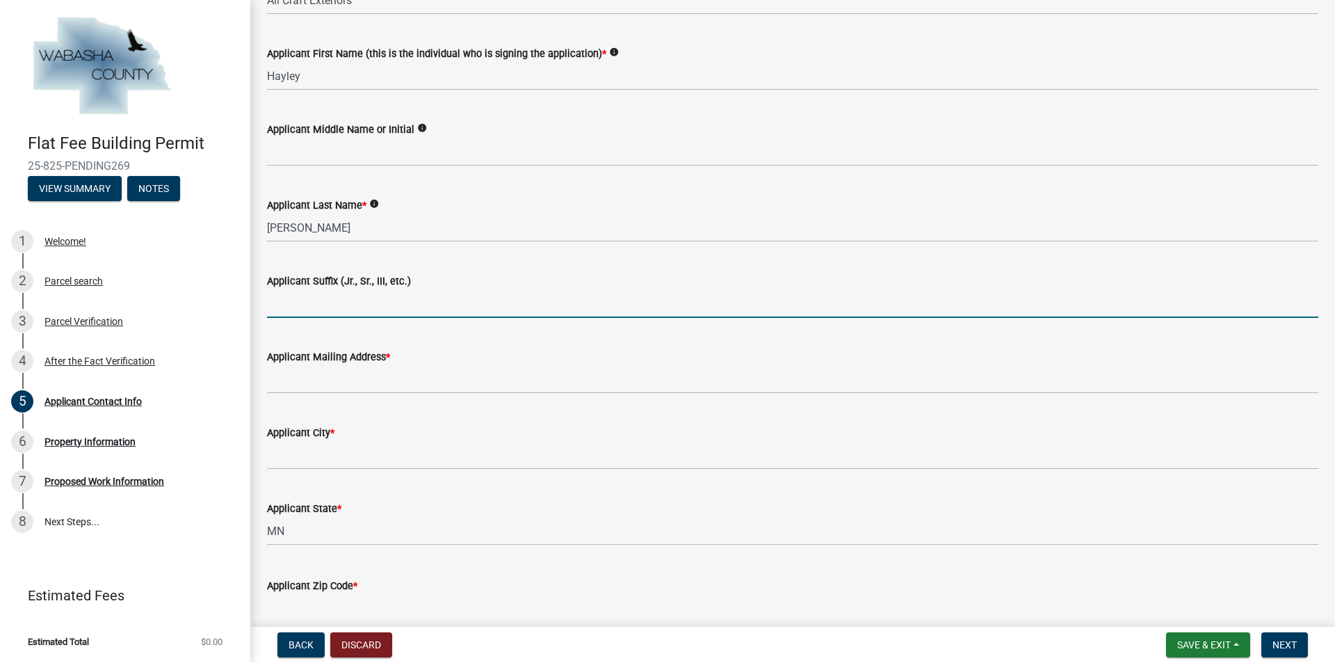
scroll to position [375, 0]
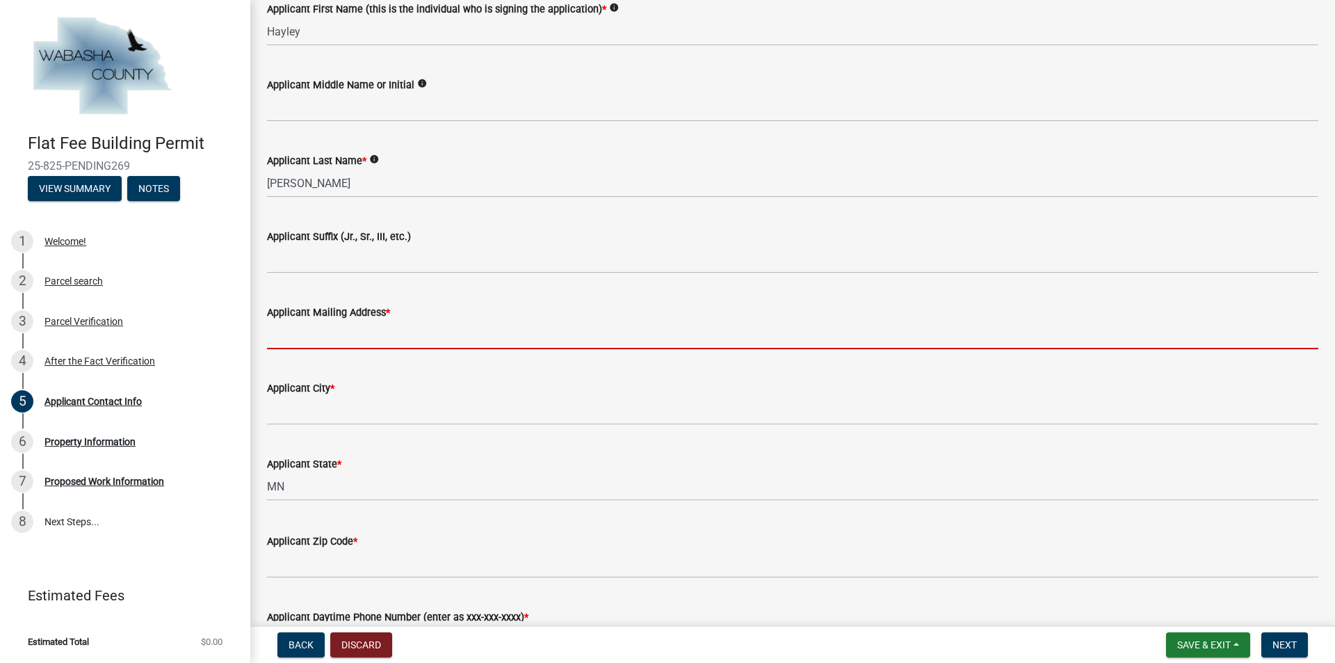
click at [346, 341] on input "Applicant Mailing Address *" at bounding box center [792, 335] width 1051 height 29
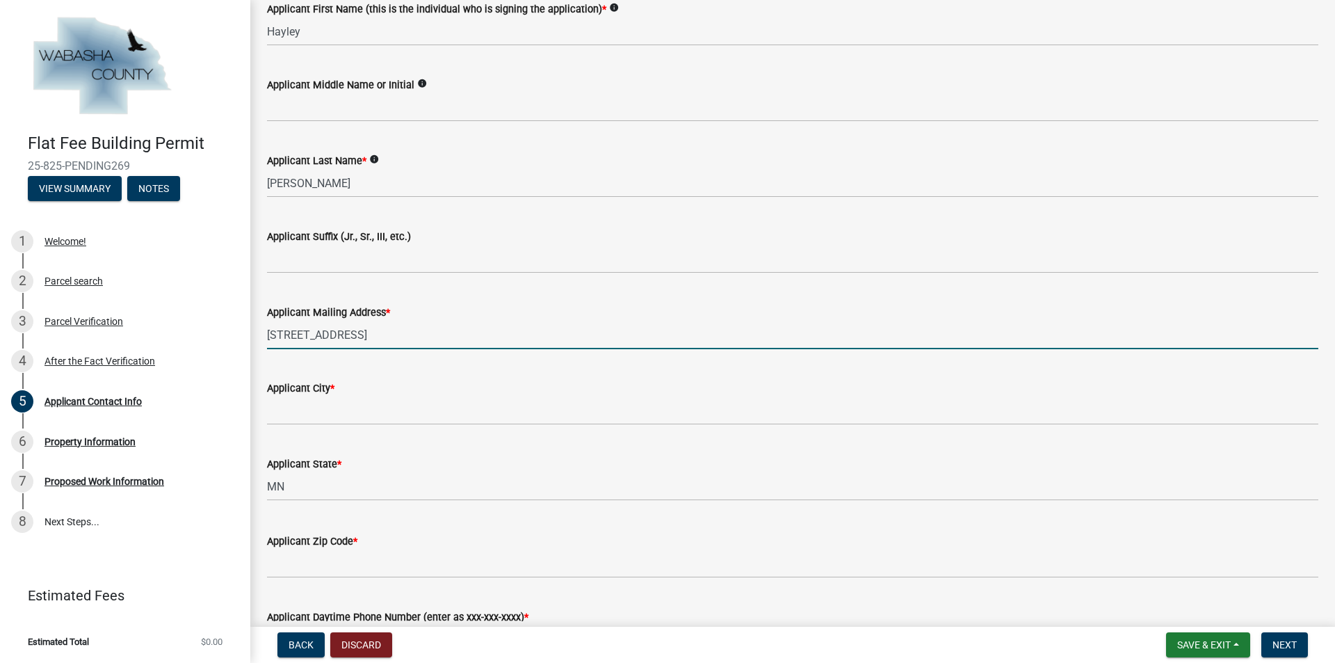
type input "[STREET_ADDRESS]"
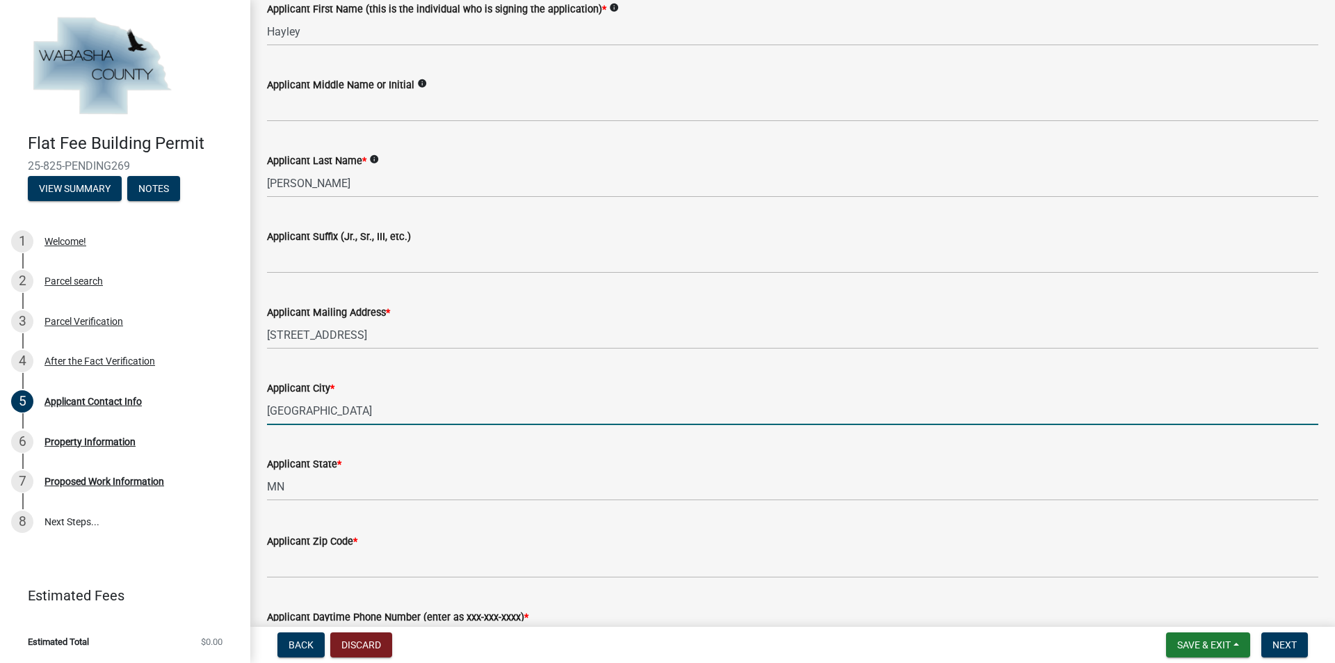
type input "[GEOGRAPHIC_DATA]"
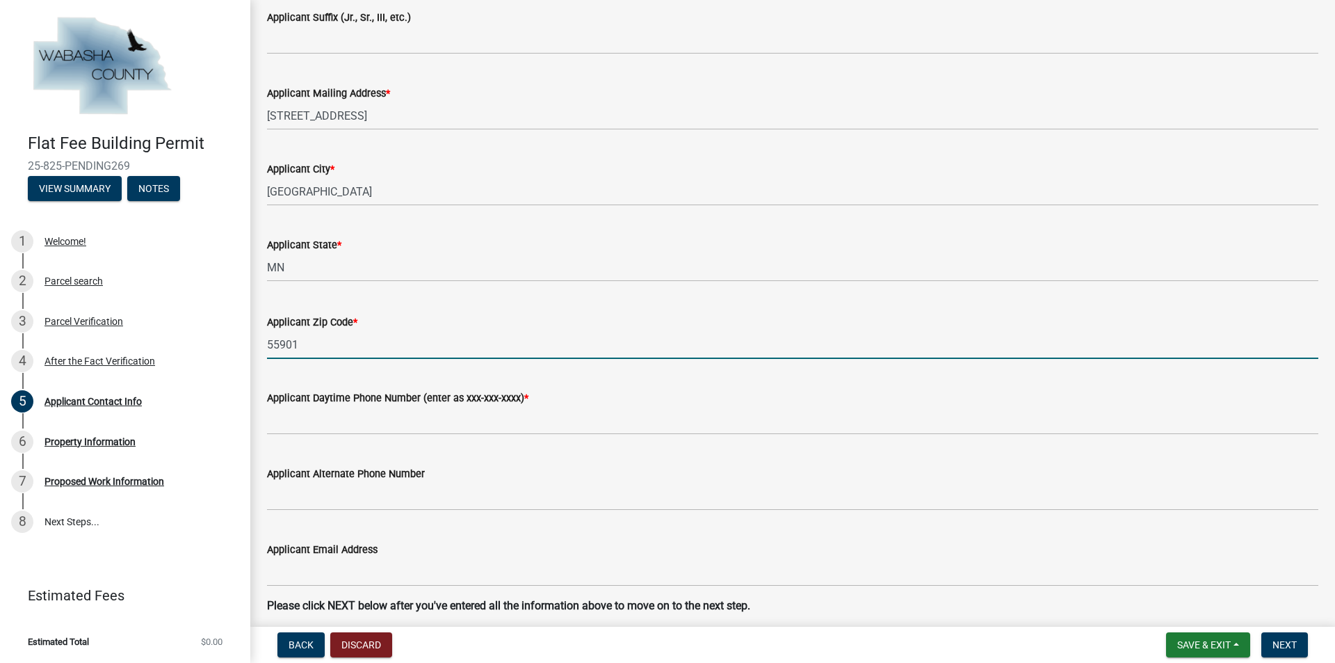
scroll to position [653, 0]
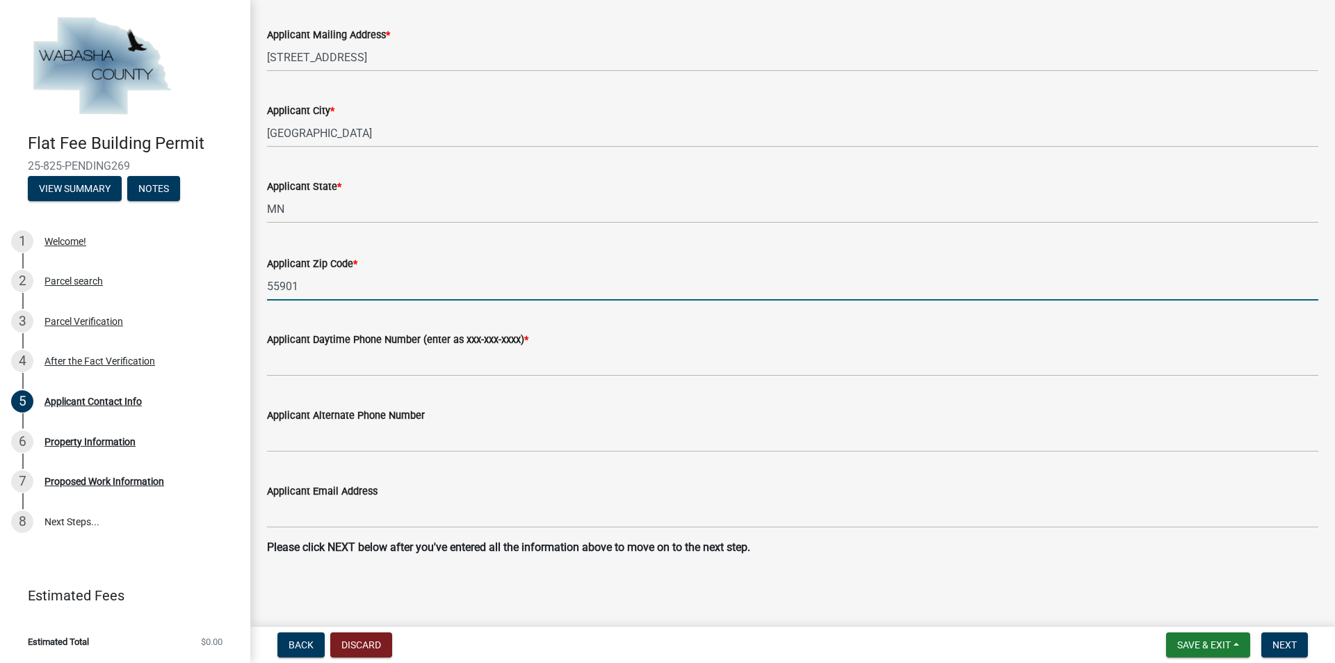
type input "55901"
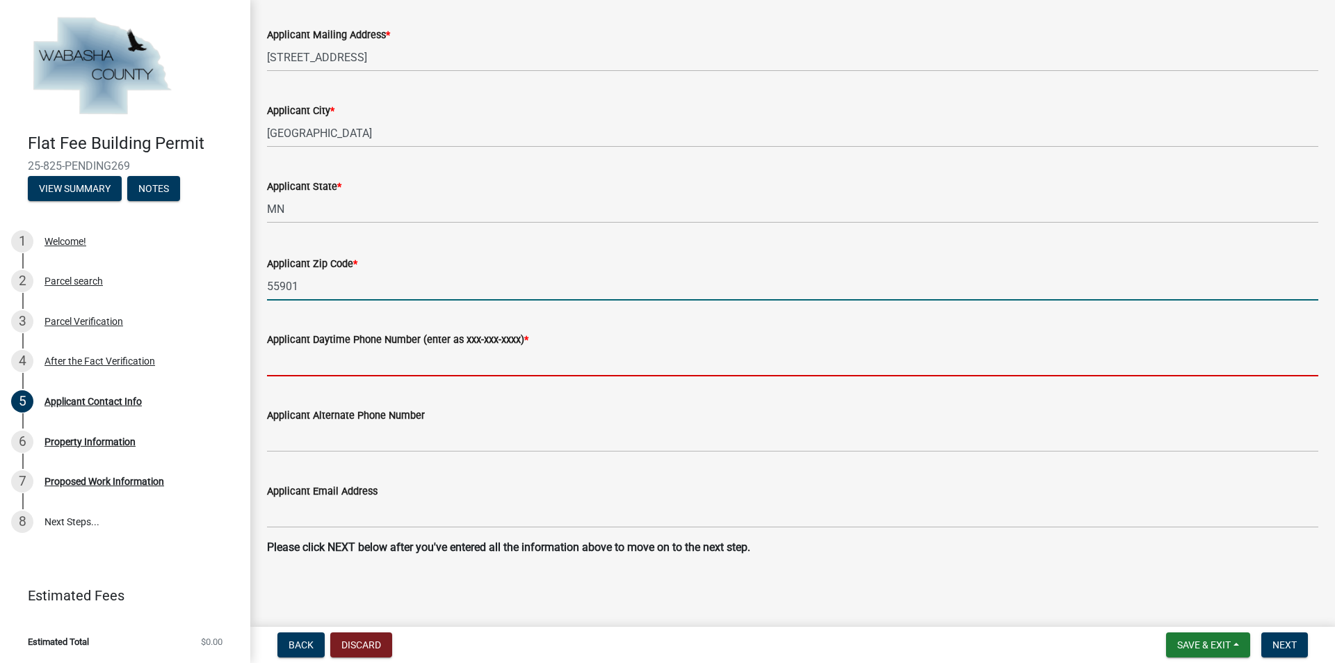
click at [327, 363] on input "Applicant Daytime Phone Number (enter as xxx-xxx-xxxx) *" at bounding box center [792, 362] width 1051 height 29
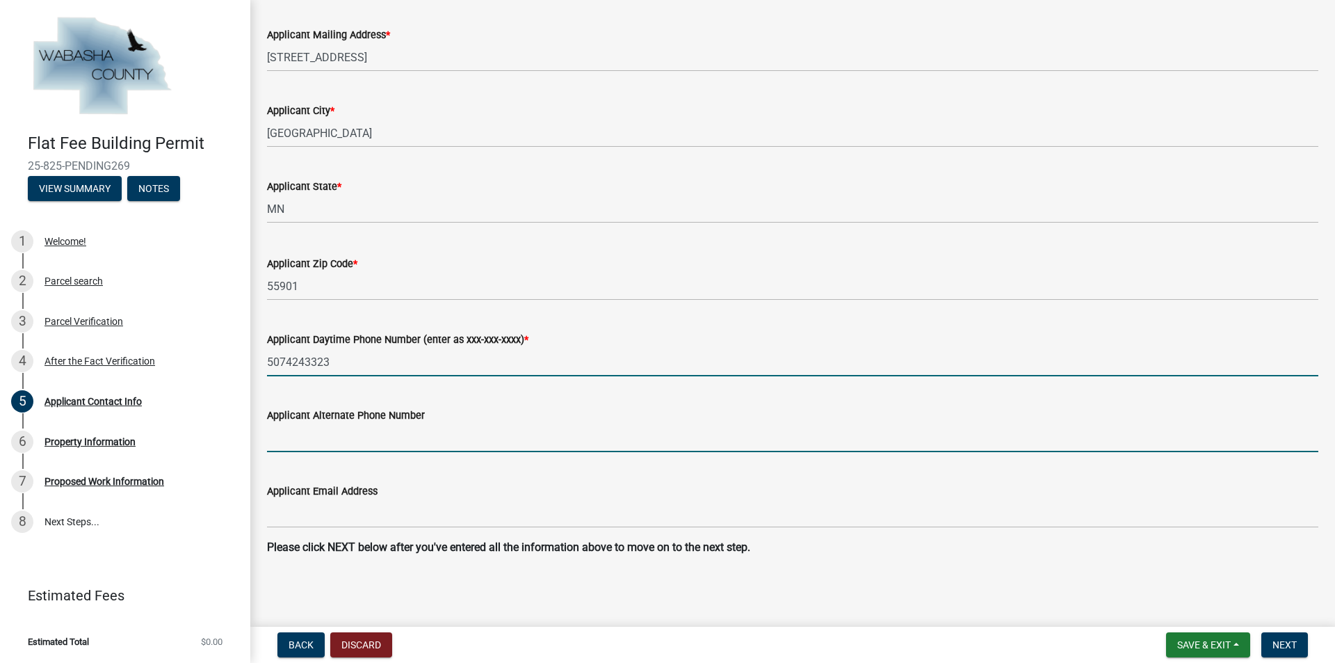
click at [326, 437] on form "Applicant Alternate Phone Number" at bounding box center [792, 429] width 1051 height 45
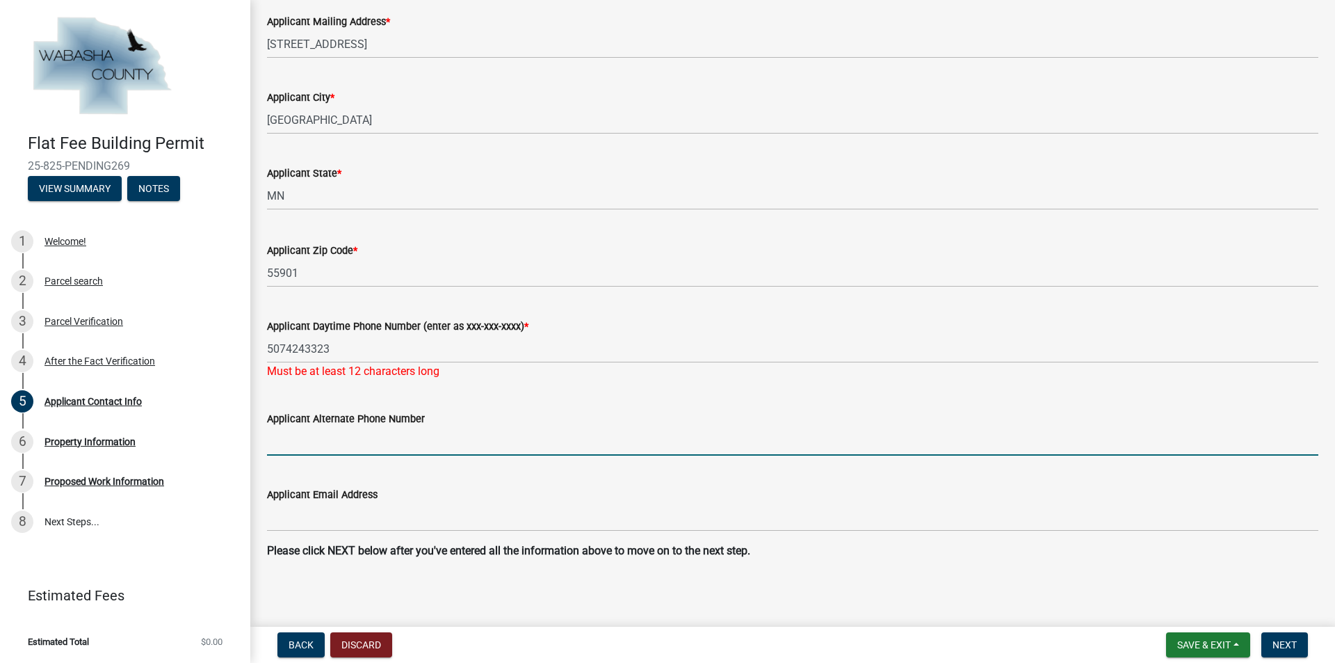
scroll to position [670, 0]
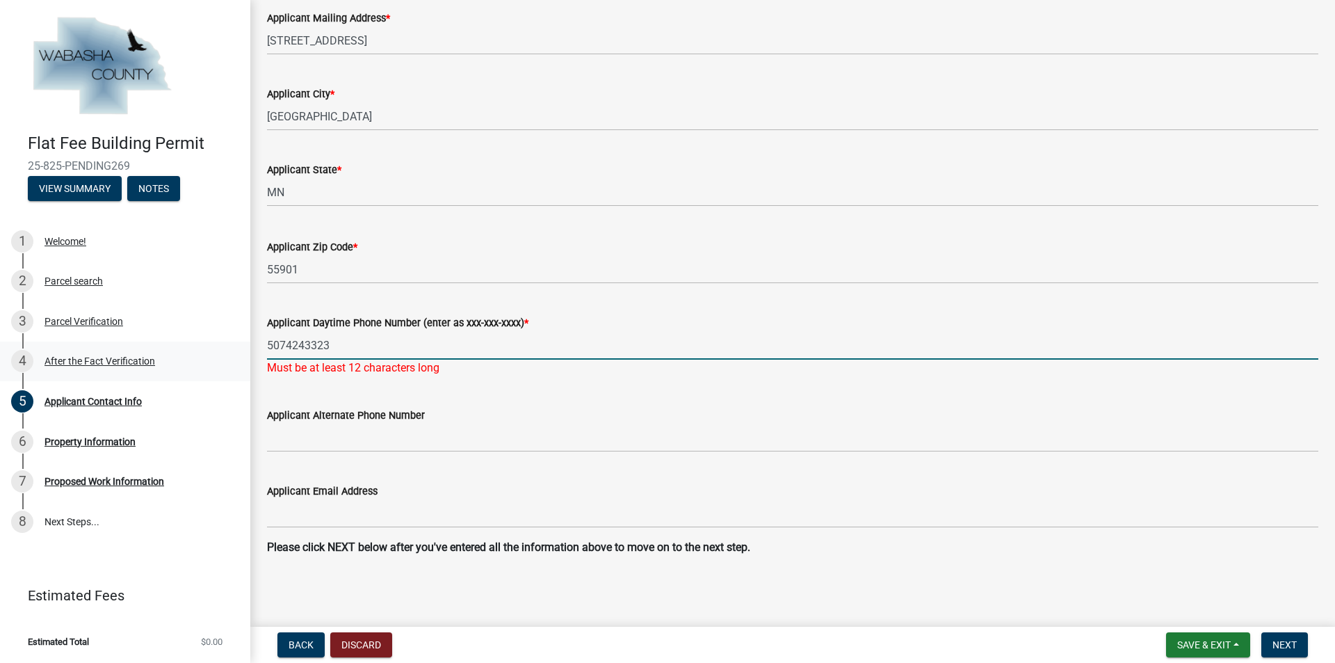
drag, startPoint x: 337, startPoint y: 352, endPoint x: 203, endPoint y: 348, distance: 133.5
click at [203, 348] on div "Flat Fee Building Permit 25-825-PENDING269 View Summary Notes 1 Welcome! 2 Parc…" at bounding box center [667, 331] width 1335 height 663
type input "[PHONE_NUMBER]"
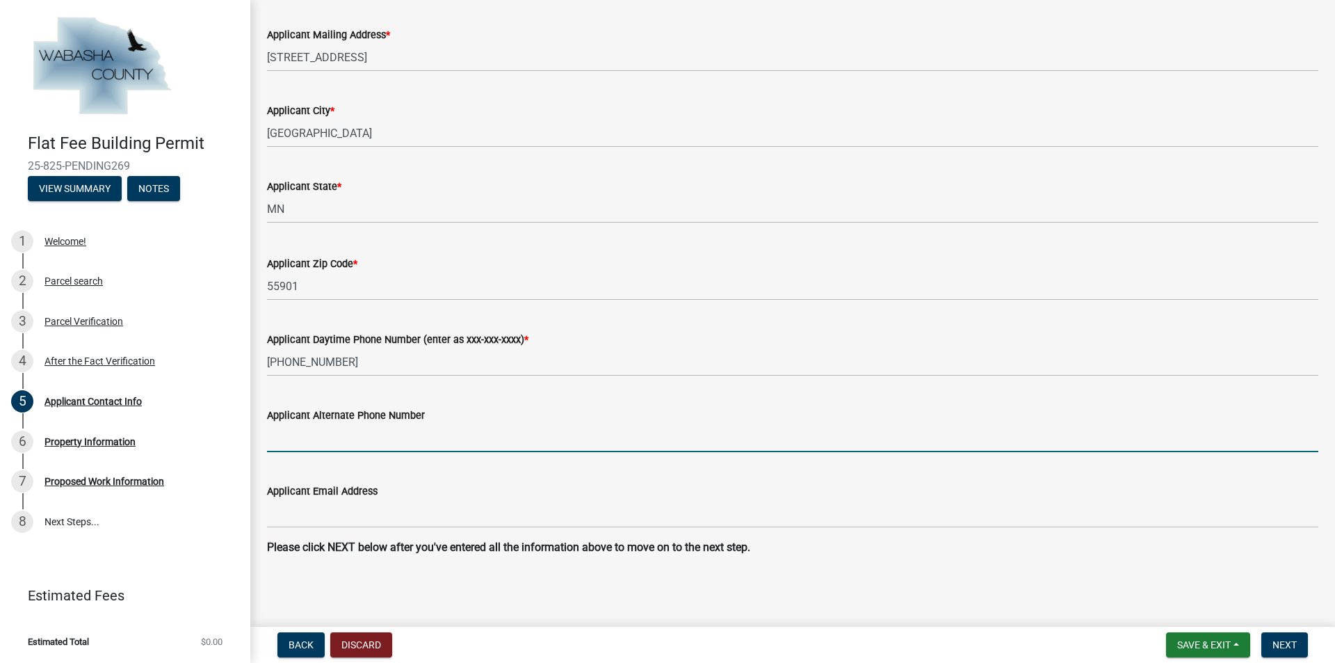
click at [314, 432] on input "Applicant Alternate Phone Number" at bounding box center [792, 437] width 1051 height 29
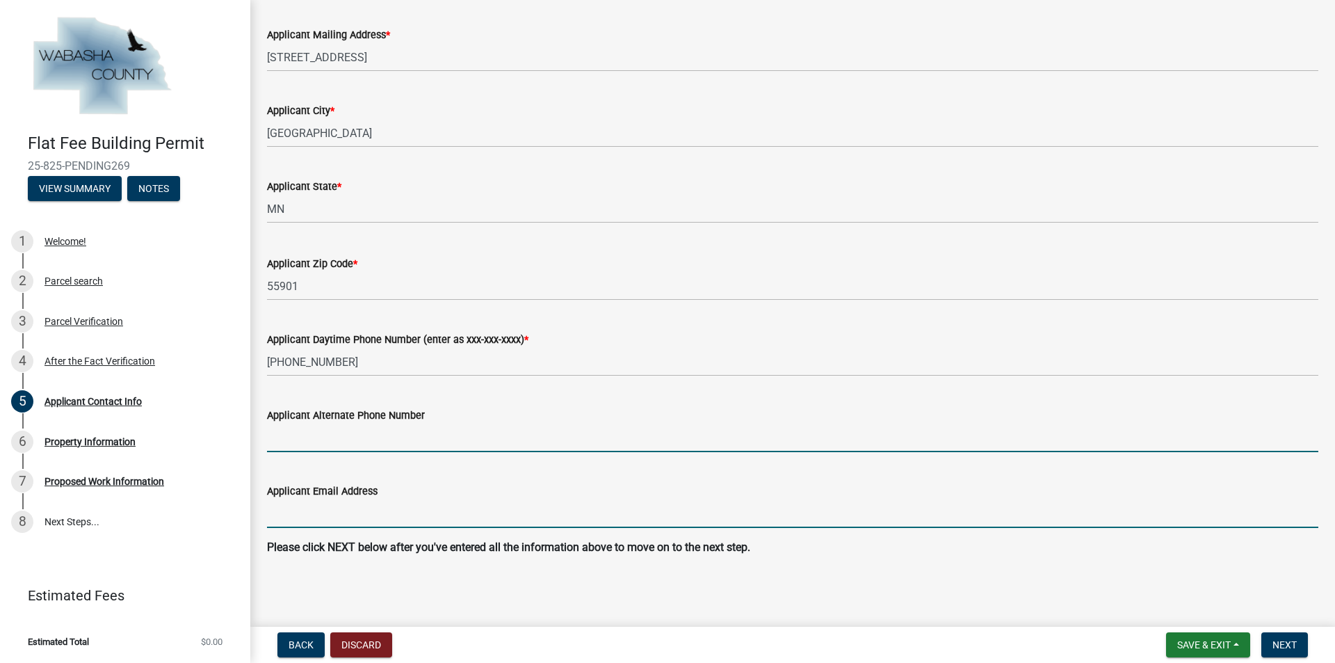
click at [304, 508] on input "Applicant Email Address" at bounding box center [792, 513] width 1051 height 29
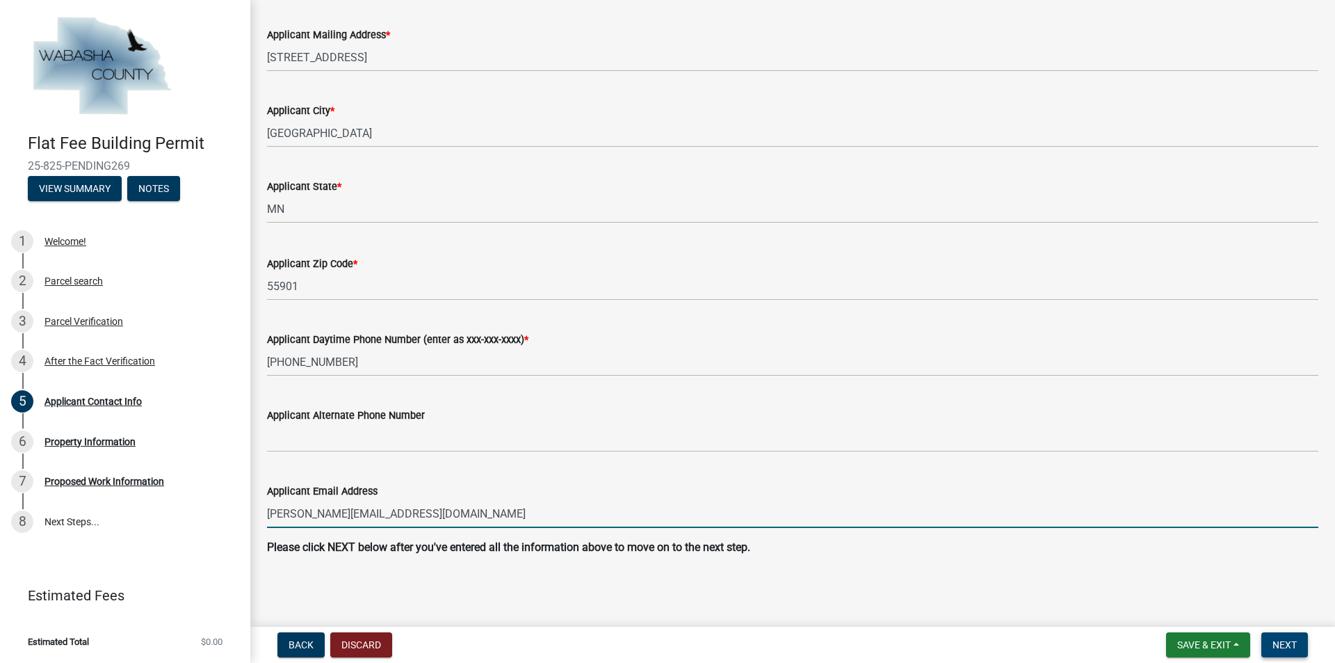
type input "[PERSON_NAME][EMAIL_ADDRESS][DOMAIN_NAME]"
click at [1271, 633] on button "Next" at bounding box center [1284, 644] width 47 height 25
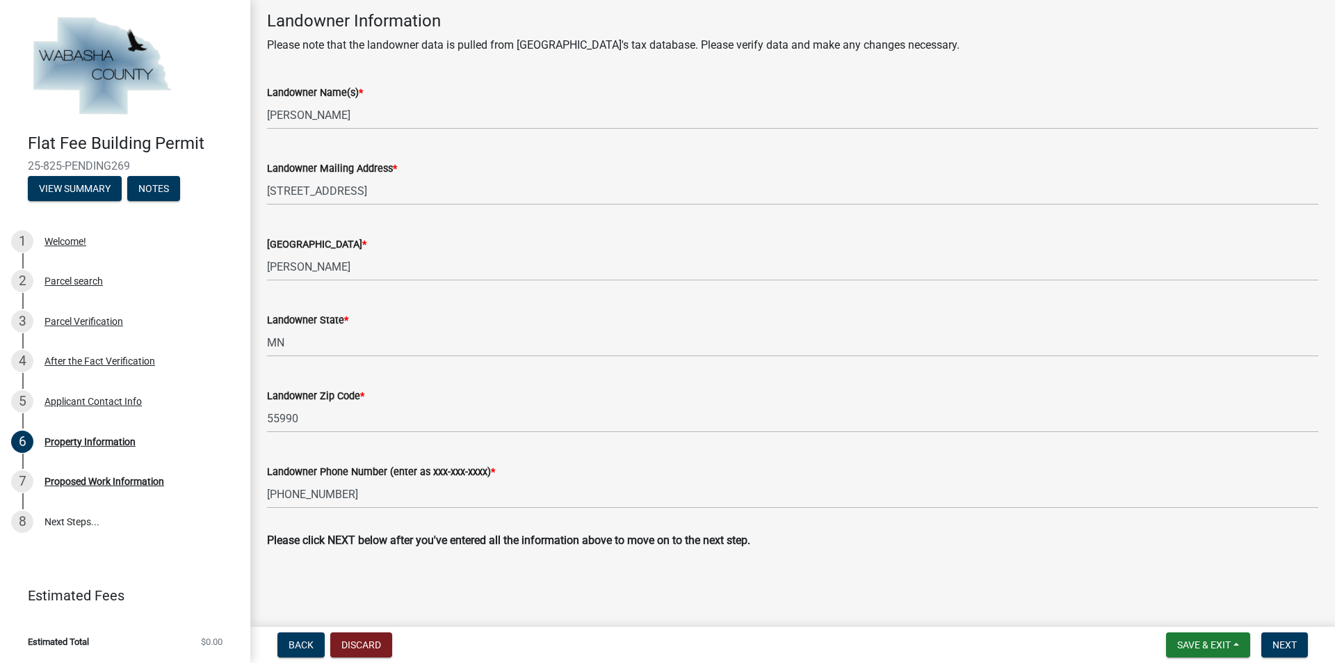
scroll to position [451, 0]
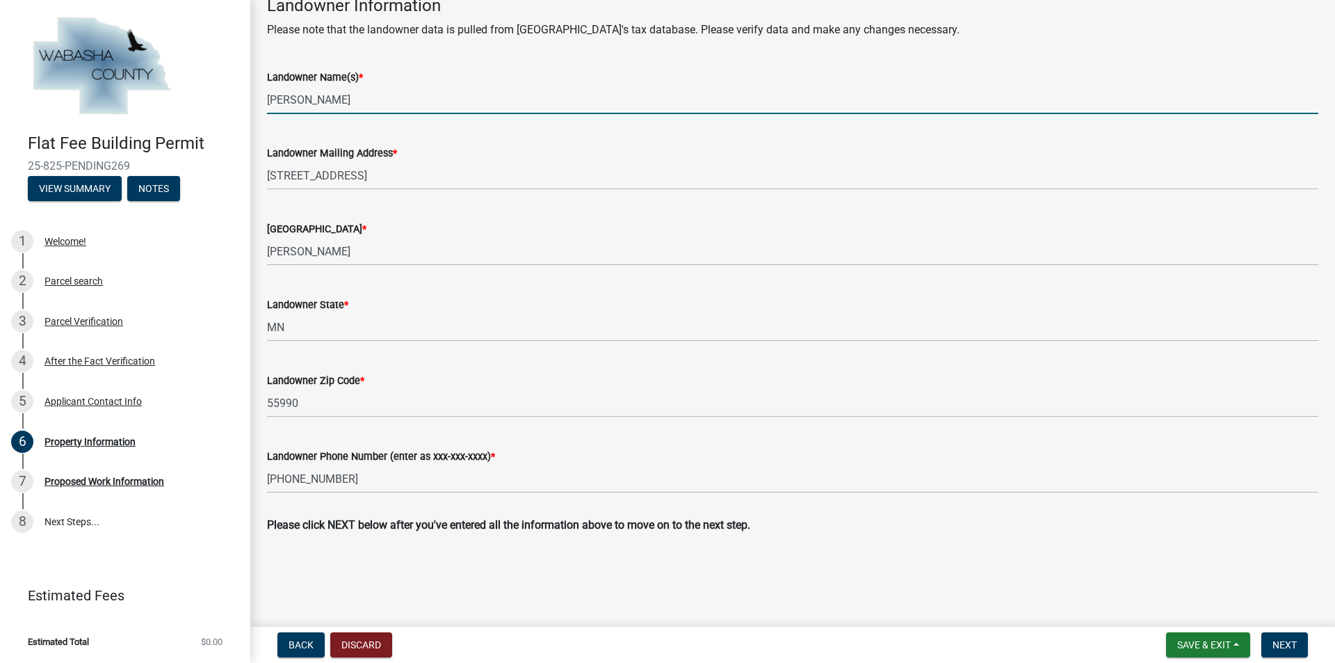
drag, startPoint x: 437, startPoint y: 97, endPoint x: 317, endPoint y: 97, distance: 120.3
click at [317, 97] on input "[PERSON_NAME]" at bounding box center [792, 100] width 1051 height 29
click at [384, 101] on input "[PERSON_NAME]" at bounding box center [792, 100] width 1051 height 29
drag, startPoint x: 394, startPoint y: 101, endPoint x: 263, endPoint y: 104, distance: 131.4
click at [263, 104] on div "Landowner Name(s) * [PERSON_NAME]" at bounding box center [793, 81] width 1072 height 65
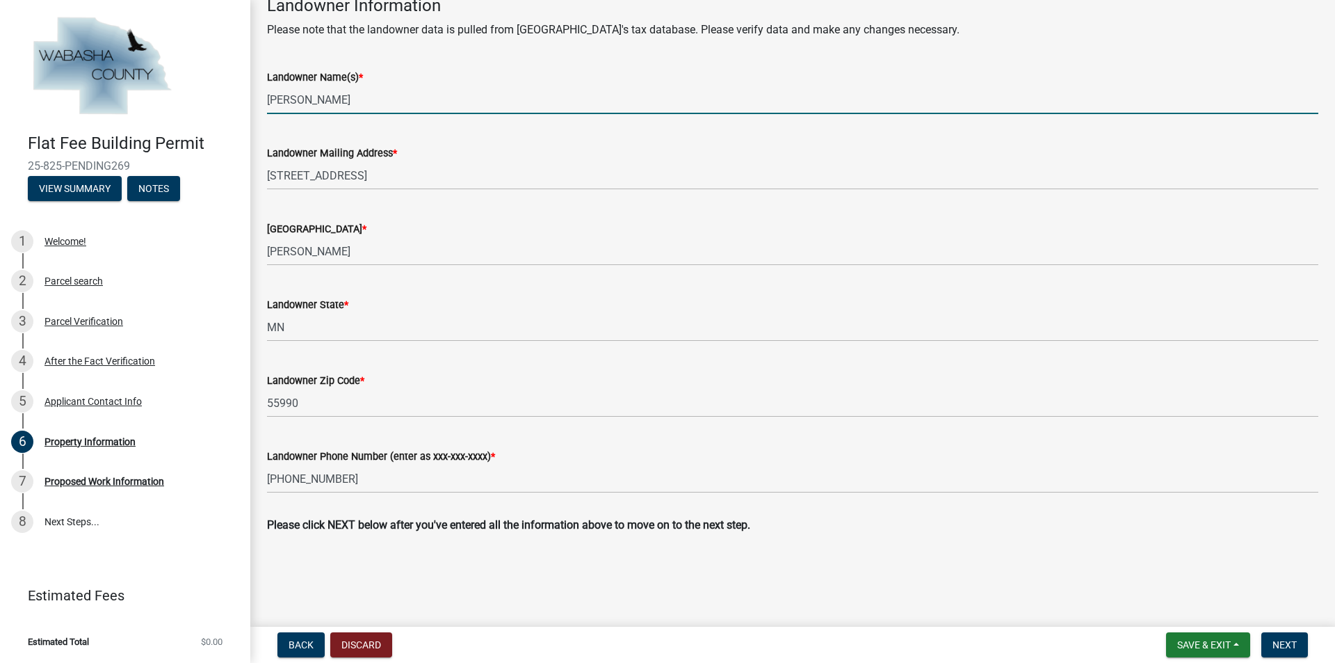
type input "[PERSON_NAME]"
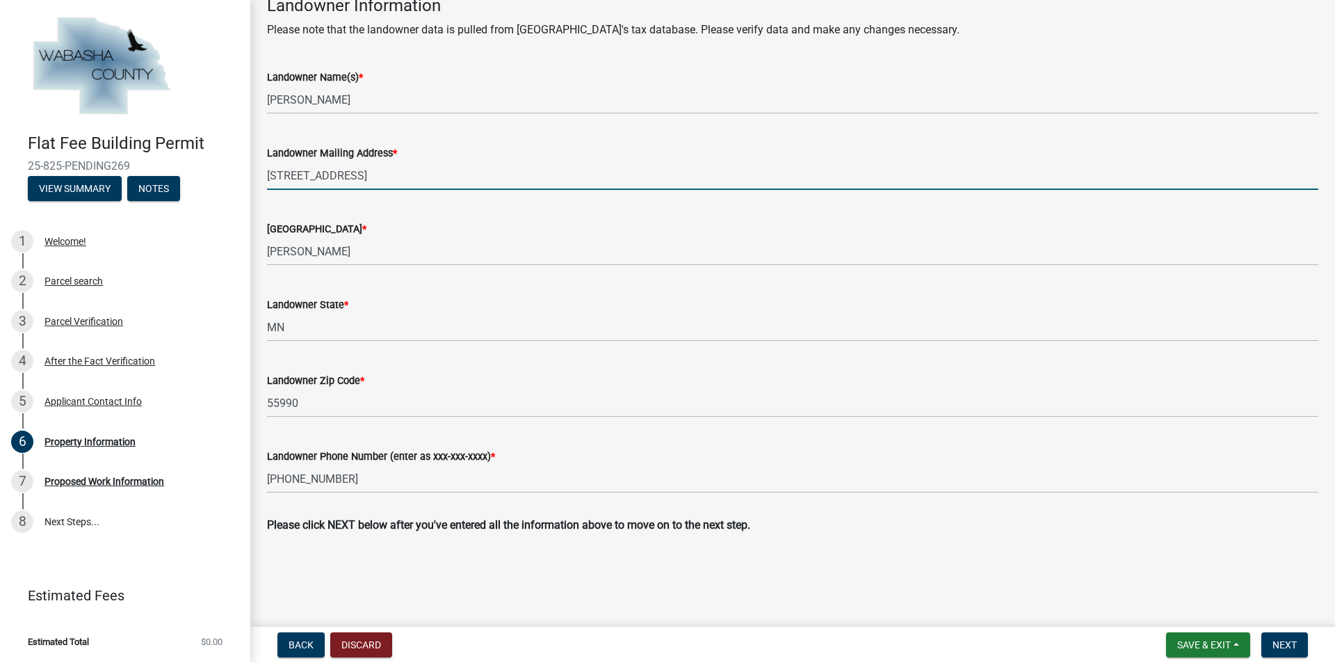
type input "[STREET_ADDRESS]"
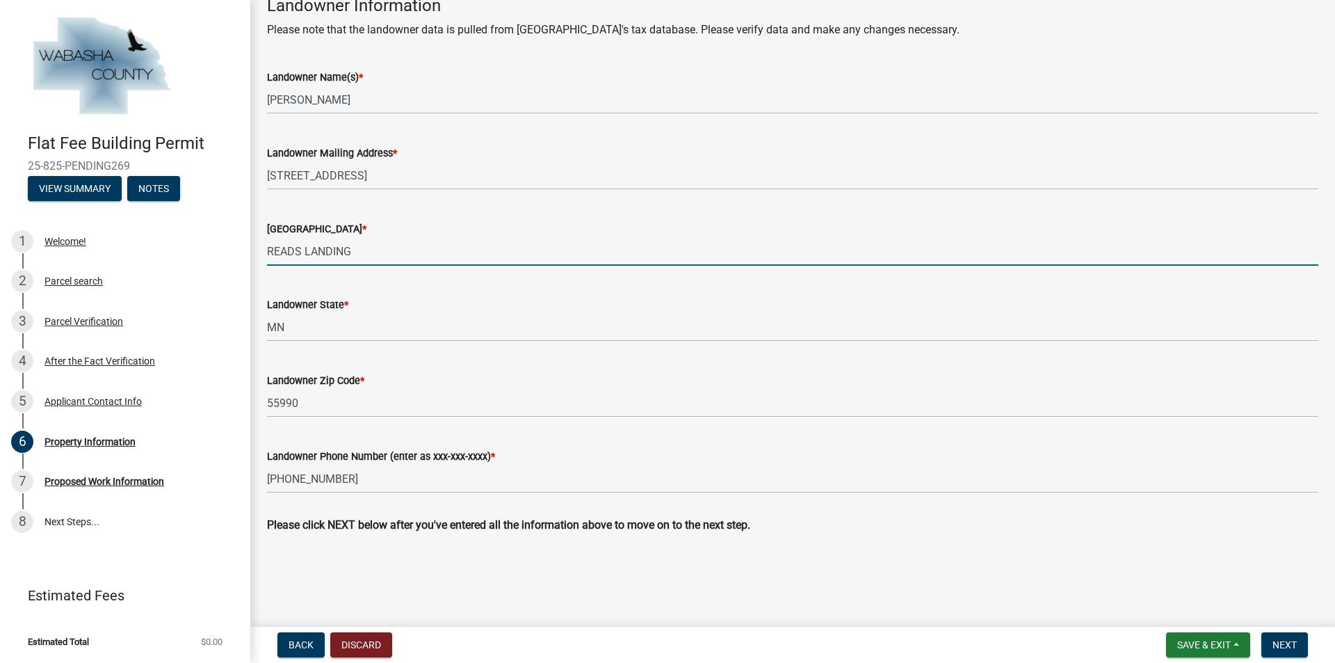
type input "READS LANDING"
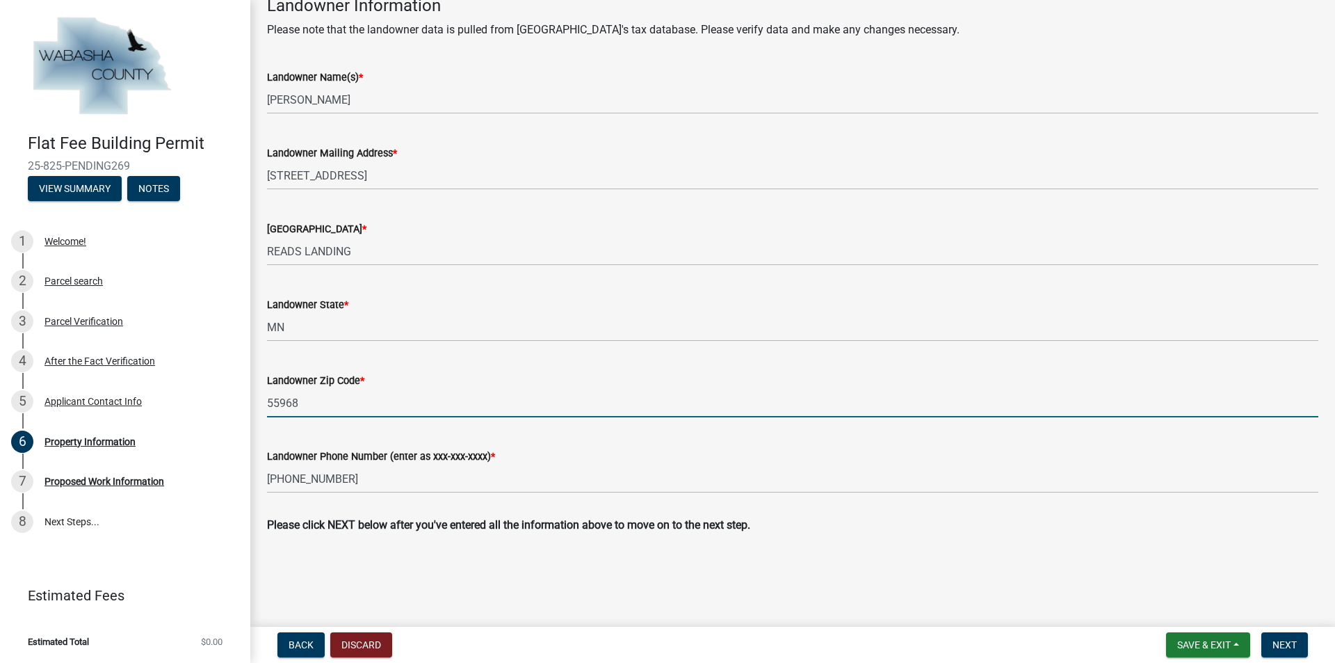
type input "55968"
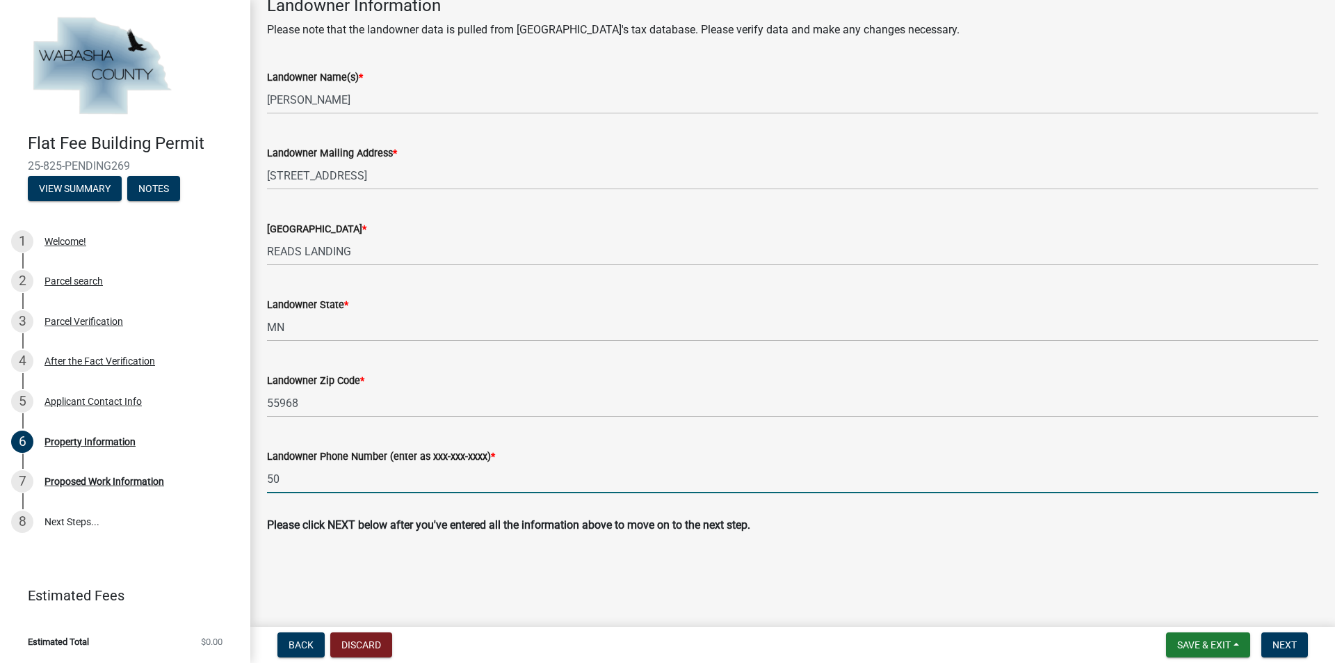
type input "5"
type input "[PHONE_NUMBER]"
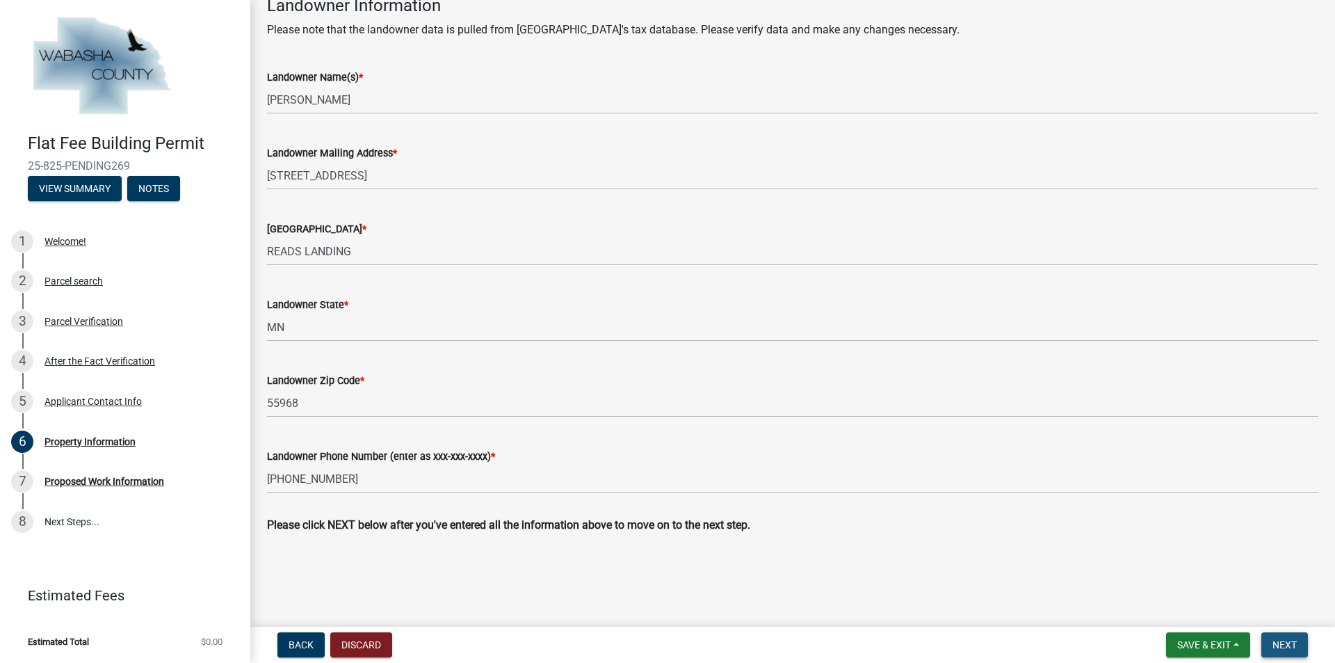
click at [1275, 645] on span "Next" at bounding box center [1284, 644] width 24 height 11
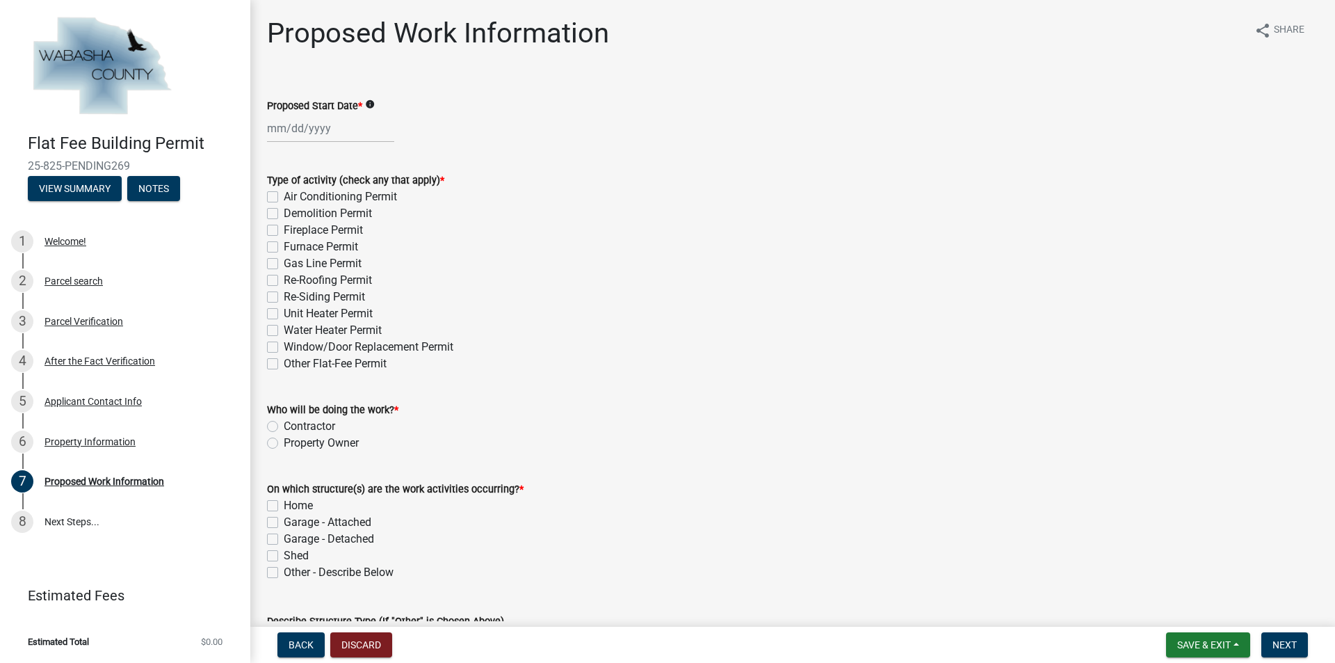
click at [277, 124] on div at bounding box center [330, 128] width 127 height 29
select select "9"
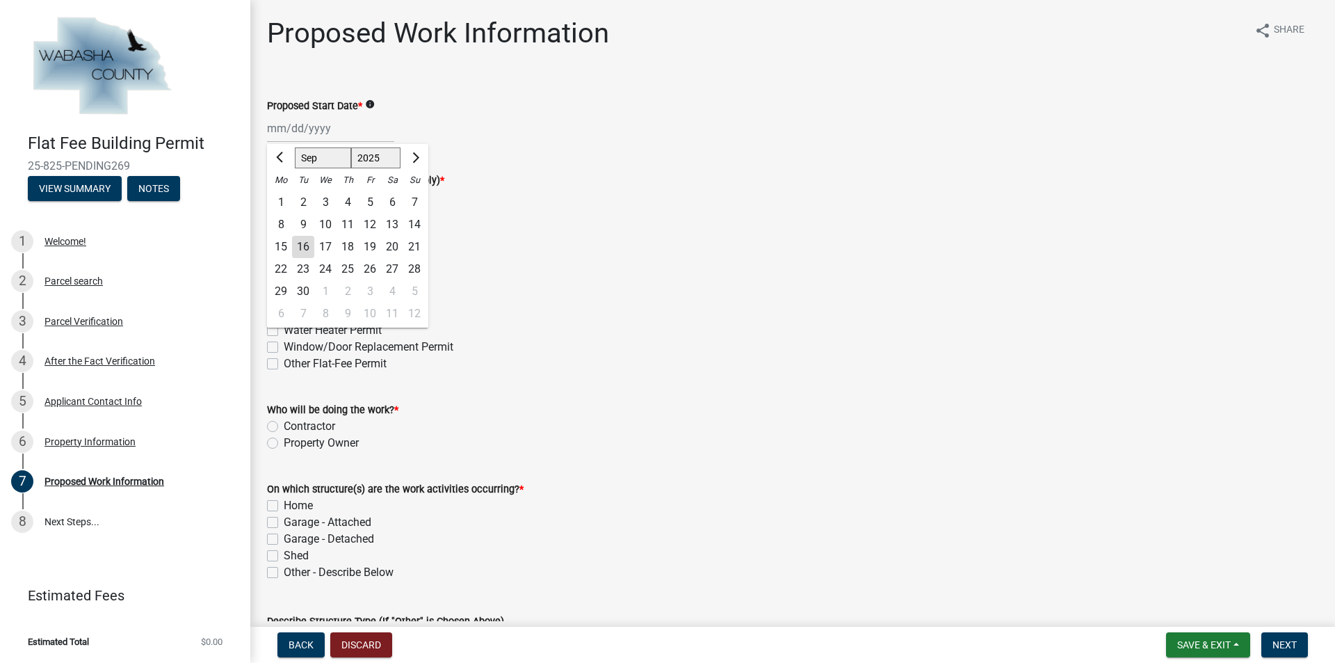
click at [357, 291] on div "2" at bounding box center [348, 291] width 22 height 22
type input "[DATE]"
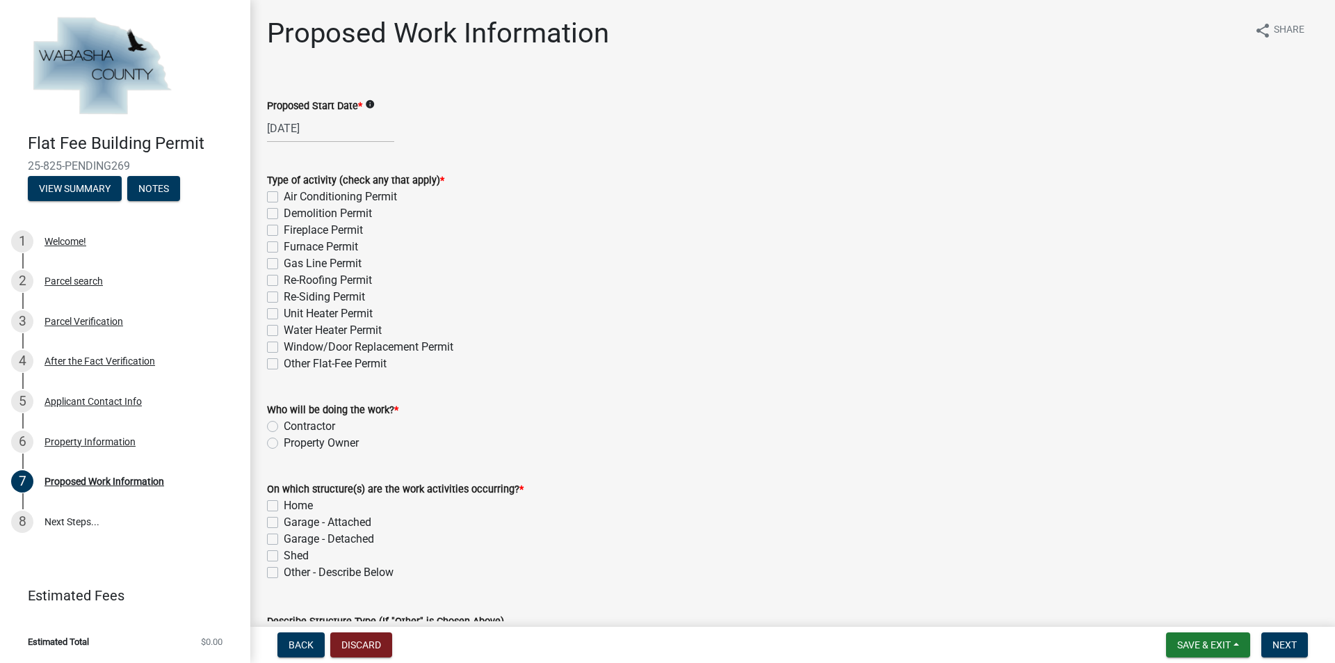
click at [284, 298] on label "Re-Siding Permit" at bounding box center [324, 297] width 81 height 17
click at [284, 298] on input "Re-Siding Permit" at bounding box center [288, 293] width 9 height 9
checkbox input "true"
checkbox input "false"
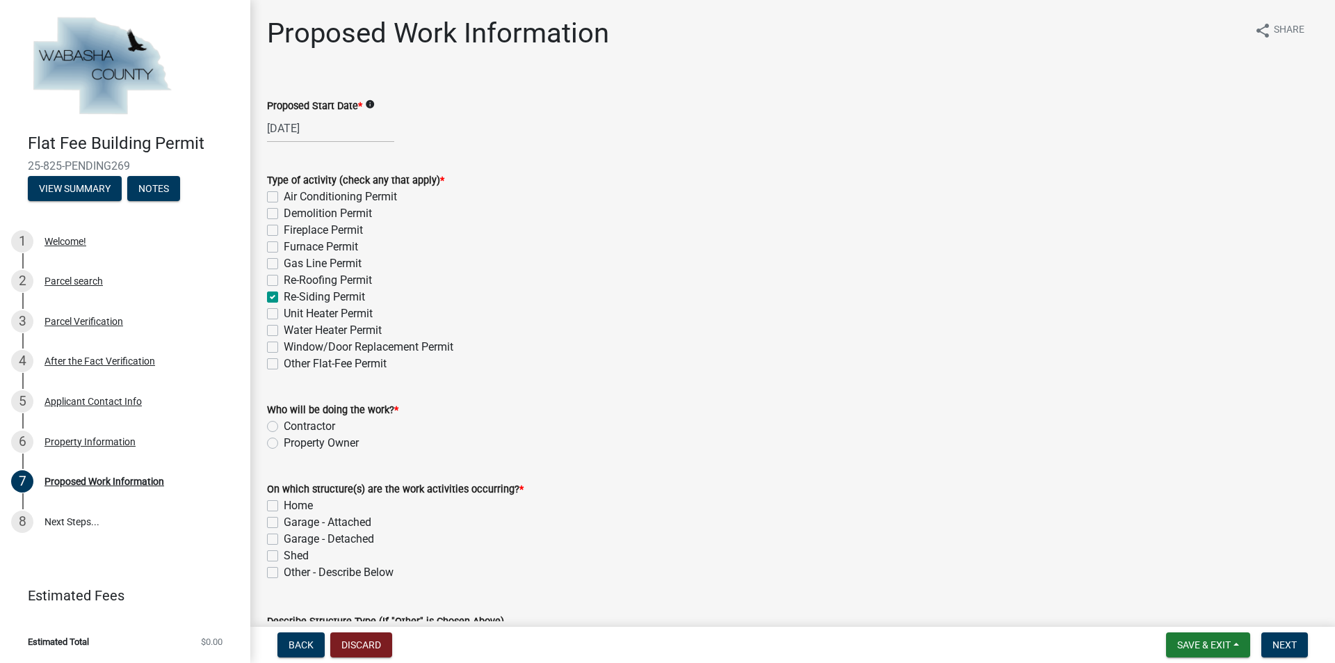
checkbox input "false"
checkbox input "true"
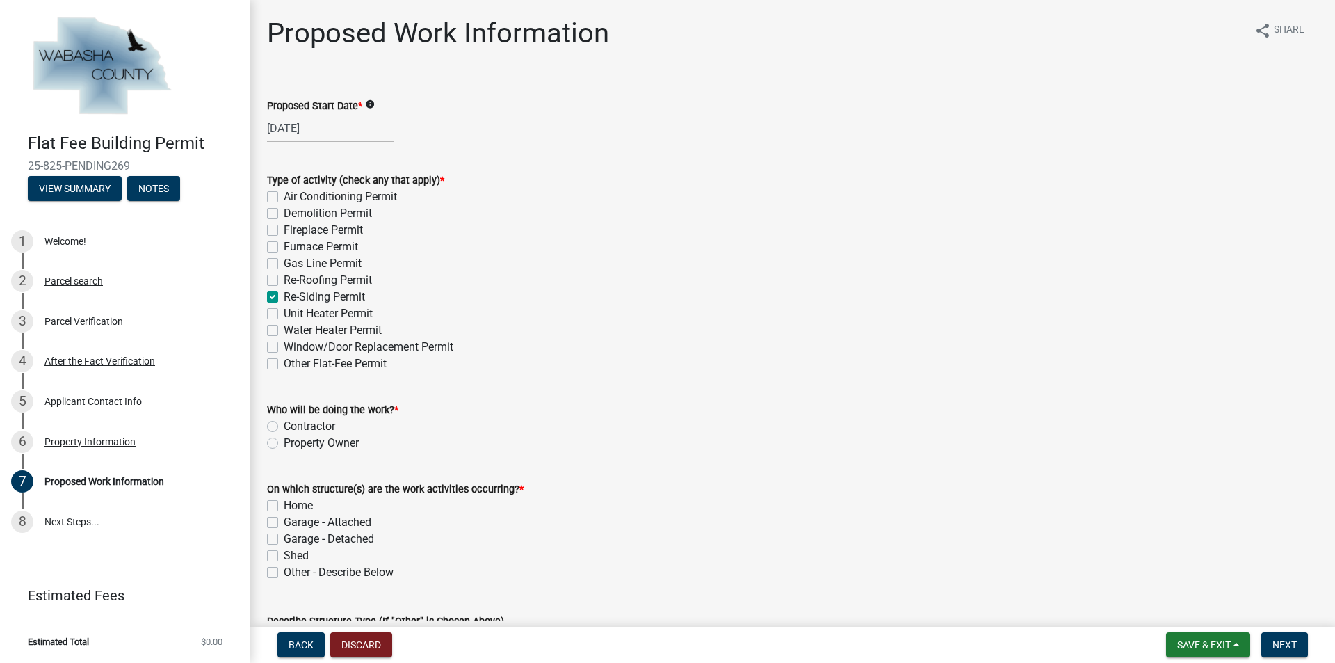
checkbox input "false"
click at [284, 427] on label "Contractor" at bounding box center [309, 426] width 51 height 17
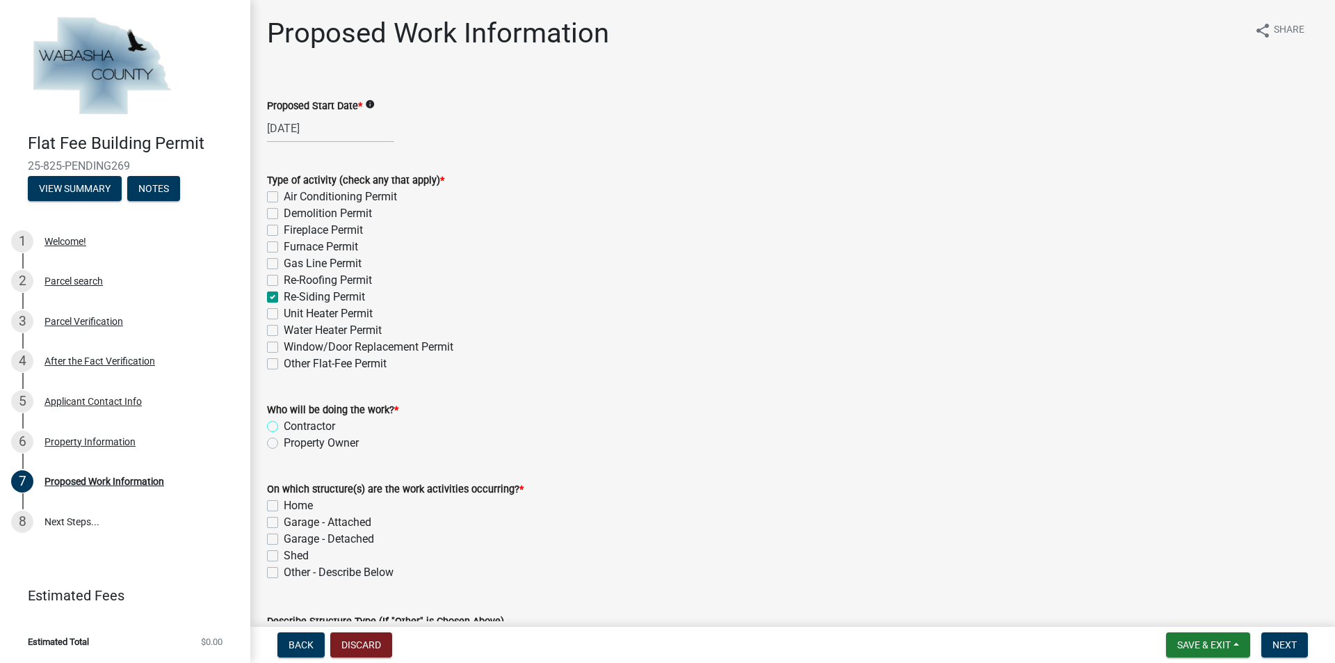
click at [284, 427] on input "Contractor" at bounding box center [288, 422] width 9 height 9
radio input "true"
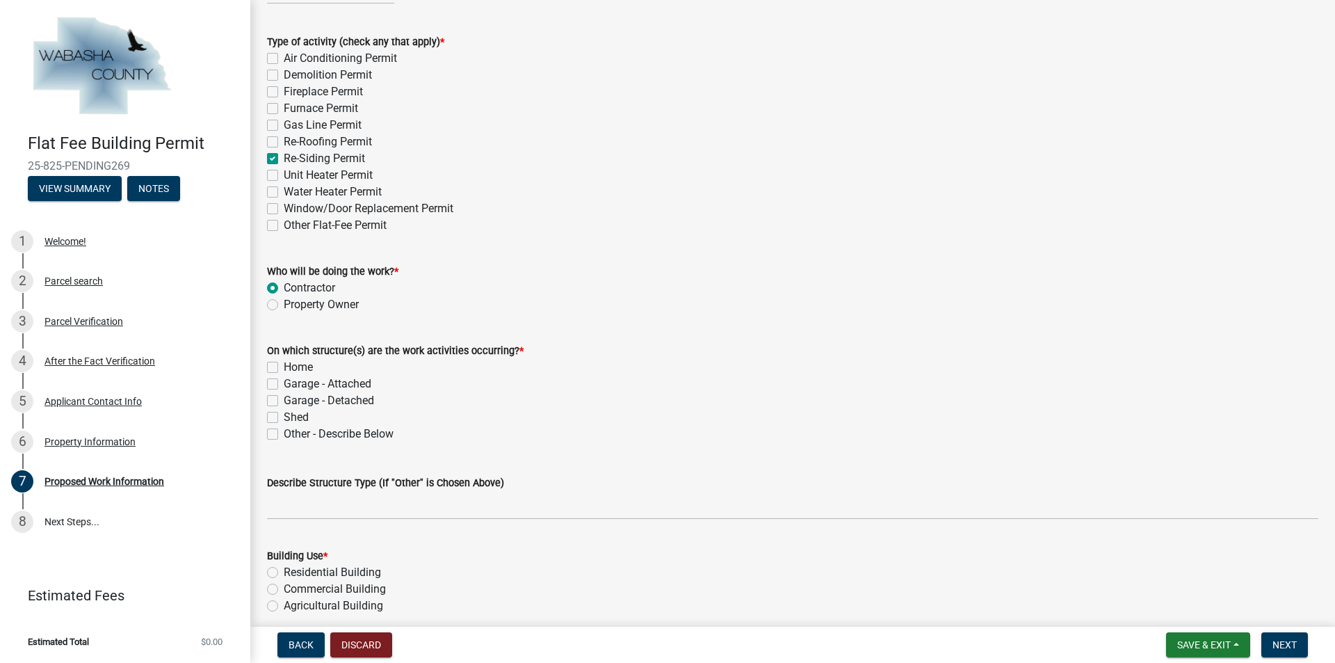
scroll to position [139, 0]
click at [284, 366] on label "Home" at bounding box center [298, 366] width 29 height 17
click at [284, 366] on input "Home" at bounding box center [288, 362] width 9 height 9
checkbox input "true"
checkbox input "false"
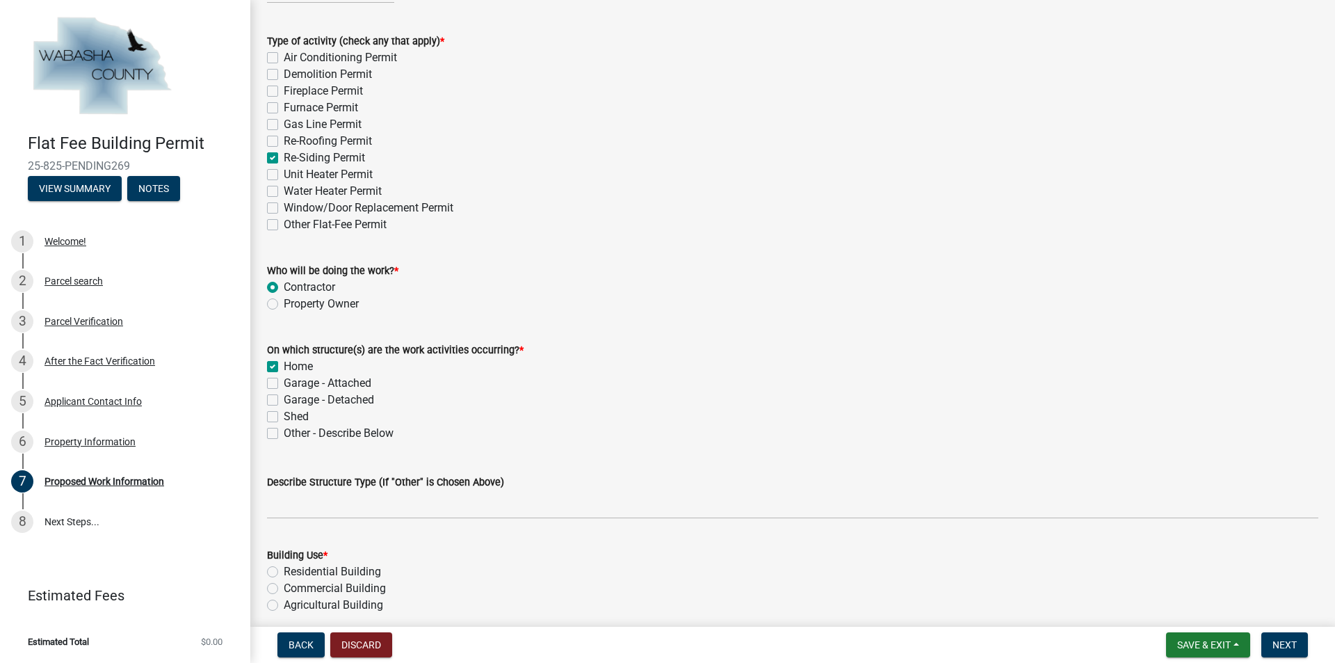
checkbox input "false"
click at [284, 382] on label "Garage - Attached" at bounding box center [328, 383] width 88 height 17
click at [284, 382] on input "Garage - Attached" at bounding box center [288, 379] width 9 height 9
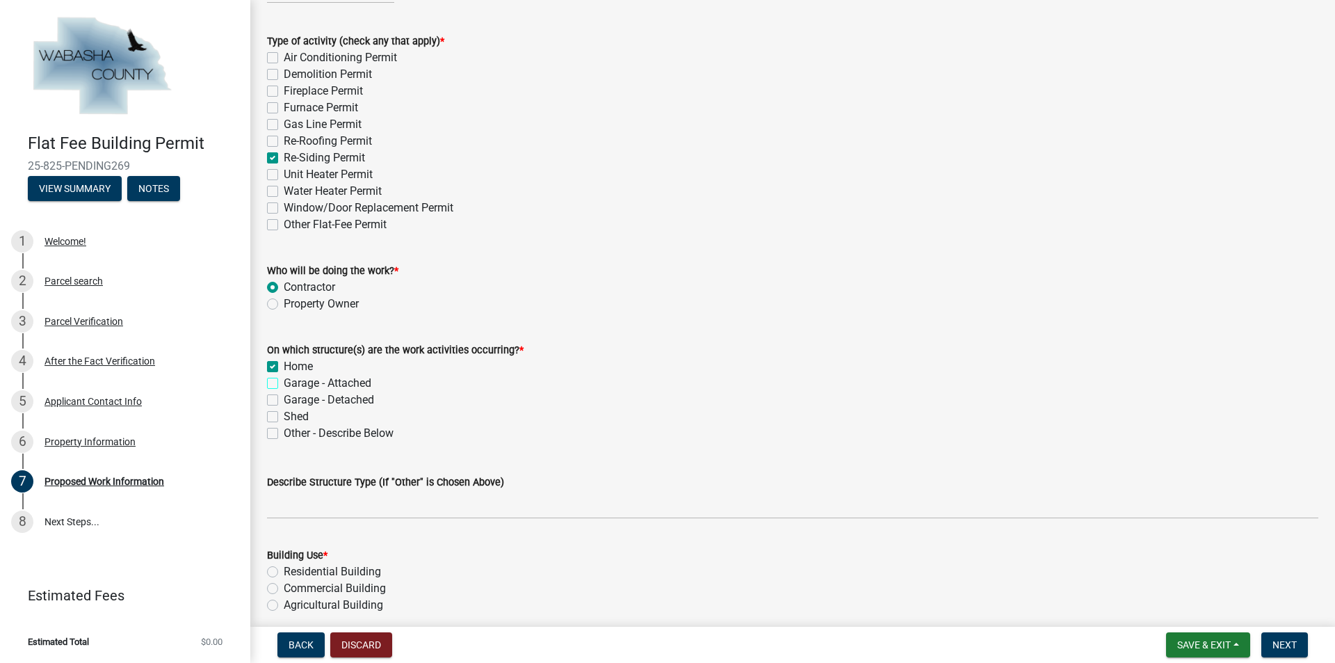
checkbox input "true"
checkbox input "false"
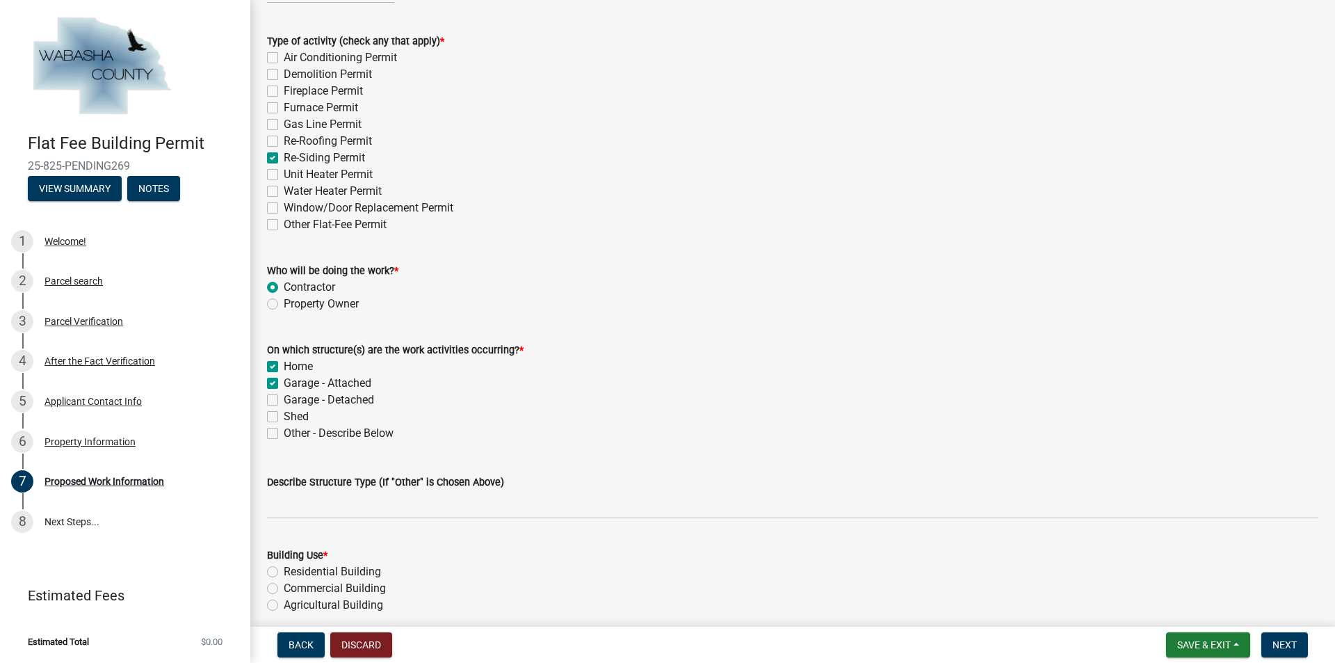
checkbox input "false"
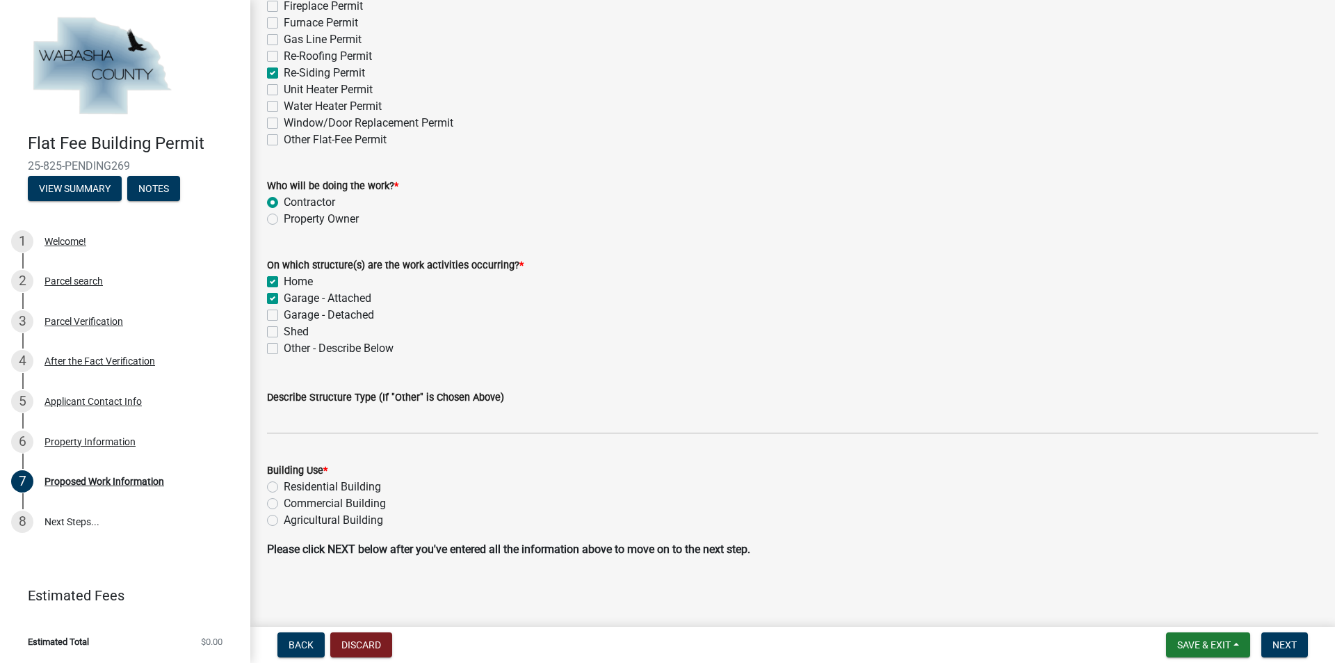
scroll to position [226, 0]
click at [284, 484] on label "Residential Building" at bounding box center [332, 484] width 97 height 17
click at [284, 484] on input "Residential Building" at bounding box center [288, 480] width 9 height 9
radio input "true"
click at [1288, 639] on span "Next" at bounding box center [1284, 644] width 24 height 11
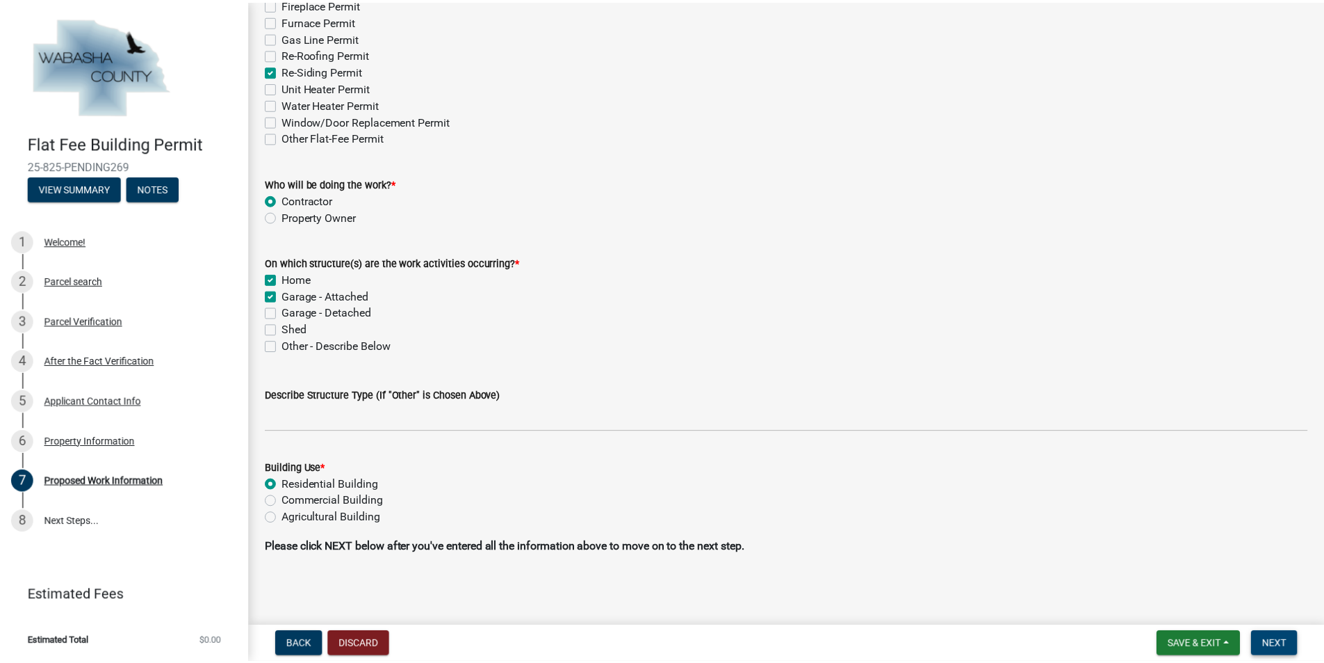
scroll to position [0, 0]
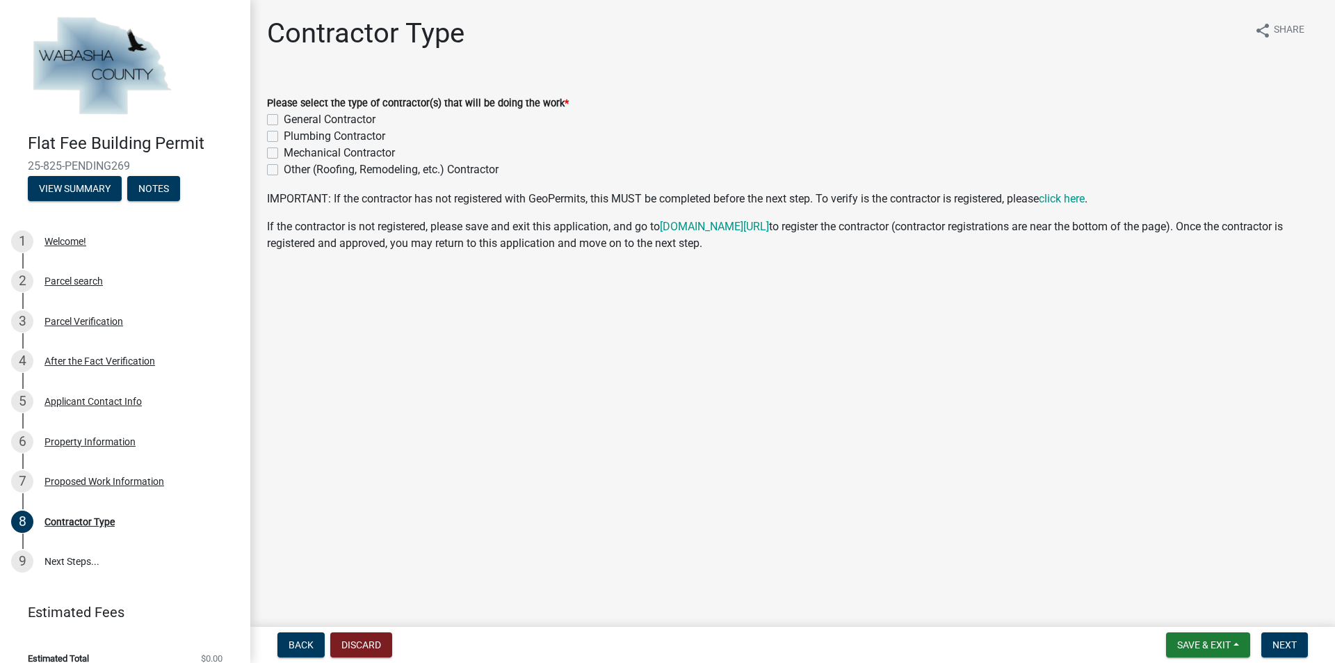
click at [284, 117] on label "General Contractor" at bounding box center [330, 119] width 92 height 17
click at [284, 117] on input "General Contractor" at bounding box center [288, 115] width 9 height 9
checkbox input "true"
checkbox input "false"
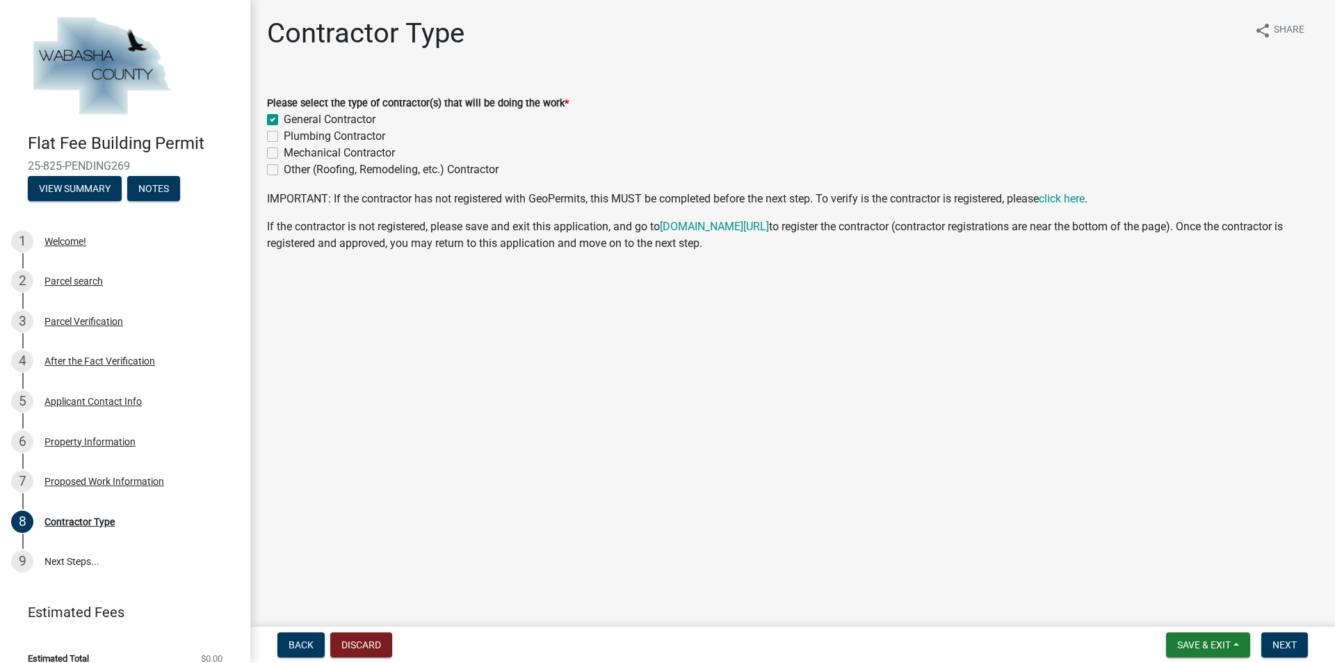
checkbox input "false"
click at [1287, 649] on span "Next" at bounding box center [1284, 644] width 24 height 11
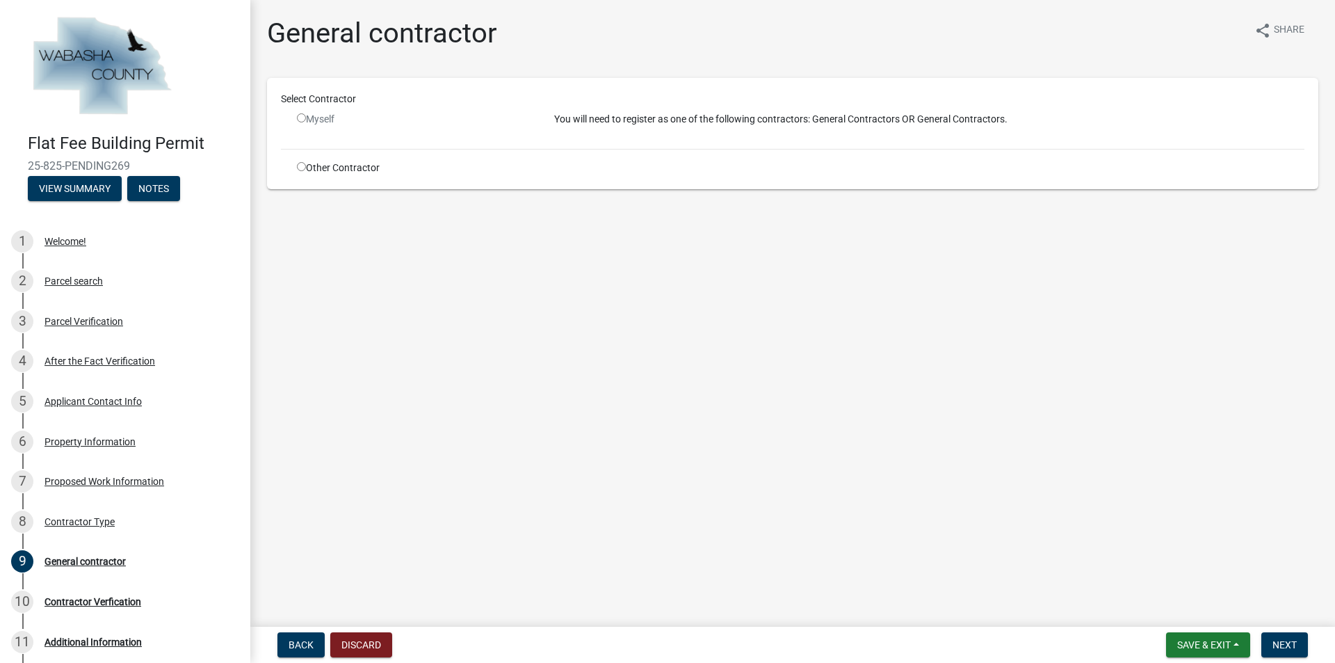
click at [299, 169] on input "radio" at bounding box center [301, 166] width 9 height 9
radio input "true"
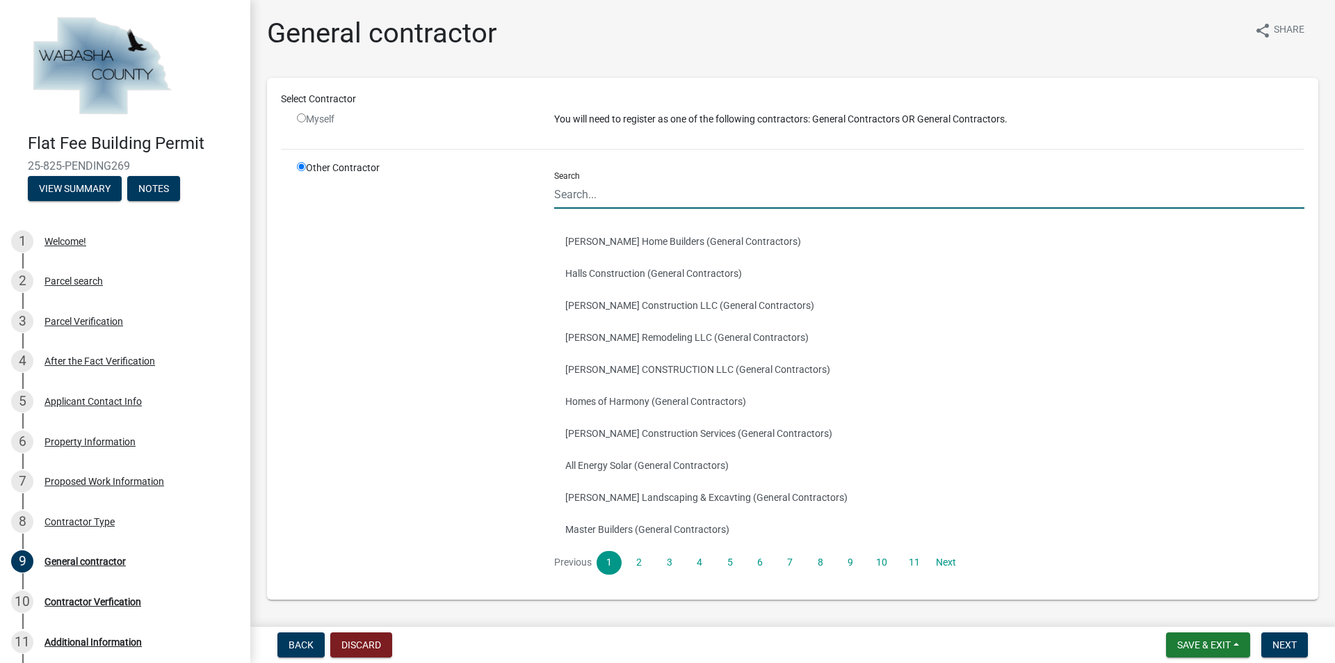
click at [597, 200] on input "Search" at bounding box center [929, 194] width 750 height 29
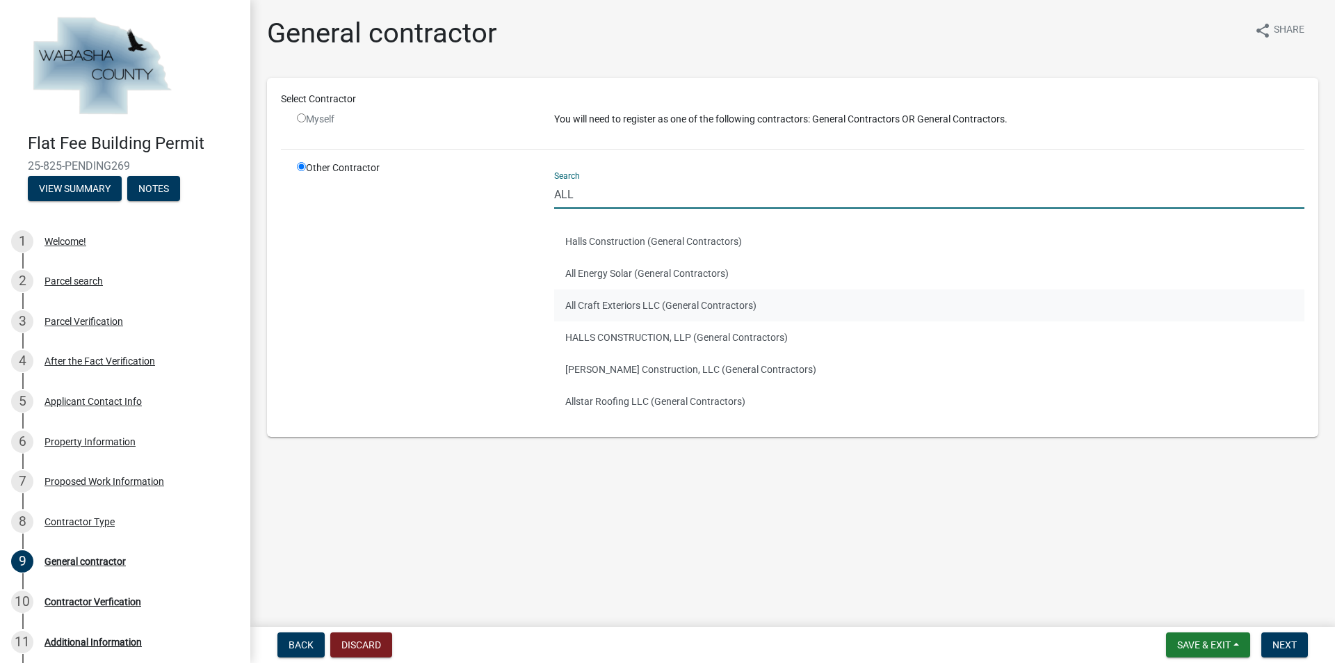
type input "ALL"
click at [617, 301] on button "All Craft Exteriors LLC (General Contractors)" at bounding box center [929, 305] width 750 height 32
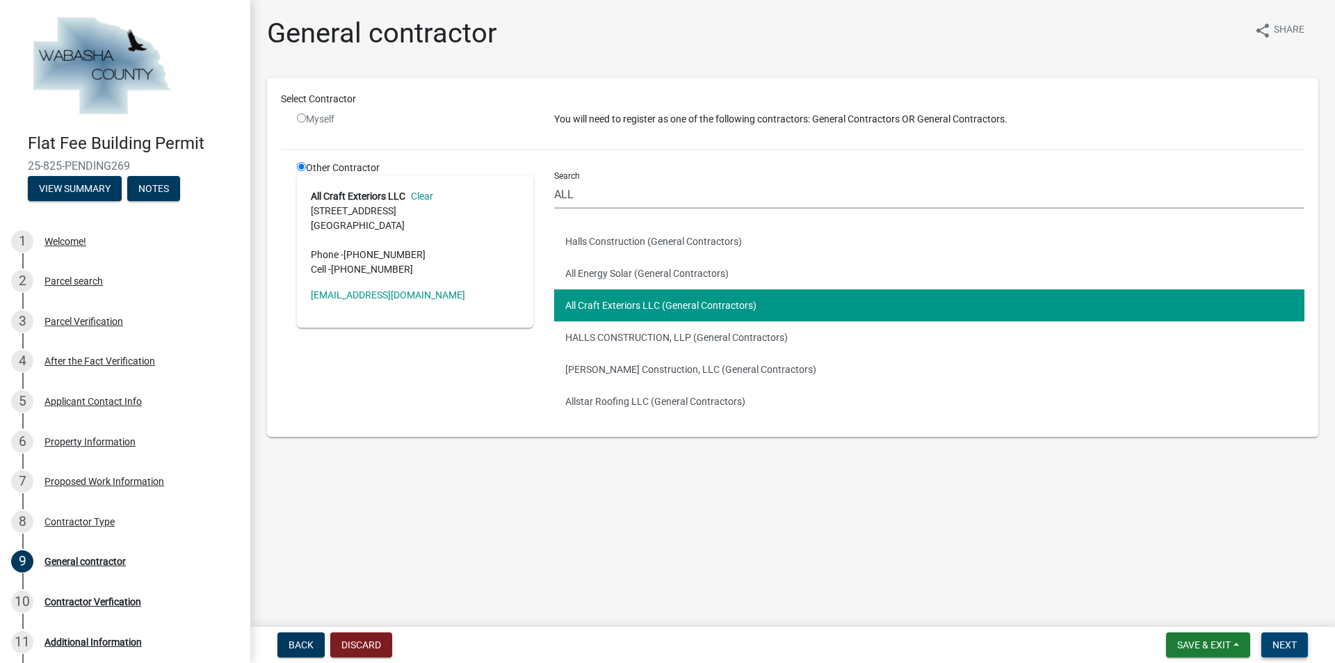
click at [1278, 639] on span "Next" at bounding box center [1284, 644] width 24 height 11
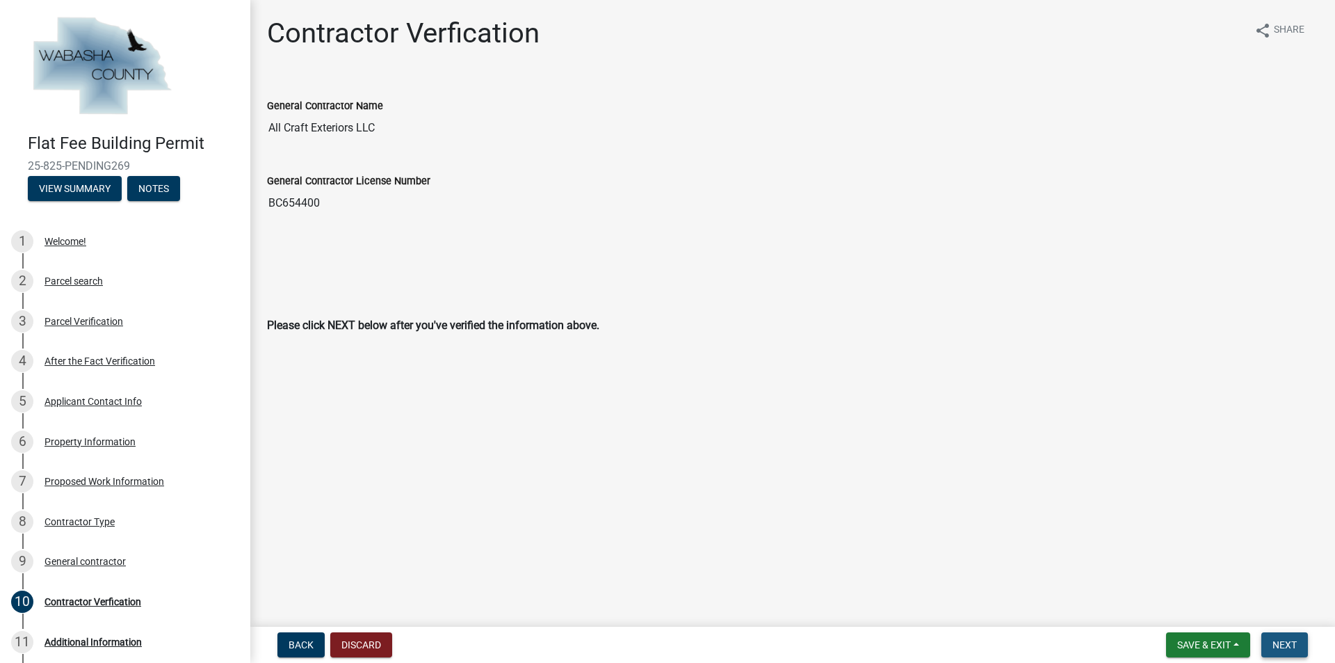
click at [1281, 644] on span "Next" at bounding box center [1284, 644] width 24 height 11
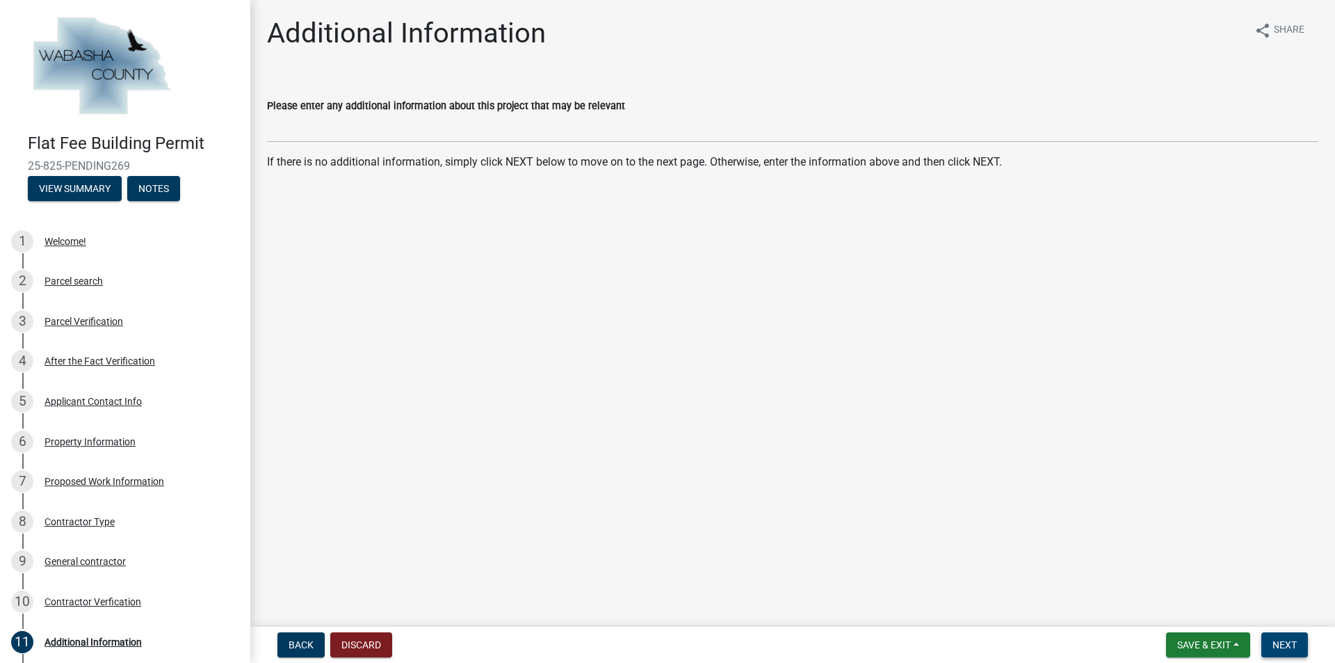
click at [1279, 643] on span "Next" at bounding box center [1284, 644] width 24 height 11
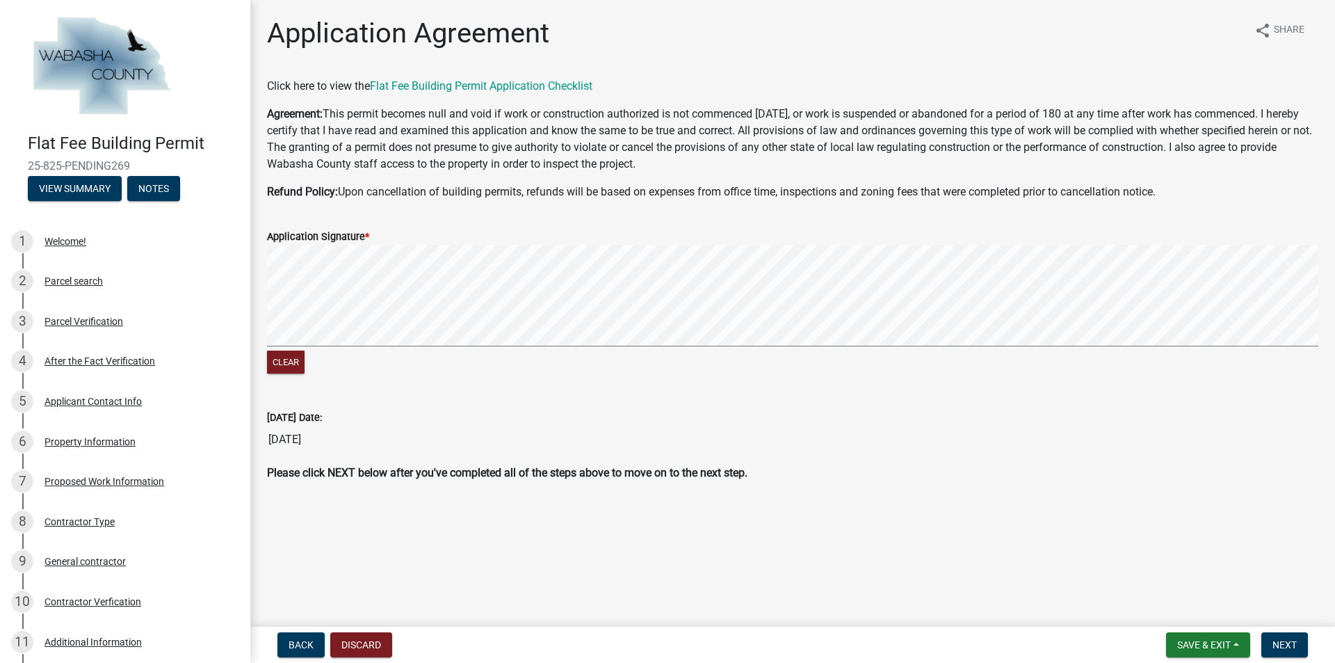
click at [316, 365] on div "Clear" at bounding box center [792, 311] width 1051 height 132
click at [496, 198] on wm-data-entity-input-list "Click here to view the Flat Fee Building Permit Application Checklist Agreement…" at bounding box center [792, 285] width 1051 height 414
click at [647, 364] on div "Clear" at bounding box center [792, 311] width 1051 height 132
click at [667, 349] on signature-pad at bounding box center [792, 298] width 1051 height 106
click at [1293, 636] on button "Next" at bounding box center [1284, 644] width 47 height 25
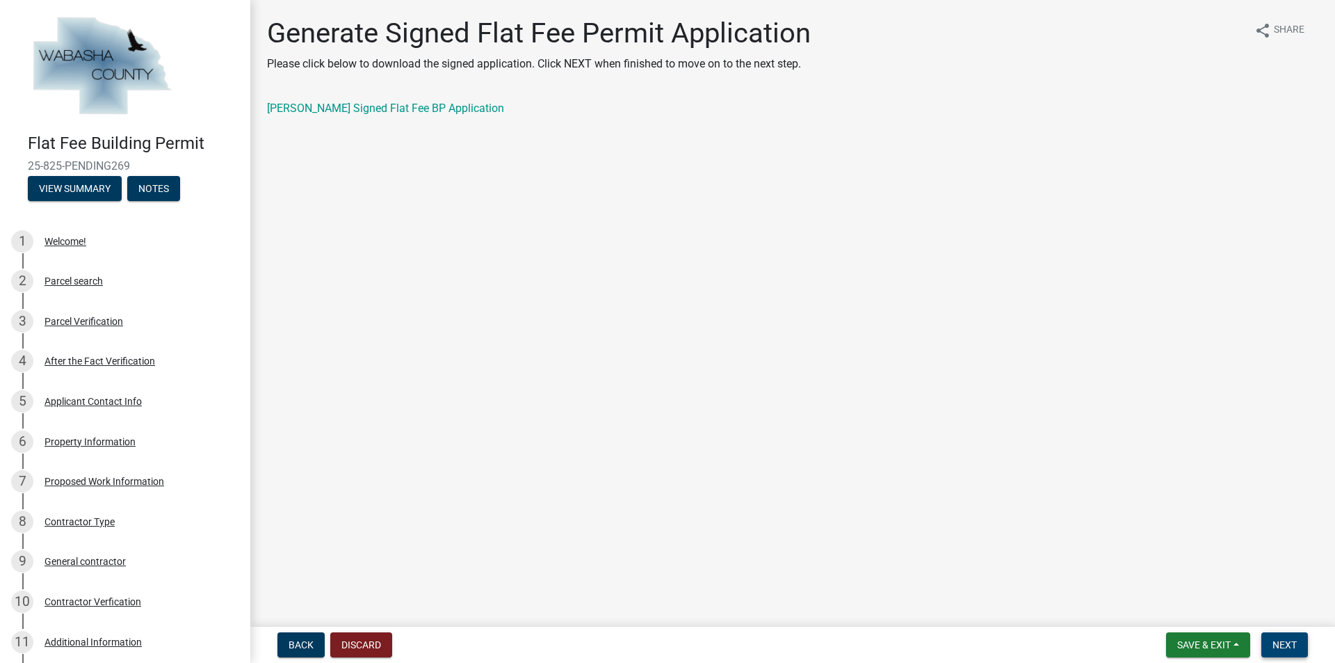
click at [1275, 640] on span "Next" at bounding box center [1284, 644] width 24 height 11
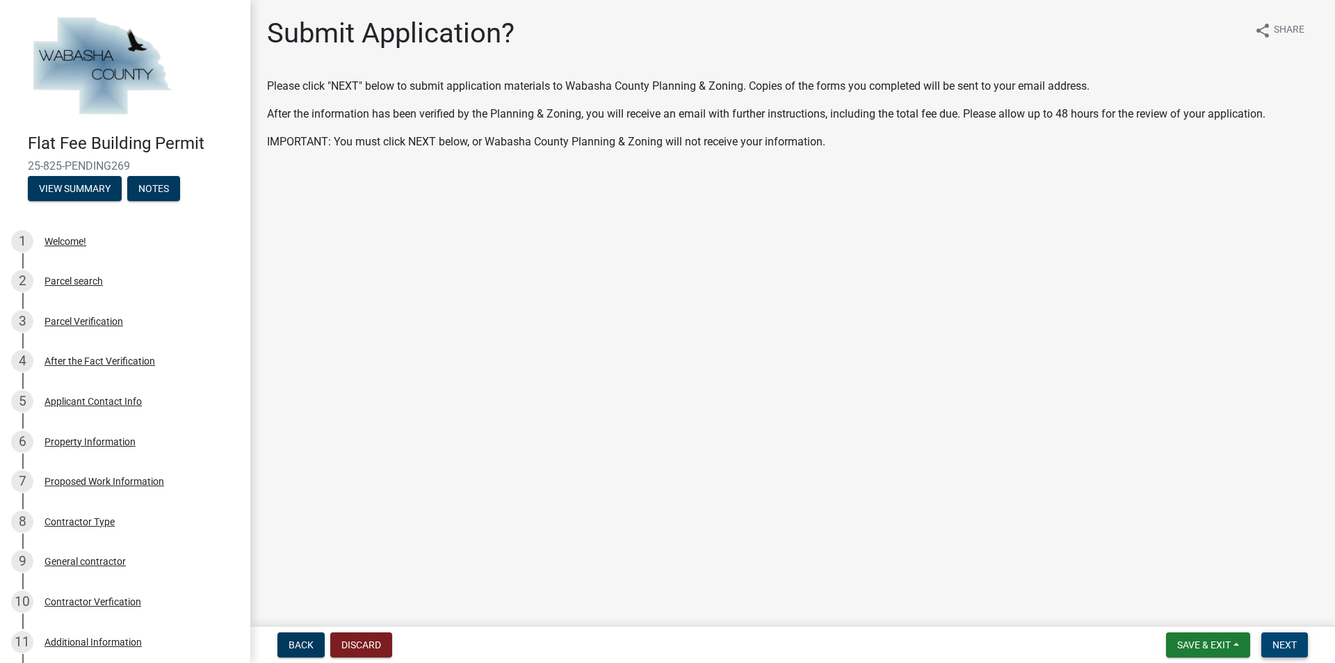
click at [1296, 647] on span "Next" at bounding box center [1284, 644] width 24 height 11
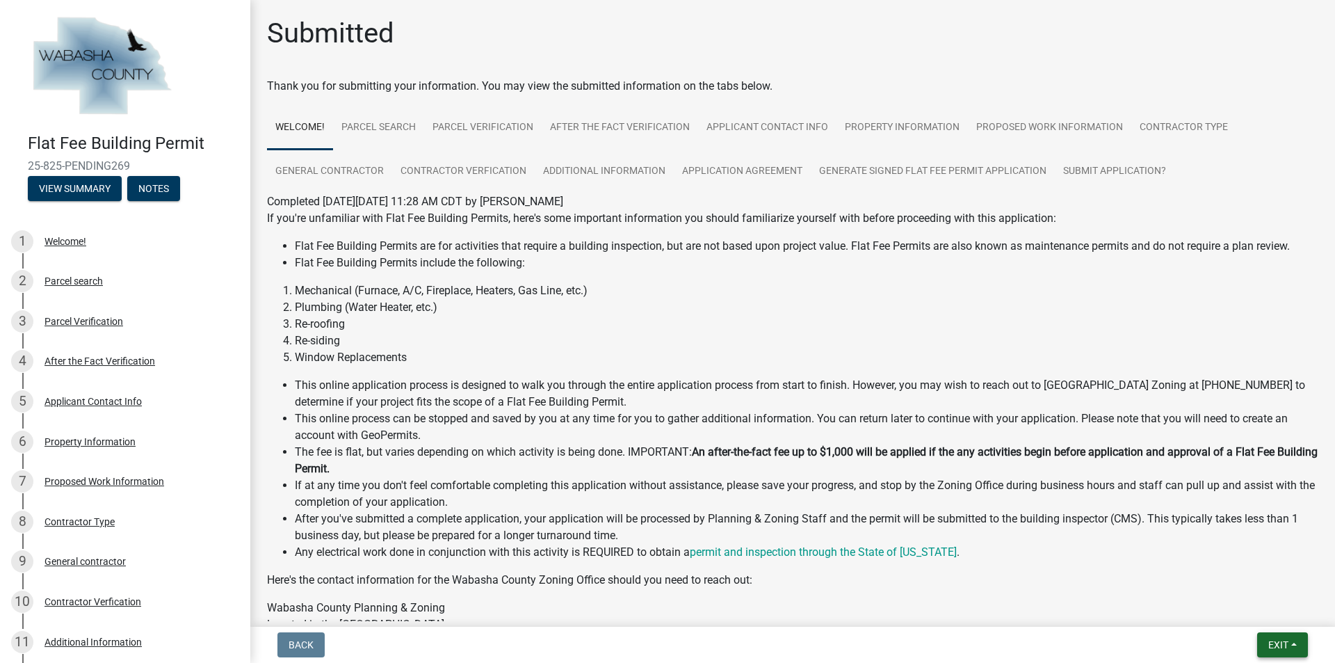
click at [1281, 641] on span "Exit" at bounding box center [1278, 644] width 20 height 11
click at [1282, 602] on button "Save & Exit" at bounding box center [1252, 608] width 111 height 33
